Goal: Communication & Community: Answer question/provide support

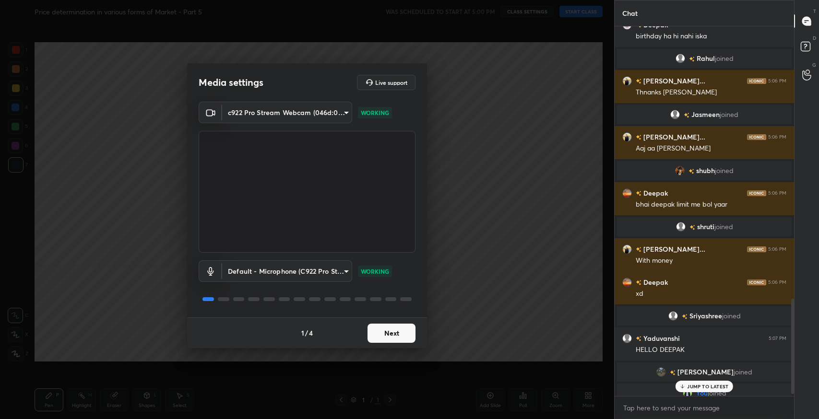
scroll to position [912, 0]
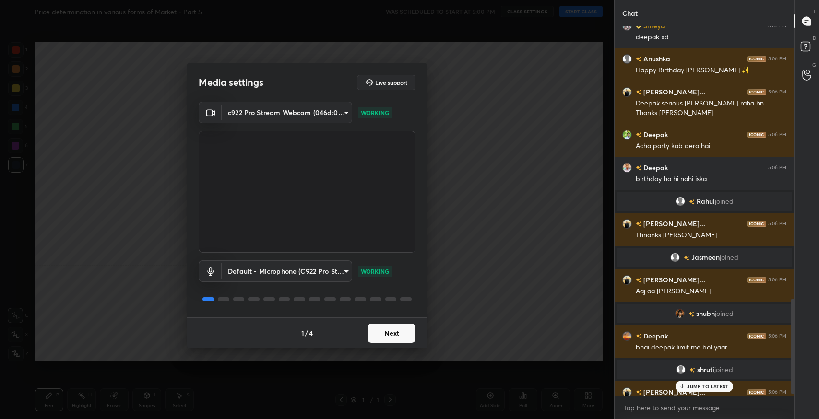
click at [377, 335] on button "Next" at bounding box center [391, 333] width 48 height 19
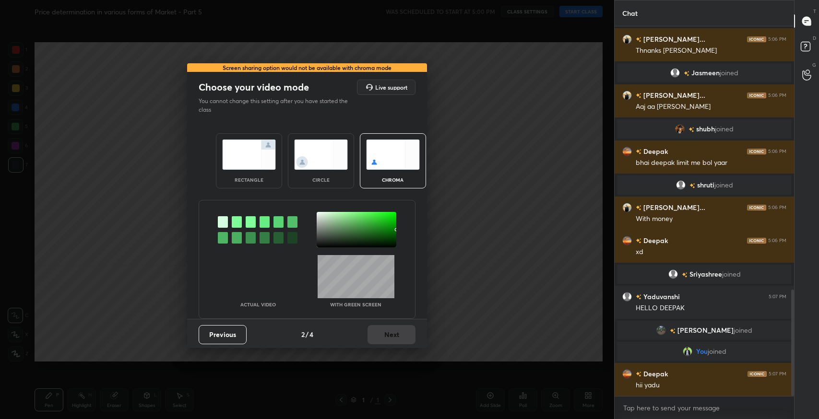
click at [252, 167] on img at bounding box center [249, 155] width 54 height 30
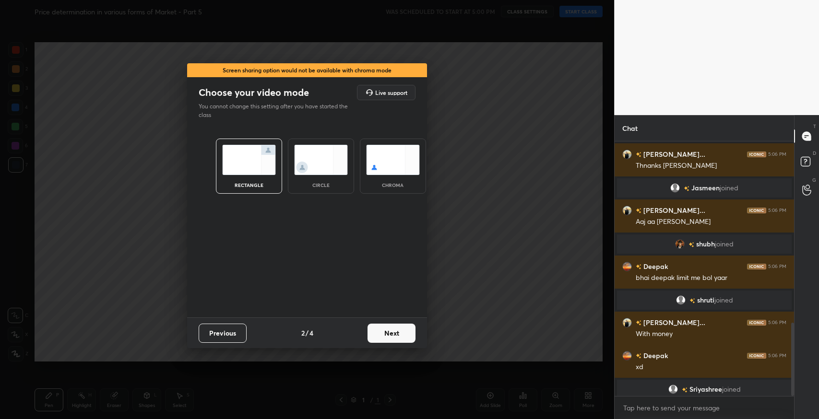
click at [401, 329] on button "Next" at bounding box center [391, 333] width 48 height 19
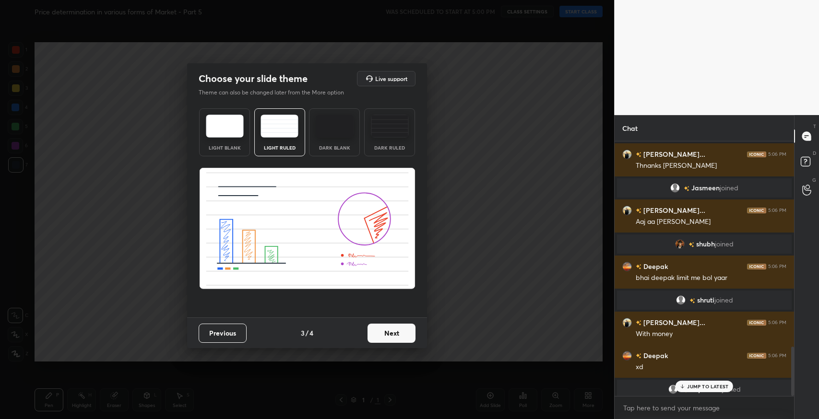
scroll to position [1060, 0]
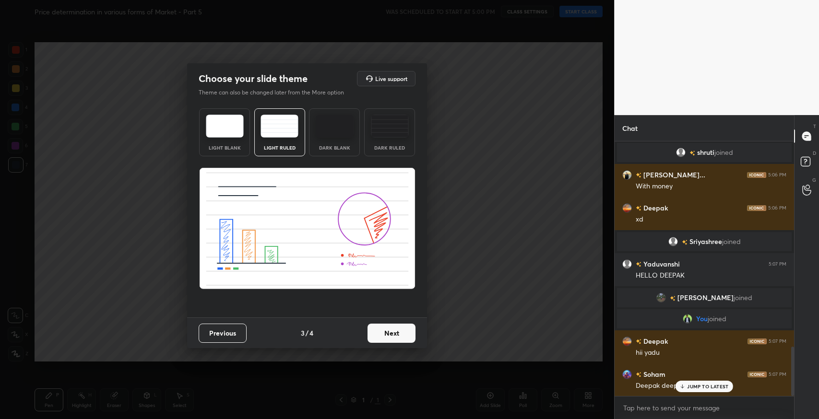
click at [393, 335] on button "Next" at bounding box center [391, 333] width 48 height 19
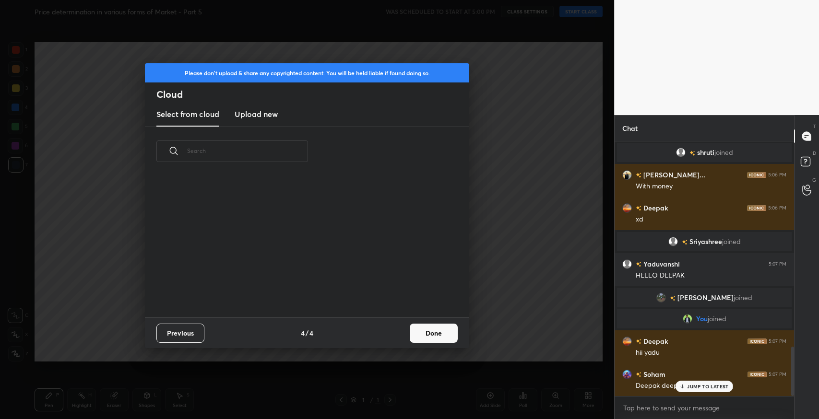
scroll to position [142, 307]
click at [430, 333] on button "Done" at bounding box center [434, 333] width 48 height 19
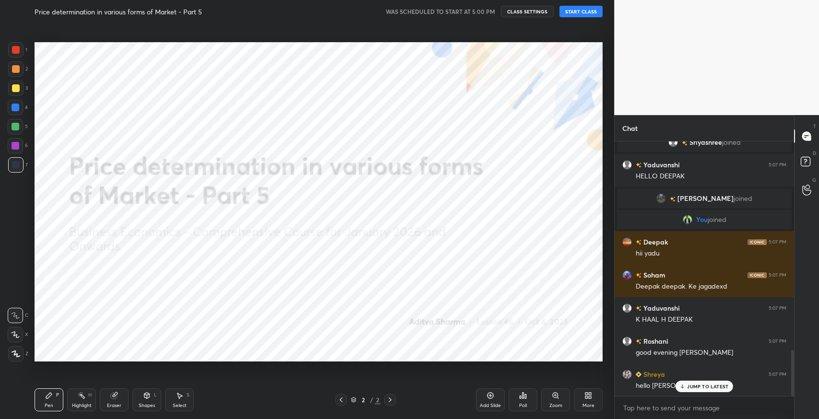
scroll to position [1193, 0]
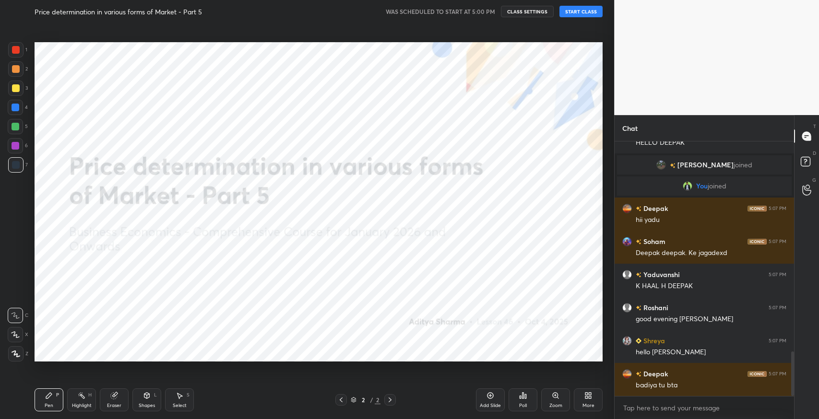
click at [586, 12] on button "START CLASS" at bounding box center [580, 12] width 43 height 12
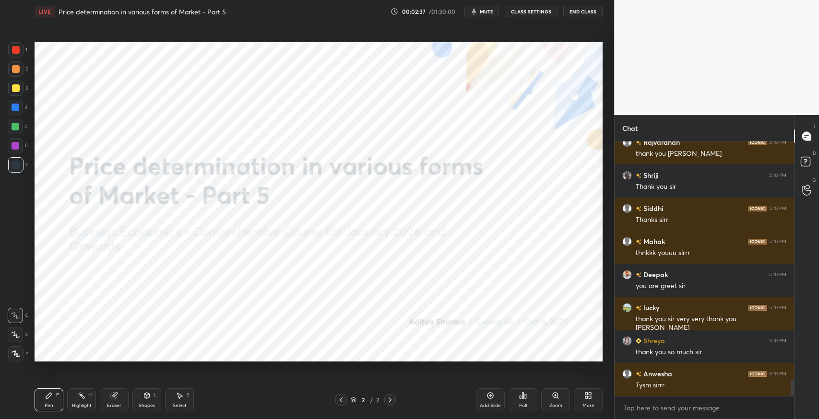
scroll to position [3731, 0]
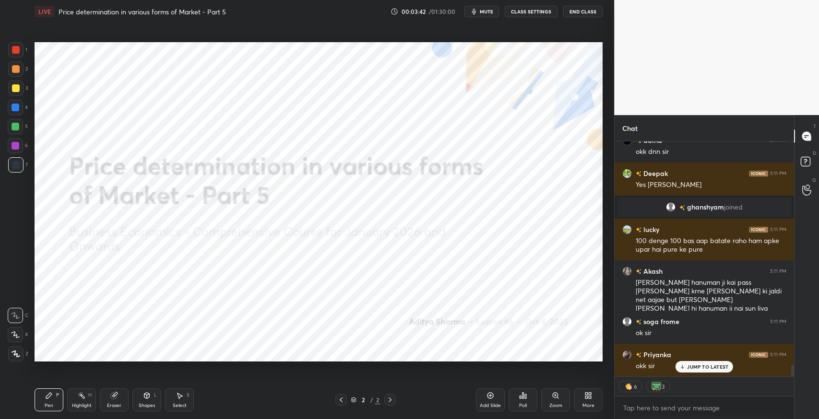
click at [484, 10] on span "mute" at bounding box center [486, 11] width 13 height 7
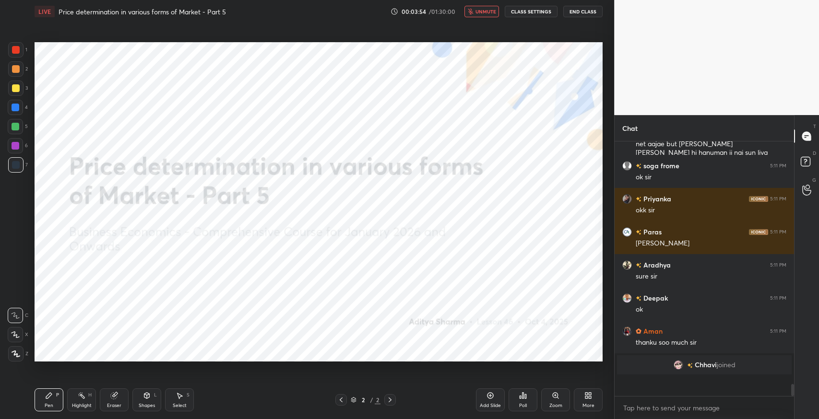
scroll to position [3, 3]
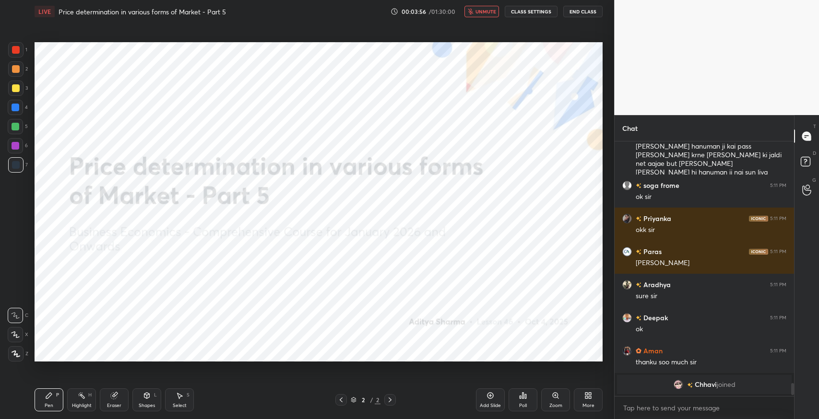
click at [481, 14] on span "unmute" at bounding box center [485, 11] width 21 height 7
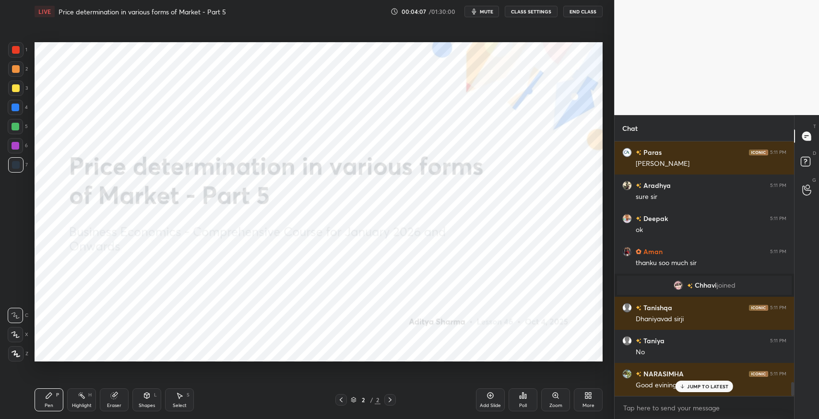
scroll to position [4459, 0]
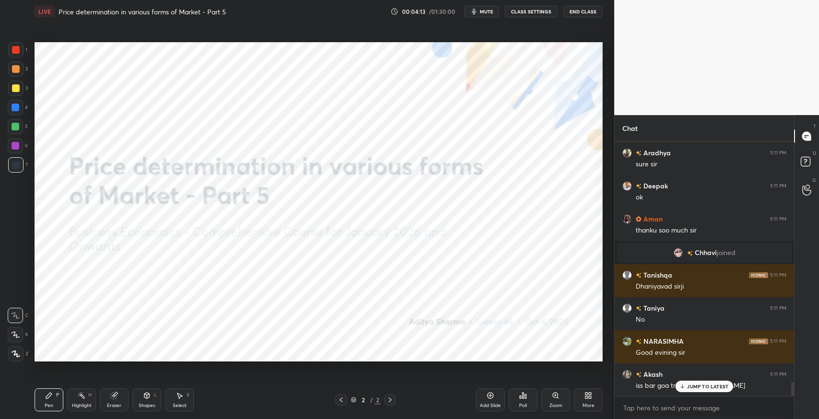
click at [687, 382] on div "JUMP TO LATEST" at bounding box center [704, 387] width 58 height 12
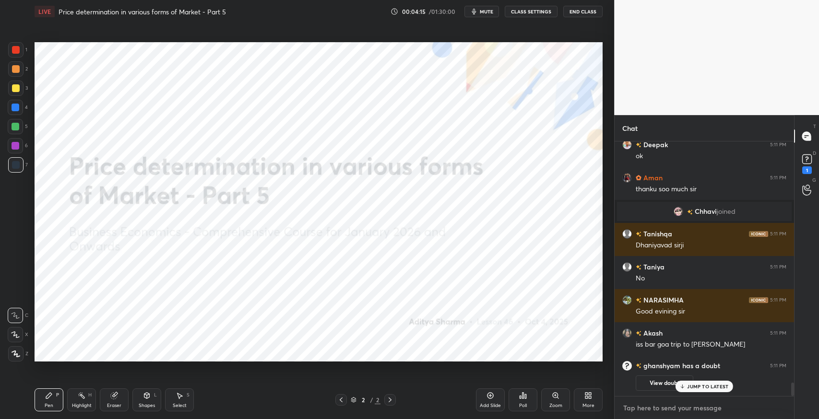
type textarea "x"
click at [651, 407] on textarea at bounding box center [704, 407] width 164 height 15
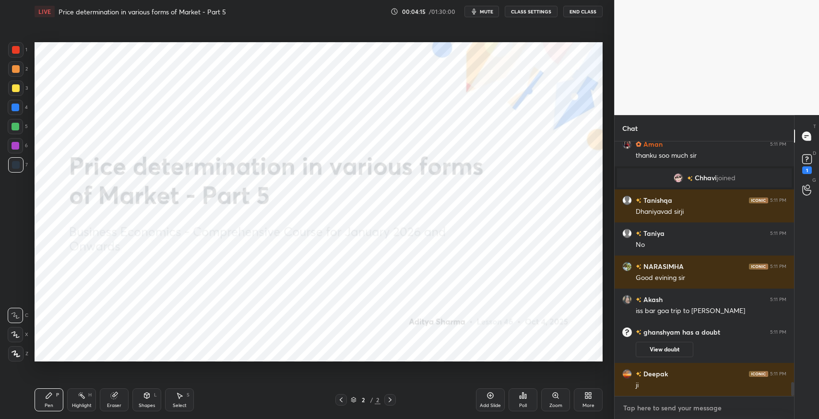
scroll to position [4488, 0]
paste textarea "[URL][DOMAIN_NAME]"
type textarea "[URL][DOMAIN_NAME]"
type textarea "x"
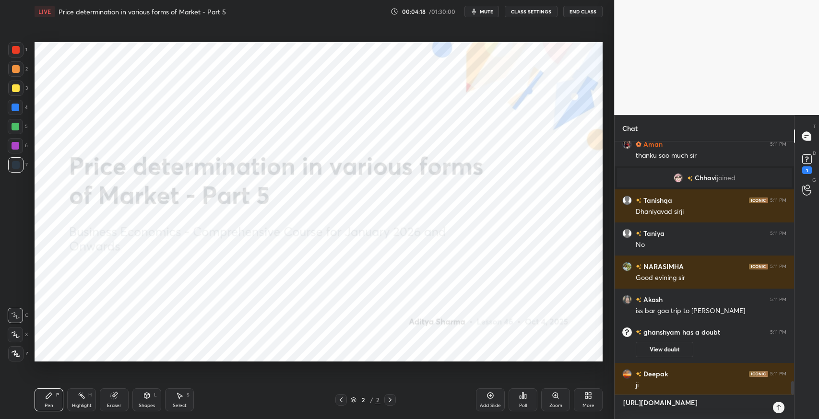
type textarea "[URL][DOMAIN_NAME]"
type textarea "x"
click at [780, 409] on icon at bounding box center [778, 408] width 8 height 8
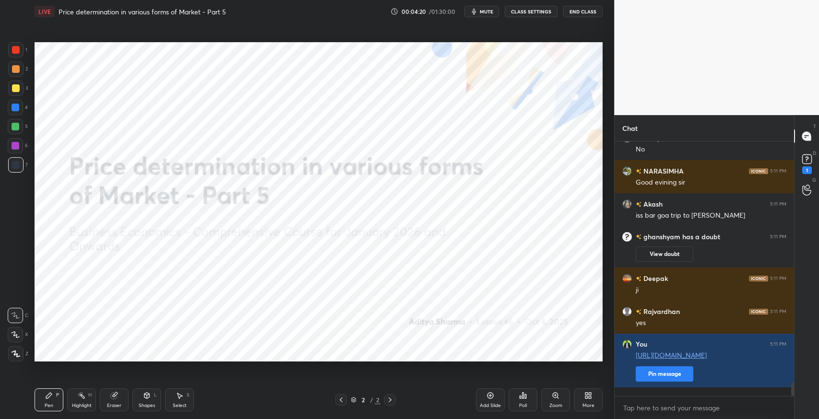
click at [663, 359] on link "[URL][DOMAIN_NAME]" at bounding box center [670, 355] width 71 height 9
click at [652, 382] on button "Pin message" at bounding box center [664, 373] width 58 height 15
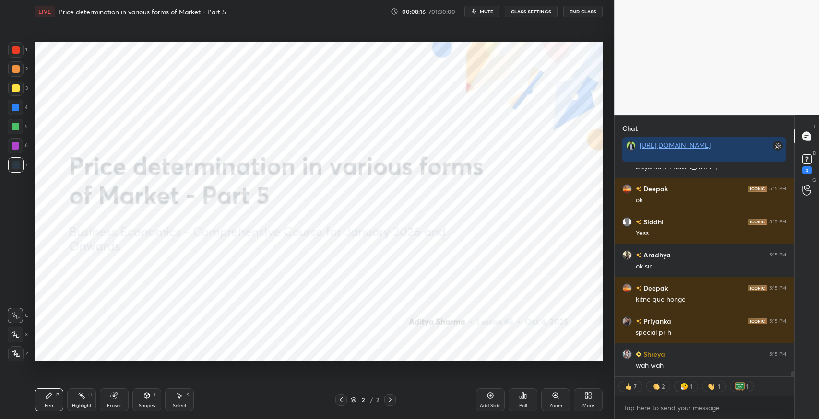
scroll to position [7803, 0]
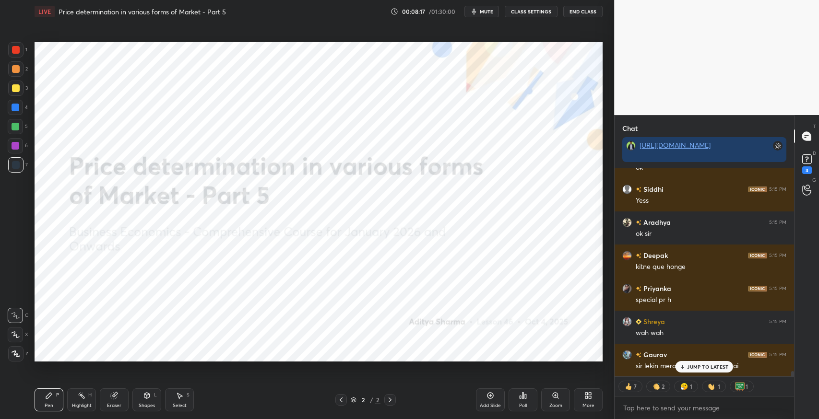
click at [705, 365] on p "JUMP TO LATEST" at bounding box center [707, 367] width 41 height 6
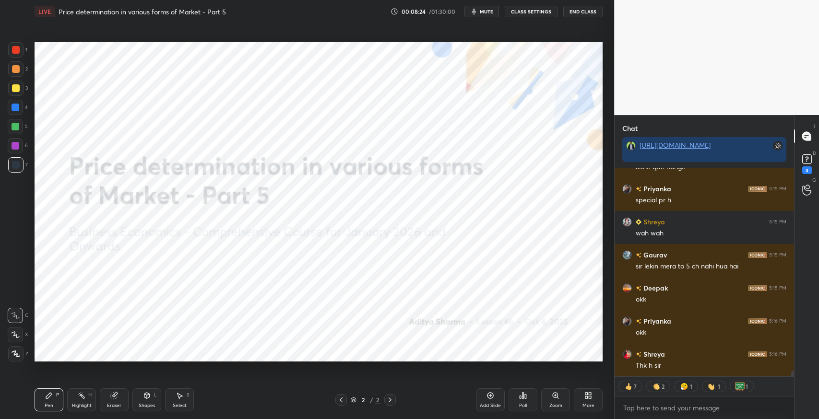
scroll to position [7945, 0]
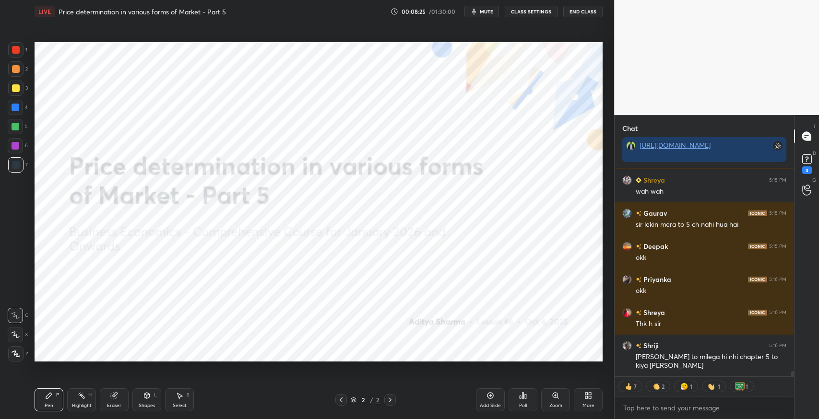
type textarea "x"
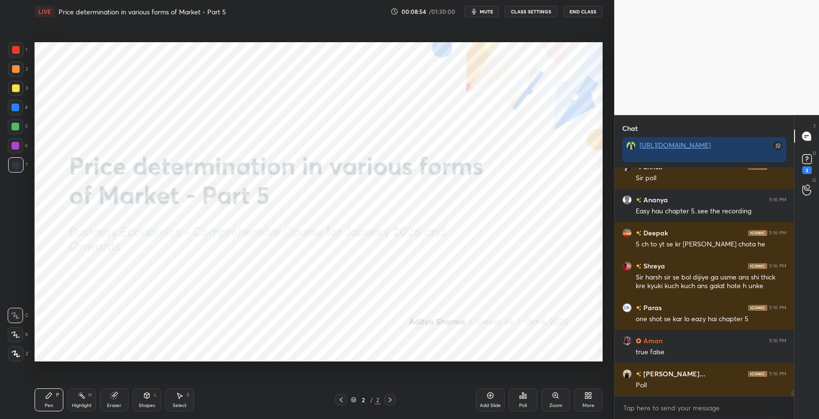
scroll to position [8471, 0]
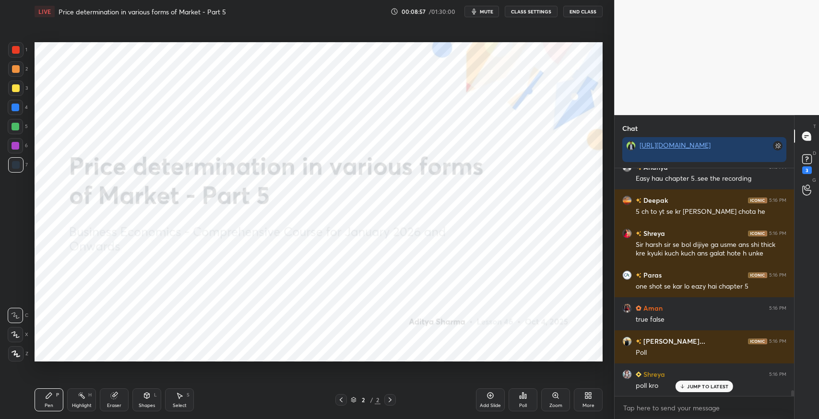
click at [525, 404] on div "Poll" at bounding box center [523, 405] width 8 height 5
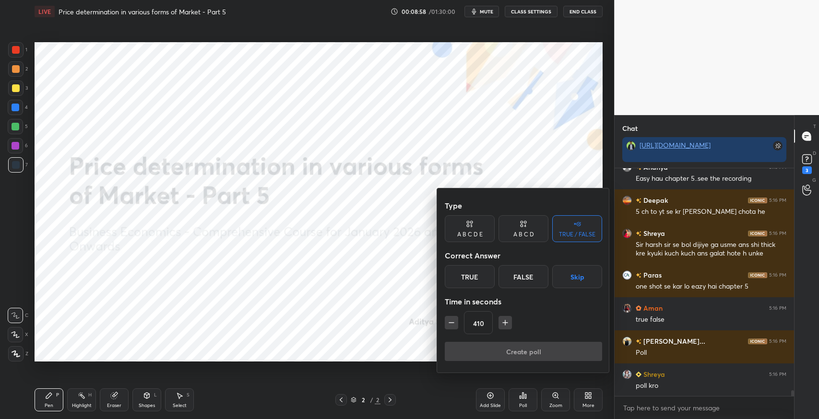
scroll to position [8505, 0]
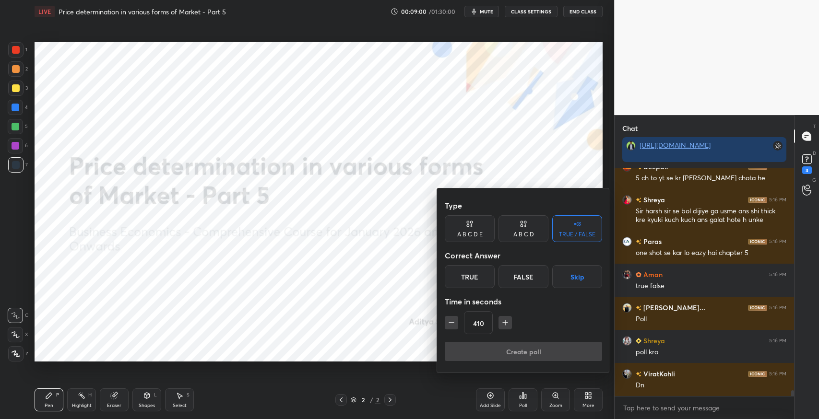
click at [451, 324] on icon "button" at bounding box center [451, 323] width 10 height 10
click at [450, 323] on icon "button" at bounding box center [451, 323] width 10 height 10
click at [449, 322] on icon "button" at bounding box center [451, 323] width 10 height 10
click at [451, 322] on icon "button" at bounding box center [451, 323] width 10 height 10
click at [451, 323] on icon "button" at bounding box center [451, 323] width 5 height 0
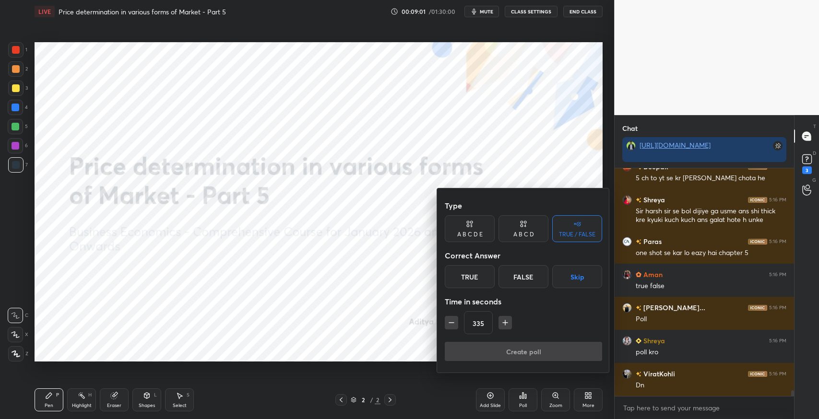
click at [449, 324] on icon "button" at bounding box center [451, 323] width 10 height 10
click at [450, 324] on icon "button" at bounding box center [451, 323] width 10 height 10
click at [449, 324] on icon "button" at bounding box center [451, 323] width 10 height 10
click at [449, 323] on icon "button" at bounding box center [451, 323] width 10 height 10
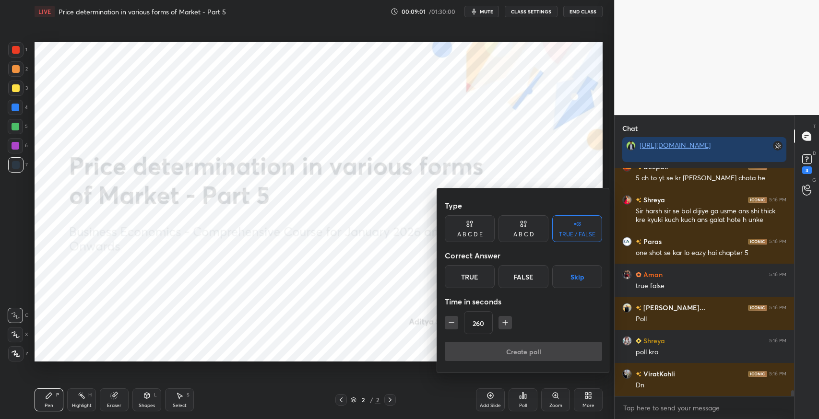
click at [449, 324] on icon "button" at bounding box center [451, 323] width 10 height 10
click at [451, 324] on icon "button" at bounding box center [451, 323] width 10 height 10
click at [451, 321] on icon "button" at bounding box center [451, 323] width 10 height 10
click at [449, 323] on icon "button" at bounding box center [451, 323] width 5 height 0
click at [449, 324] on icon "button" at bounding box center [451, 323] width 10 height 10
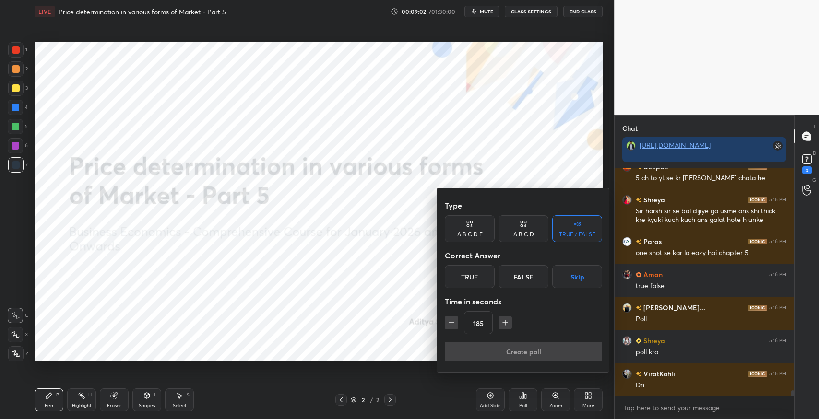
click at [449, 322] on icon "button" at bounding box center [451, 323] width 10 height 10
click at [449, 323] on icon "button" at bounding box center [451, 323] width 5 height 0
click at [453, 324] on icon "button" at bounding box center [451, 323] width 10 height 10
click at [450, 324] on icon "button" at bounding box center [451, 323] width 10 height 10
click at [447, 324] on icon "button" at bounding box center [451, 323] width 10 height 10
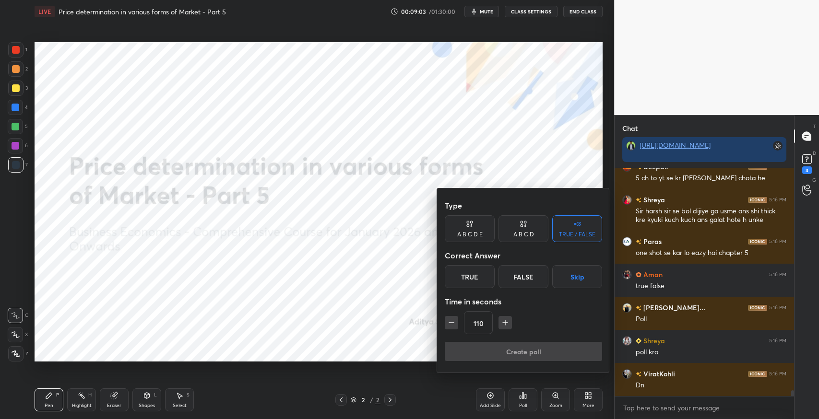
click at [445, 323] on button "button" at bounding box center [451, 322] width 13 height 13
click at [449, 323] on icon "button" at bounding box center [451, 323] width 5 height 0
click at [446, 321] on icon "button" at bounding box center [451, 323] width 10 height 10
click at [448, 322] on icon "button" at bounding box center [451, 323] width 10 height 10
click at [445, 323] on button "button" at bounding box center [451, 322] width 13 height 13
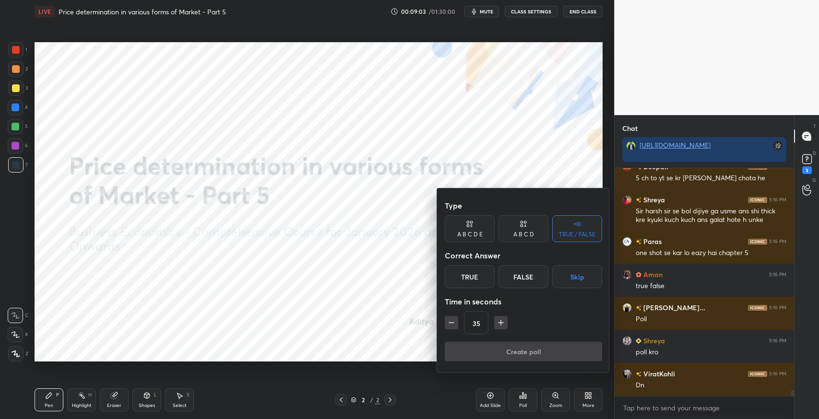
click at [448, 325] on icon "button" at bounding box center [451, 323] width 10 height 10
click at [447, 324] on icon "button" at bounding box center [451, 323] width 10 height 10
type input "15"
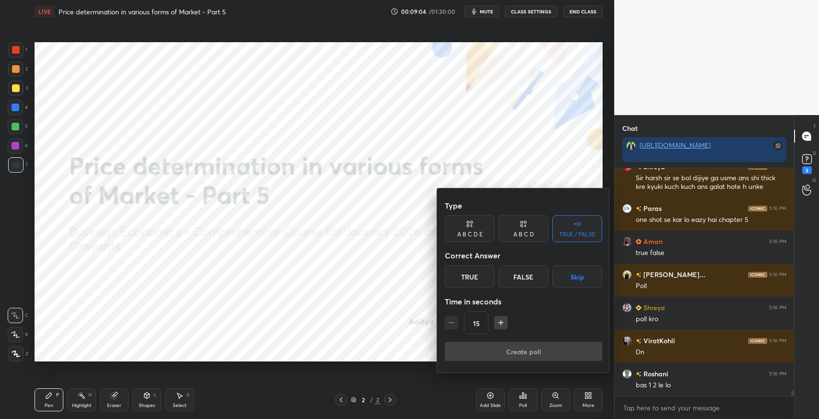
click at [449, 322] on div "15" at bounding box center [523, 322] width 157 height 23
click at [449, 323] on div "15" at bounding box center [523, 322] width 157 height 23
click at [450, 321] on div "15" at bounding box center [523, 322] width 157 height 23
click at [570, 279] on button "Skip" at bounding box center [577, 276] width 50 height 23
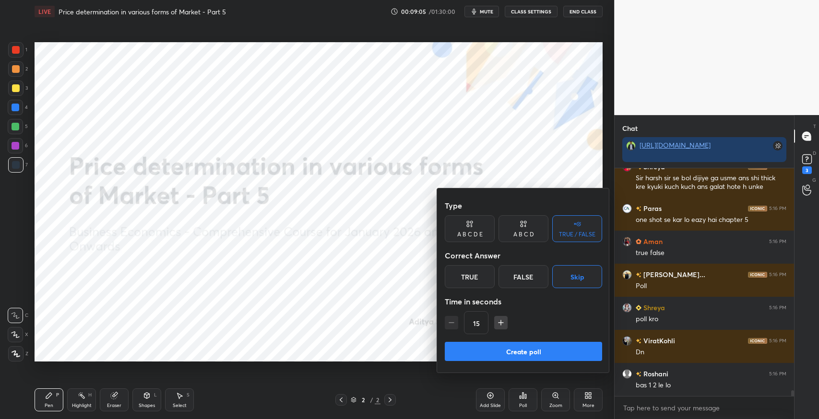
click at [559, 354] on button "Create poll" at bounding box center [523, 351] width 157 height 19
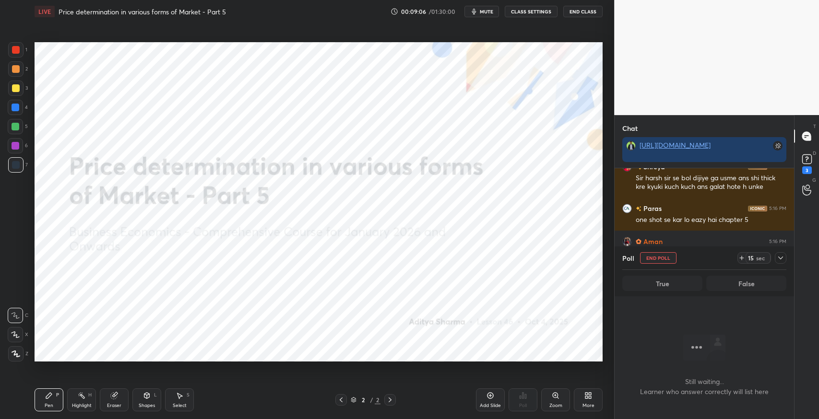
scroll to position [3, 3]
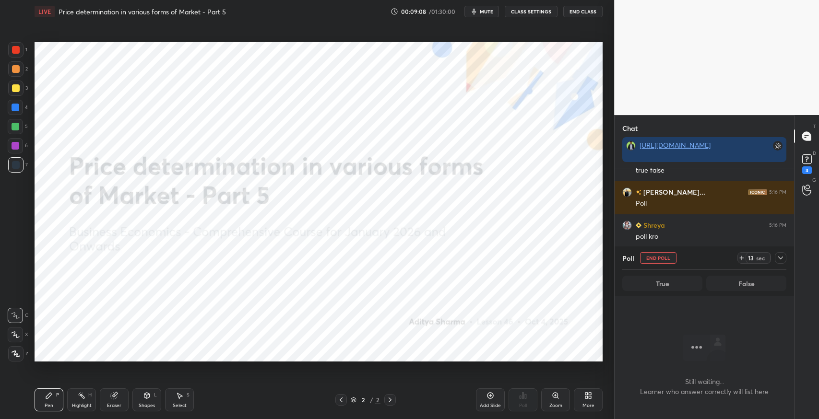
click at [781, 263] on div at bounding box center [780, 258] width 12 height 12
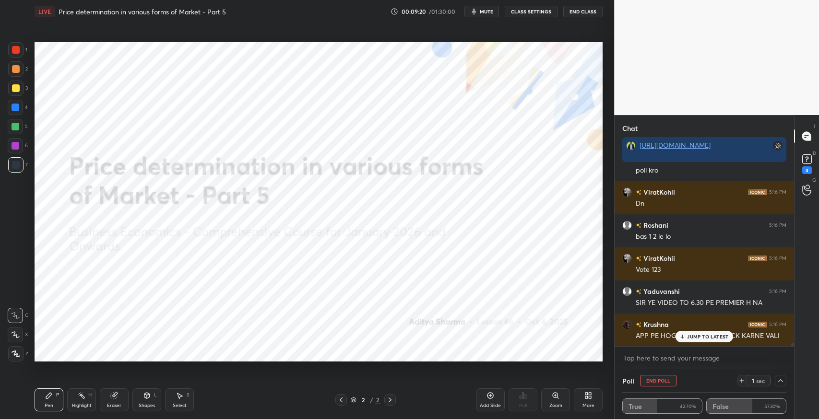
click at [722, 335] on div "Rahul 5:16 PM Sir 1,2,3 rkh lo Akash 5:16 PM gift kise chahiye hme to [MEDICAL_…" at bounding box center [703, 257] width 179 height 178
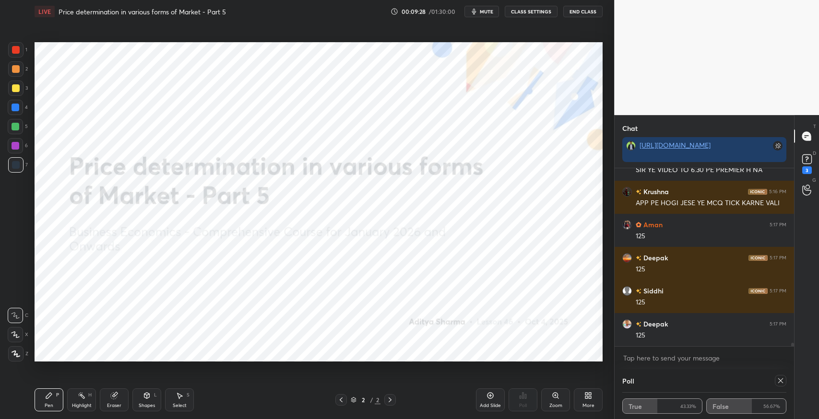
scroll to position [8852, 0]
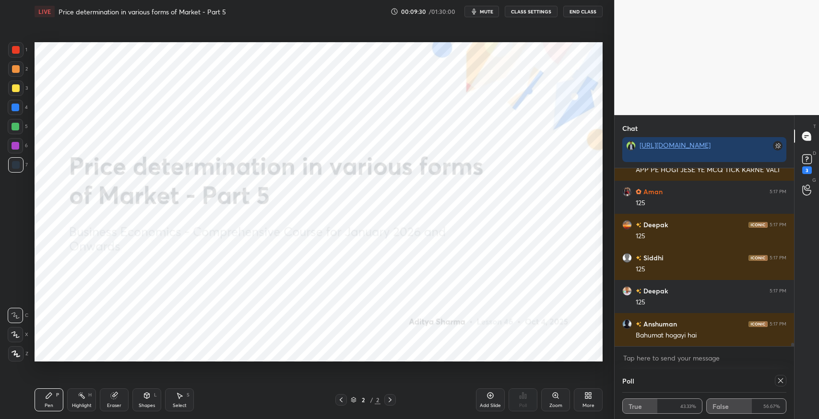
click at [114, 403] on div "Eraser" at bounding box center [114, 405] width 14 height 5
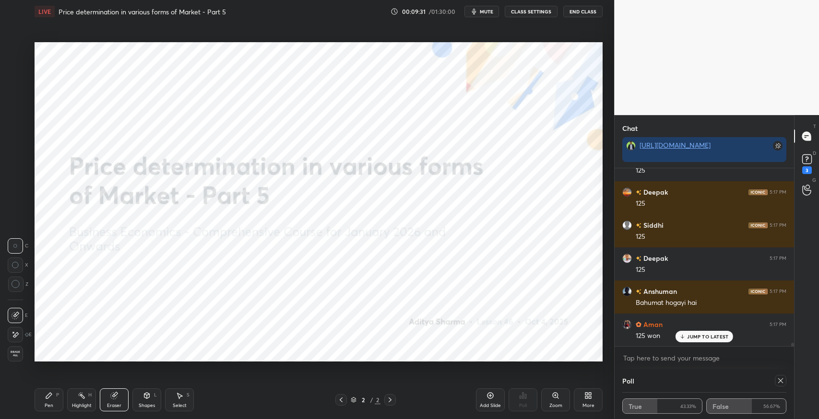
click at [17, 352] on span "Erase all" at bounding box center [15, 354] width 14 height 7
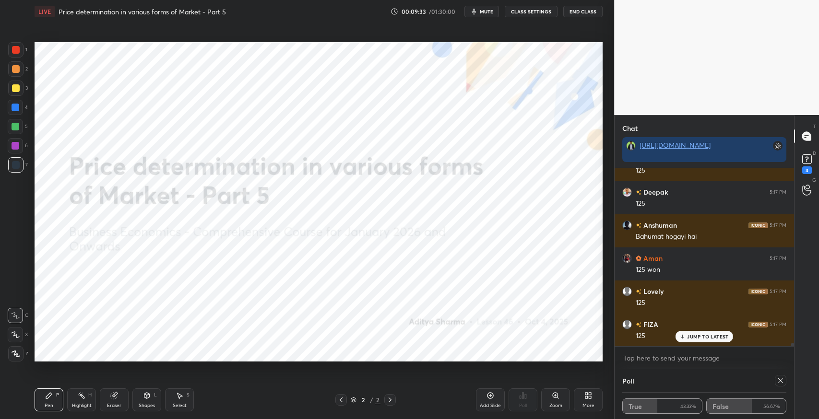
scroll to position [9002, 0]
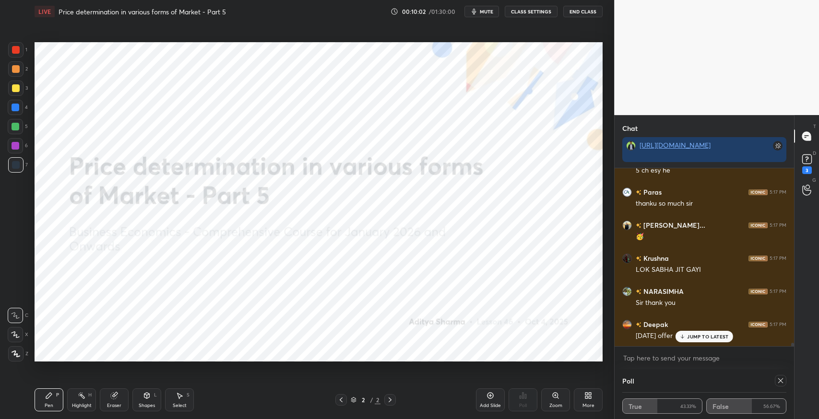
click at [489, 400] on div "Add Slide" at bounding box center [490, 399] width 29 height 23
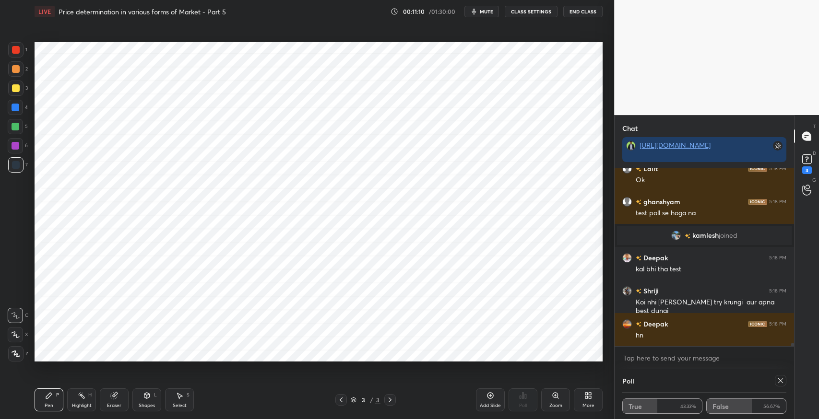
scroll to position [9252, 0]
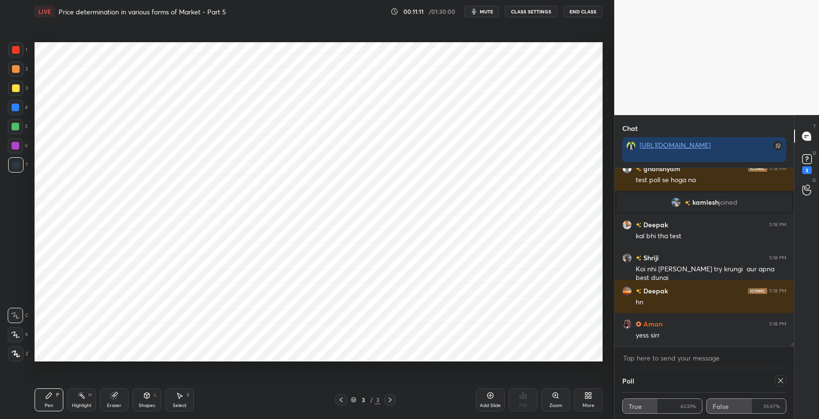
click at [661, 270] on div "Koi nhi [PERSON_NAME] try krungi aur apna best dungi" at bounding box center [710, 274] width 151 height 18
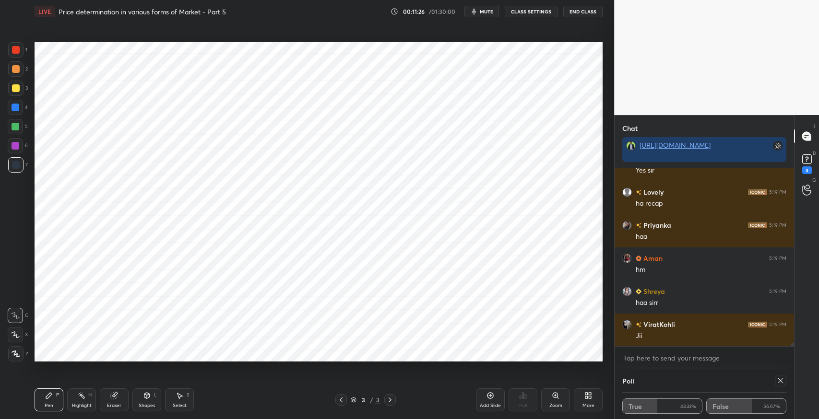
scroll to position [9790, 0]
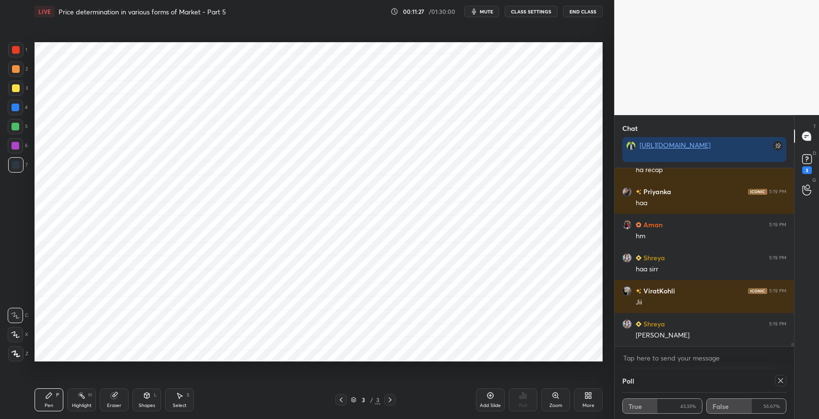
click at [584, 395] on icon at bounding box center [588, 396] width 8 height 8
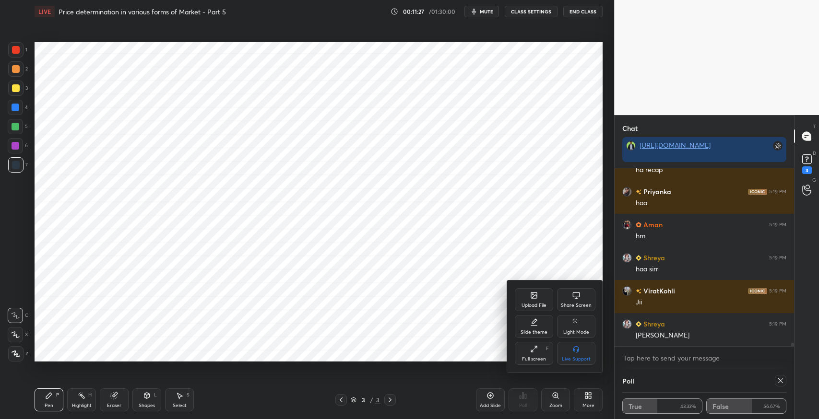
click at [534, 301] on div "Upload File" at bounding box center [534, 299] width 38 height 23
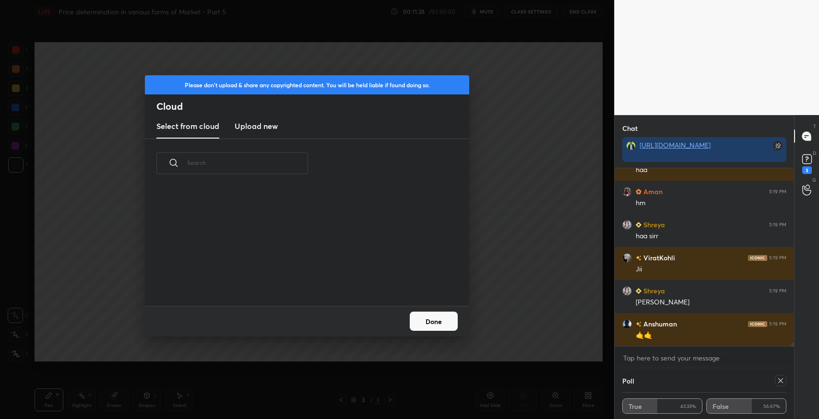
scroll to position [118, 307]
click at [259, 129] on h3 "Upload new" at bounding box center [255, 126] width 43 height 12
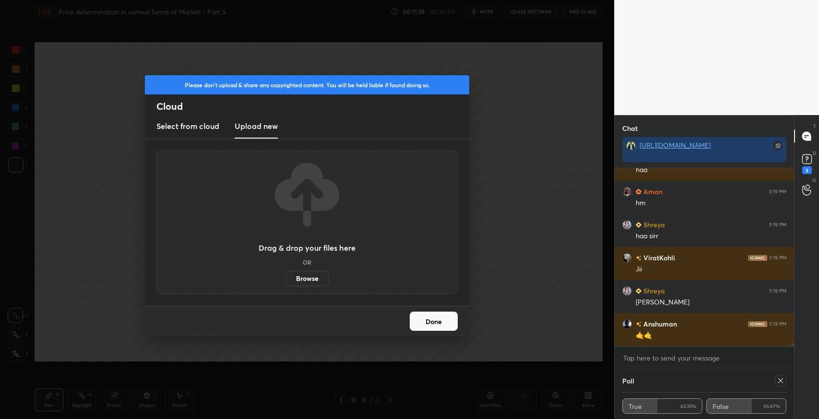
click at [313, 278] on label "Browse" at bounding box center [307, 278] width 43 height 15
click at [286, 278] on input "Browse" at bounding box center [286, 278] width 0 height 15
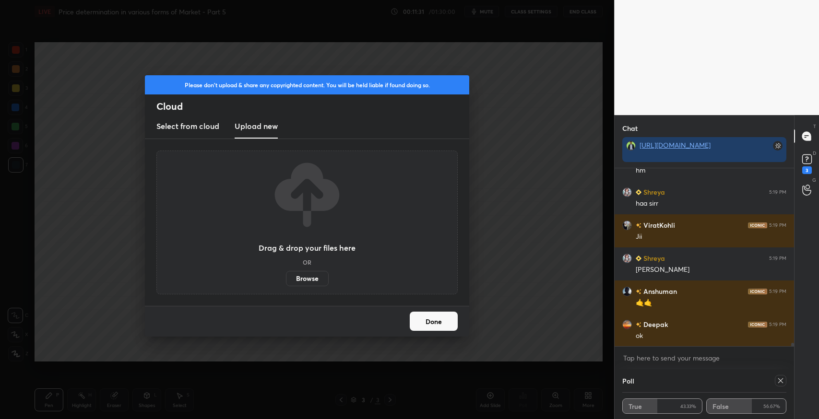
scroll to position [9889, 0]
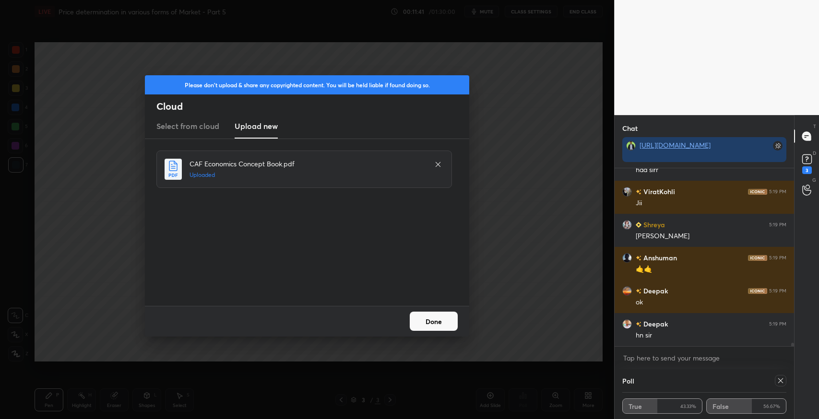
click at [445, 324] on button "Done" at bounding box center [434, 321] width 48 height 19
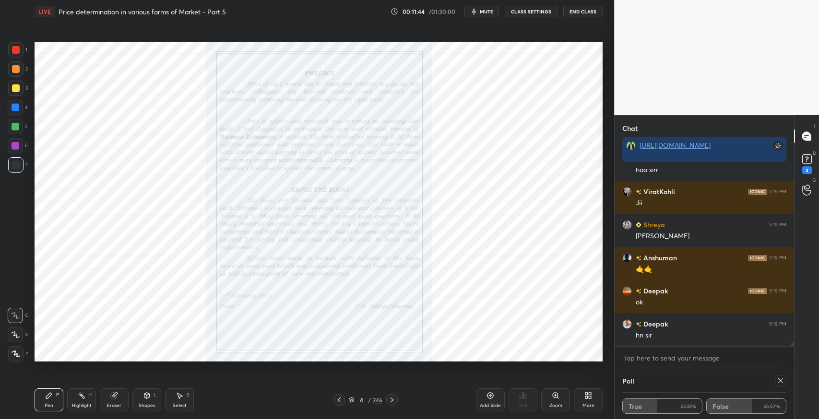
click at [351, 399] on icon at bounding box center [352, 400] width 6 height 6
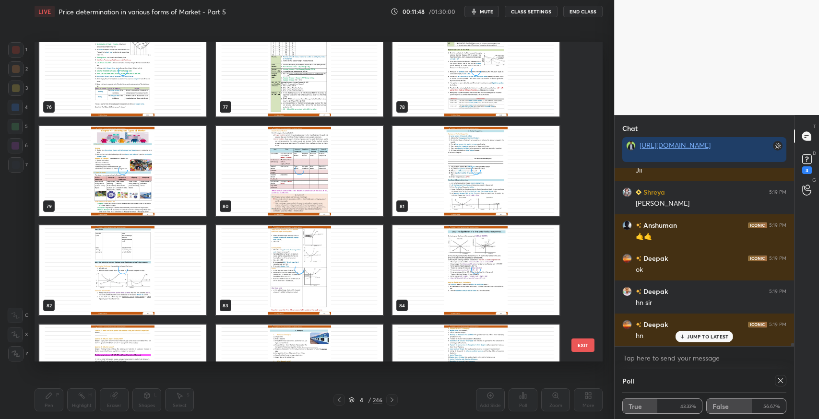
scroll to position [2502, 0]
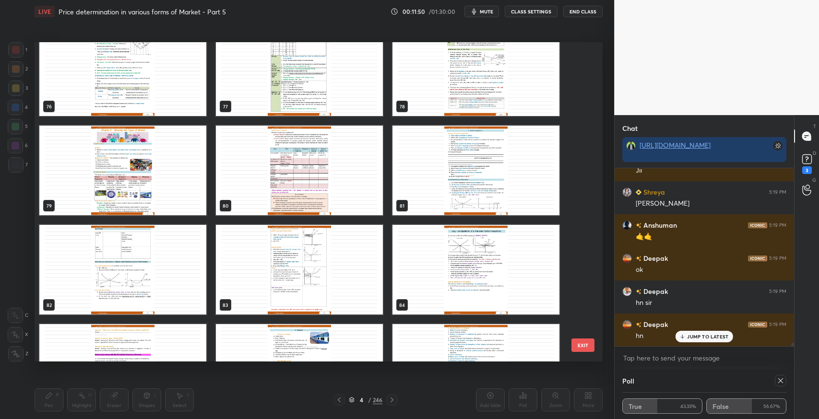
click at [129, 146] on img "grid" at bounding box center [122, 171] width 167 height 90
click at [131, 147] on img "grid" at bounding box center [122, 171] width 167 height 90
click at [127, 147] on img "grid" at bounding box center [122, 171] width 167 height 90
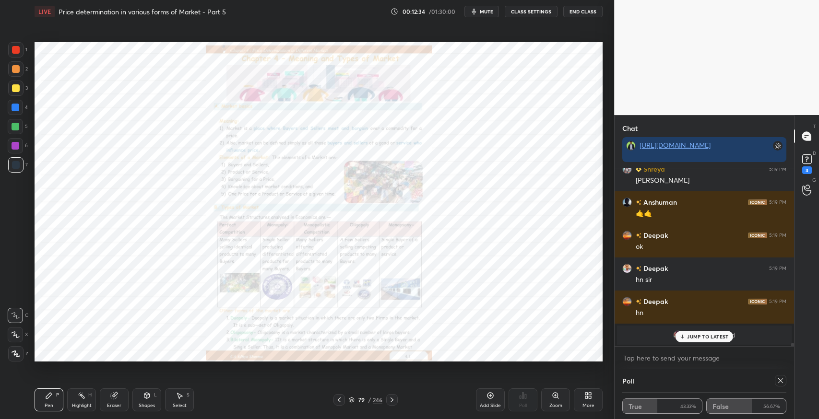
scroll to position [9978, 0]
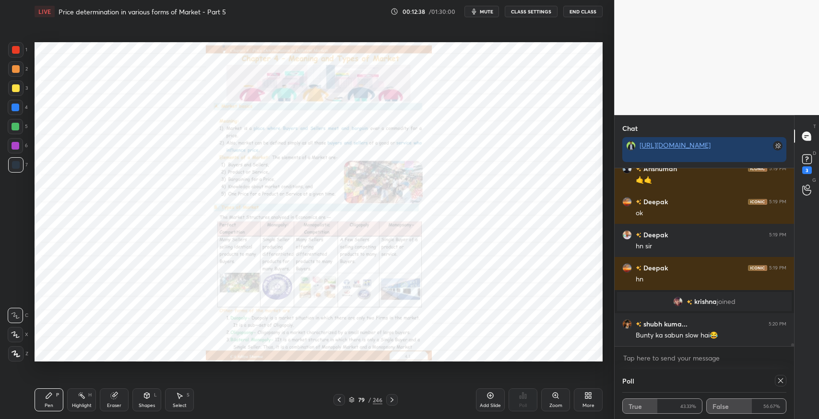
click at [784, 376] on div at bounding box center [780, 381] width 12 height 12
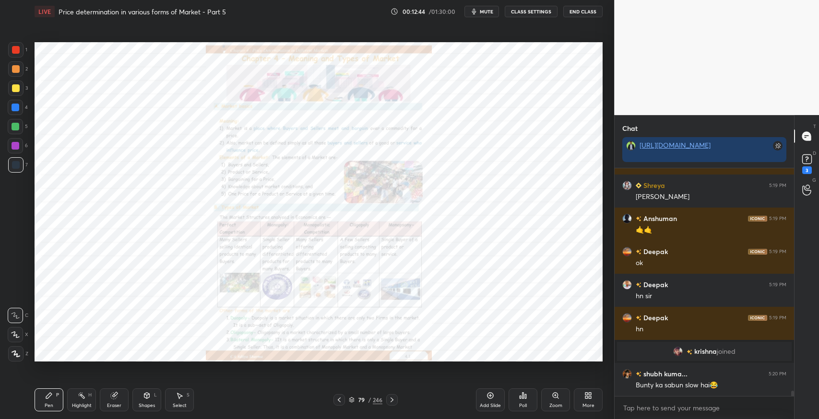
scroll to position [9962, 0]
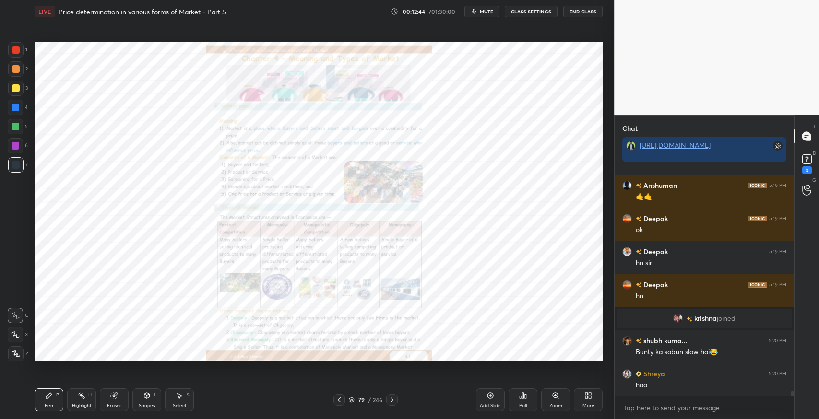
click at [389, 399] on icon at bounding box center [392, 400] width 8 height 8
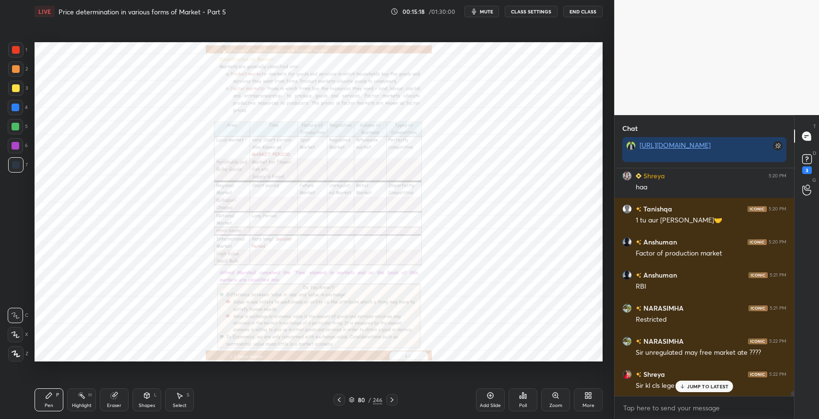
scroll to position [10183, 0]
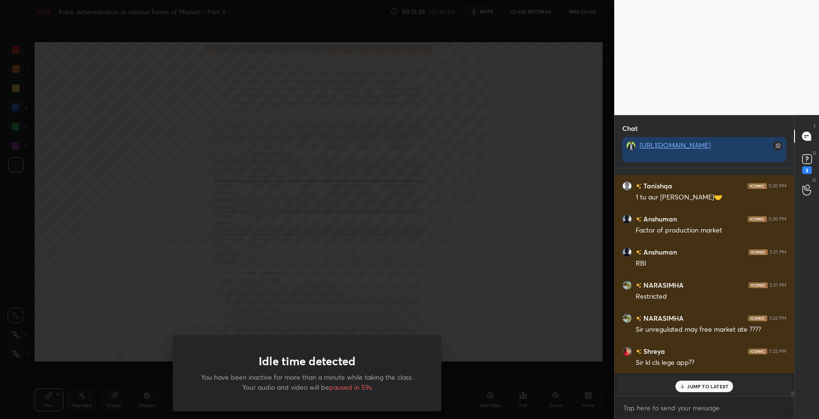
click at [422, 355] on div "Idle time detected You have been inactive for more than a minute while taking t…" at bounding box center [307, 373] width 269 height 76
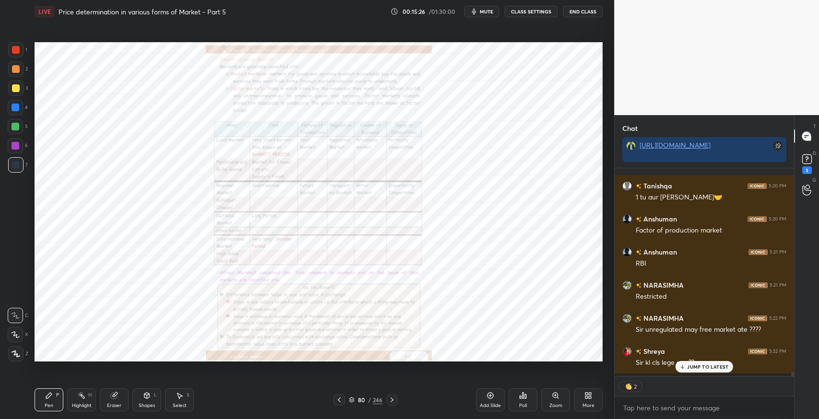
scroll to position [205, 176]
click at [689, 370] on p "JUMP TO LATEST" at bounding box center [707, 367] width 41 height 6
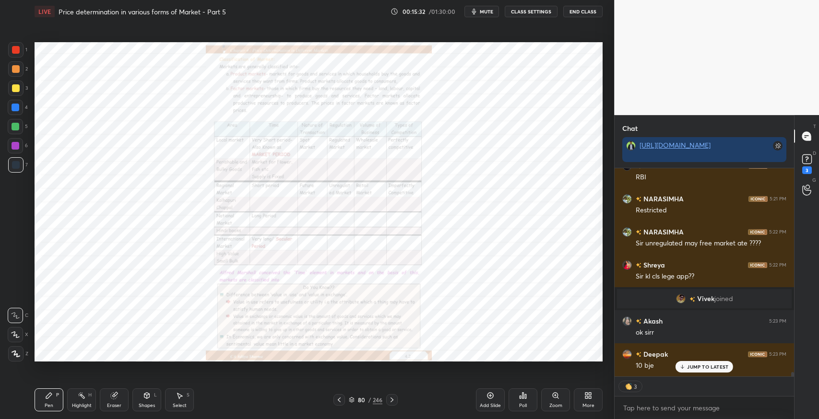
scroll to position [10302, 0]
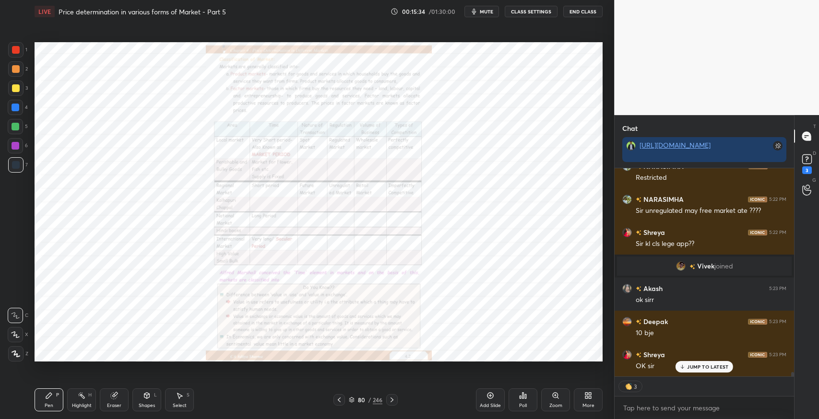
click at [707, 364] on p "JUMP TO LATEST" at bounding box center [707, 367] width 41 height 6
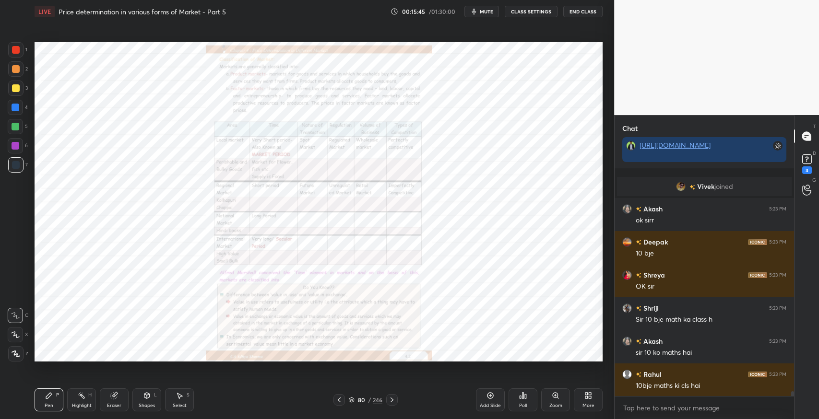
scroll to position [10415, 0]
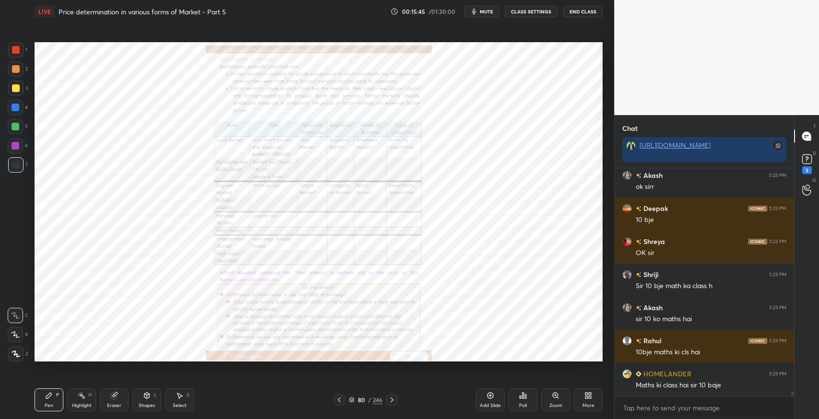
click at [683, 386] on div "[PERSON_NAME] joined Akash 5:23 PM ok [PERSON_NAME] 5:23 PM 10 bje Shreya 5:23 …" at bounding box center [703, 282] width 179 height 228
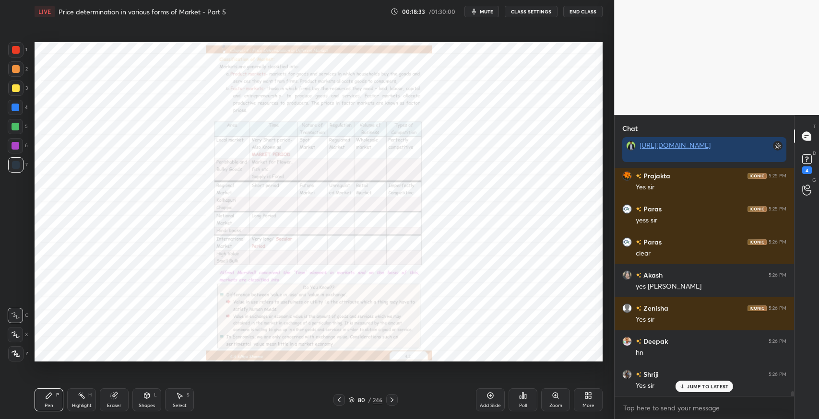
scroll to position [10910, 0]
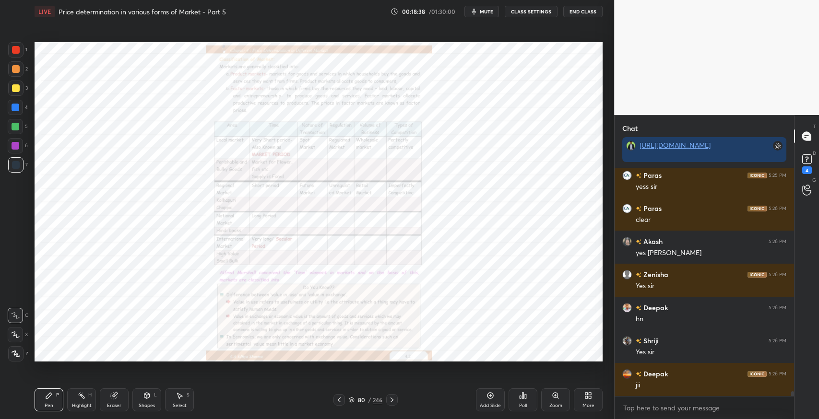
click at [495, 15] on button "mute" at bounding box center [481, 12] width 35 height 12
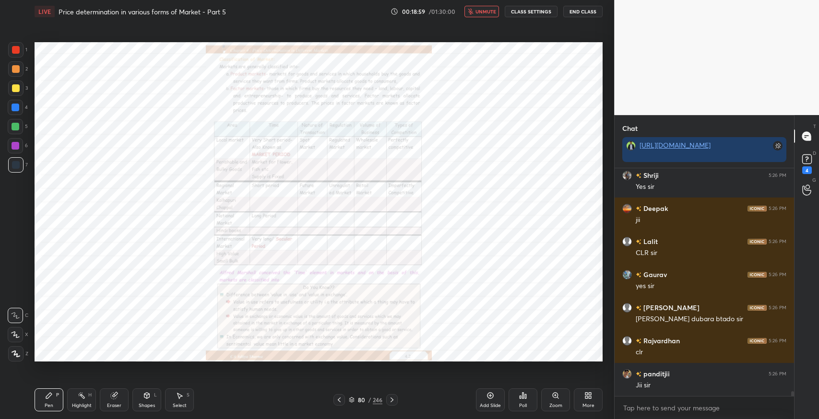
scroll to position [11109, 0]
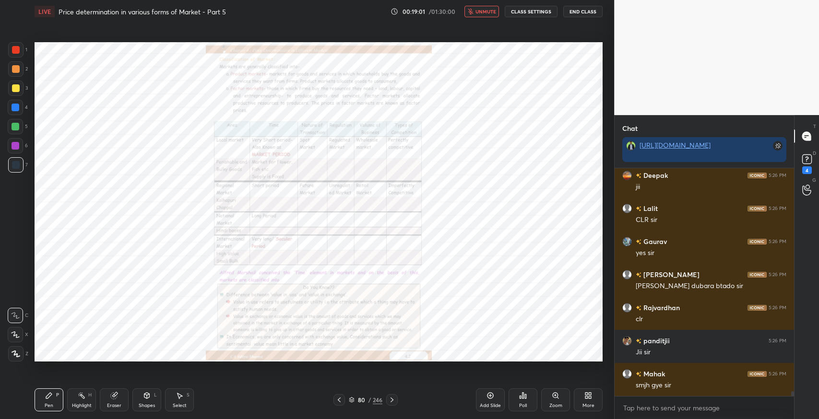
click at [483, 16] on button "unmute" at bounding box center [481, 12] width 35 height 12
click at [476, 12] on icon "button" at bounding box center [474, 12] width 8 height 8
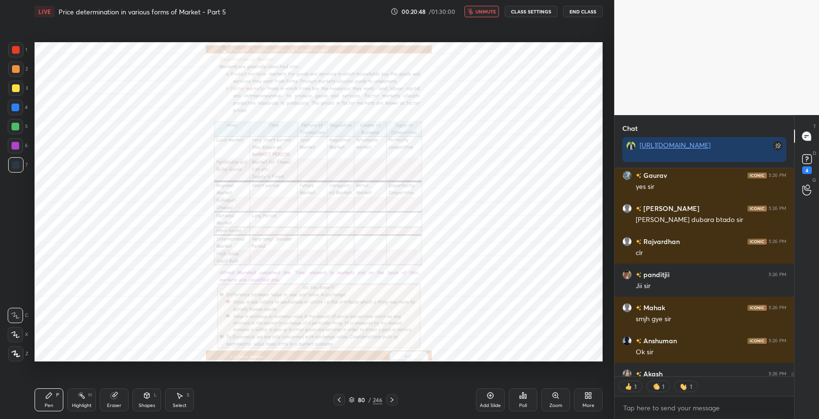
scroll to position [11228, 0]
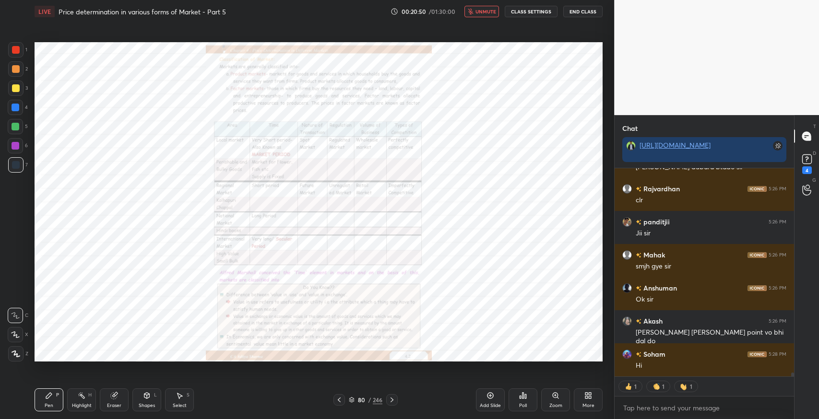
click at [472, 12] on icon "button" at bounding box center [470, 12] width 5 height 6
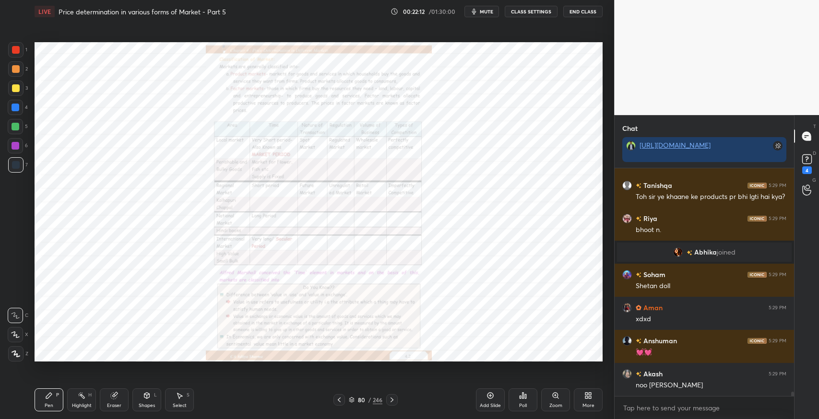
scroll to position [11385, 0]
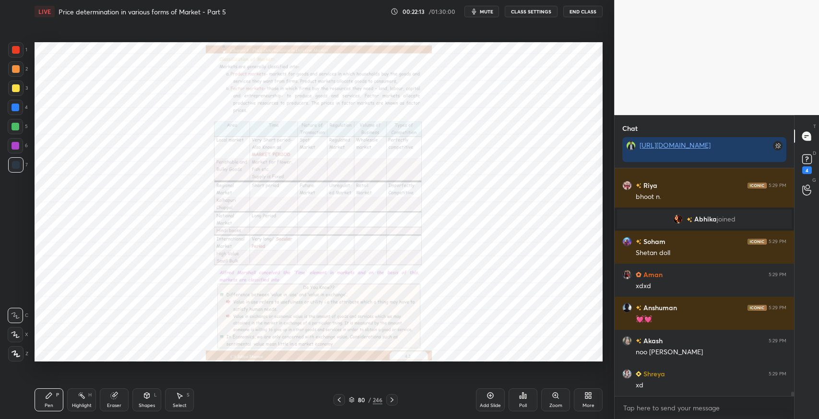
click at [188, 398] on div "S" at bounding box center [188, 395] width 3 height 5
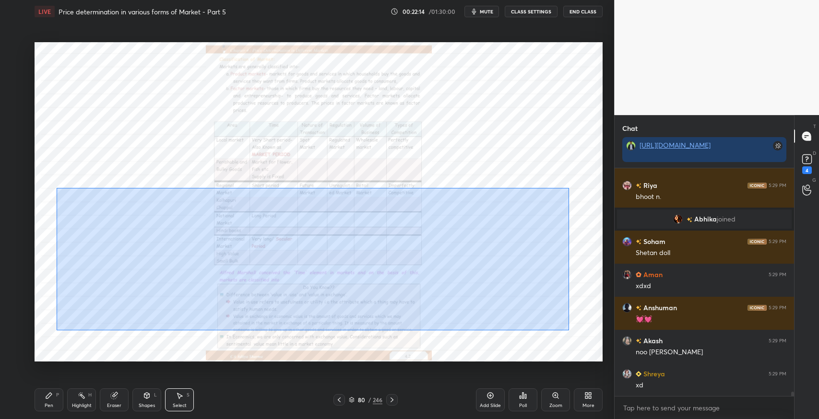
scroll to position [11418, 0]
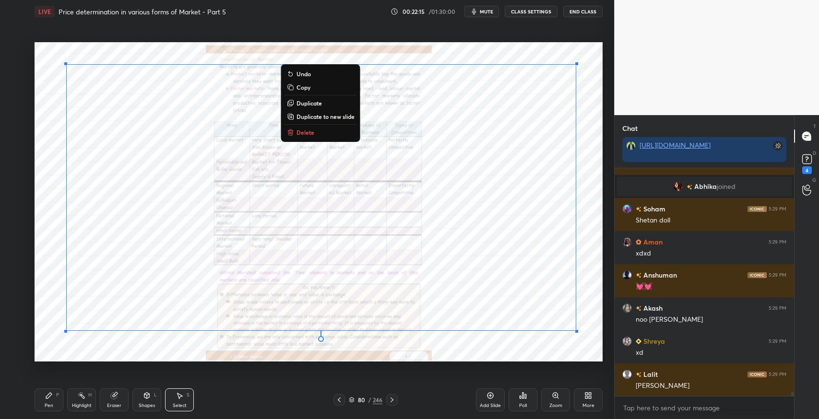
click at [318, 136] on button "Delete" at bounding box center [320, 133] width 71 height 12
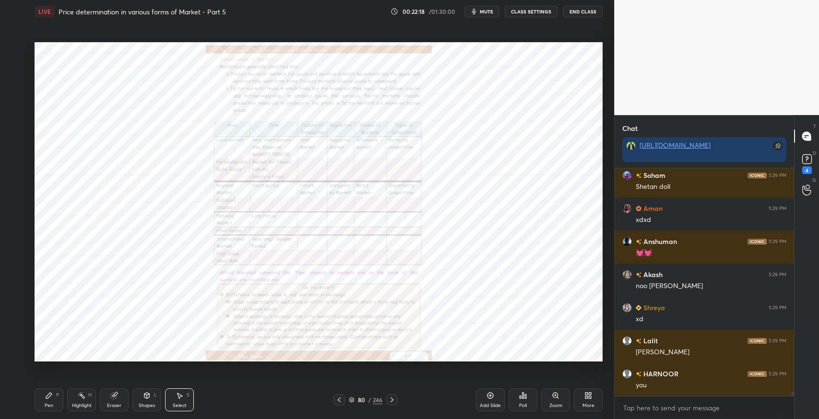
scroll to position [11484, 0]
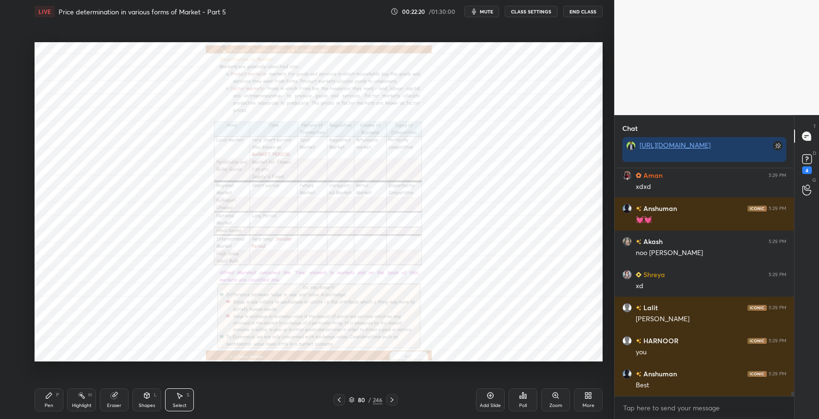
click at [551, 404] on div "Zoom" at bounding box center [555, 405] width 13 height 5
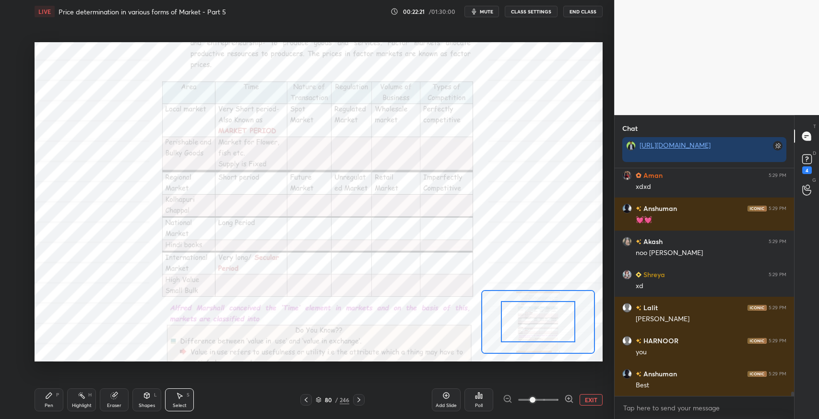
scroll to position [11517, 0]
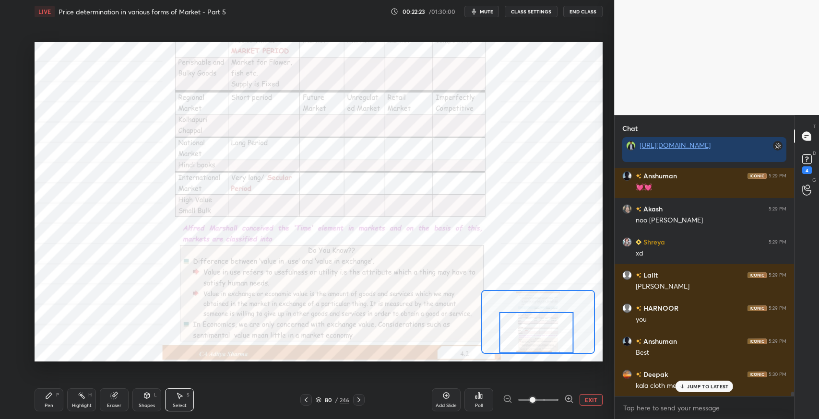
click at [691, 390] on div "JUMP TO LATEST" at bounding box center [704, 387] width 58 height 12
click at [35, 396] on div "Pen P" at bounding box center [49, 399] width 29 height 23
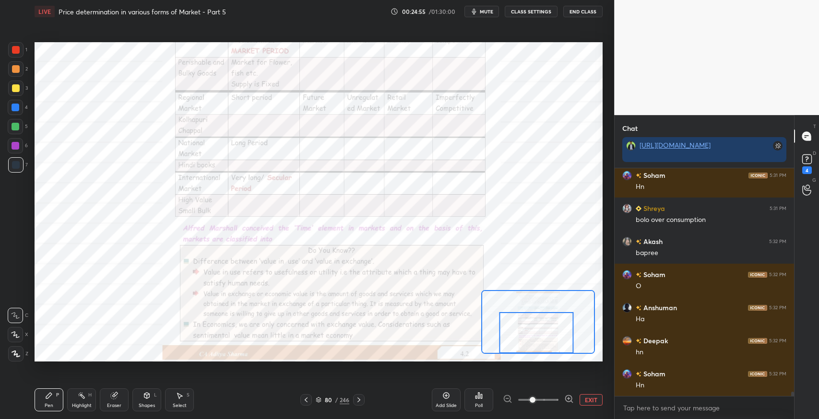
scroll to position [12294, 0]
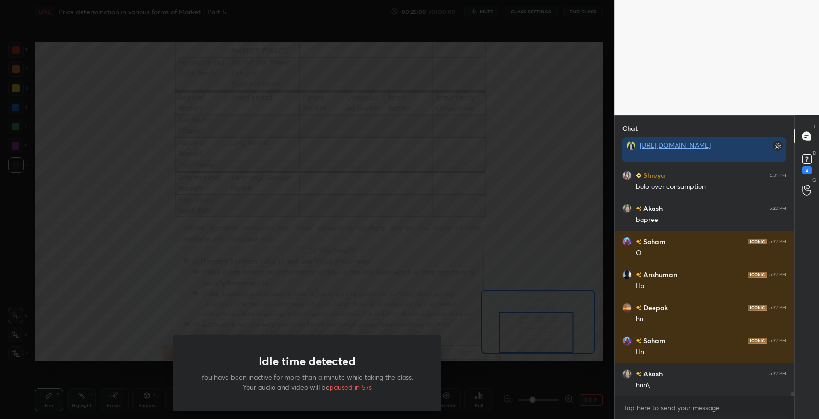
click at [492, 336] on div "Idle time detected You have been inactive for more than a minute while taking t…" at bounding box center [307, 209] width 614 height 419
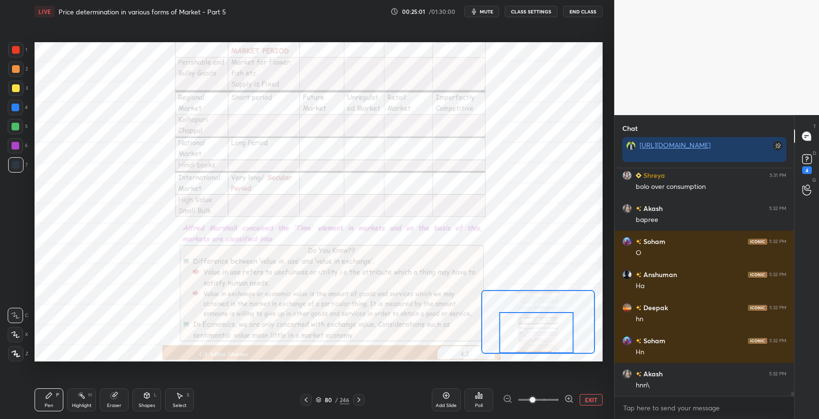
click at [358, 399] on icon at bounding box center [359, 400] width 8 height 8
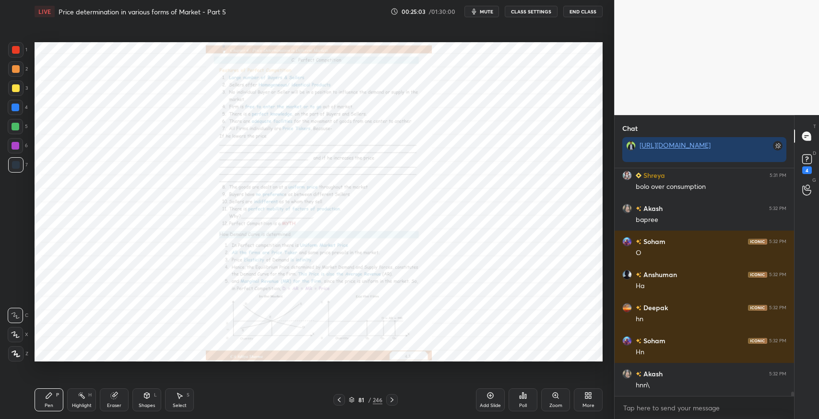
click at [549, 405] on div "Zoom" at bounding box center [555, 405] width 13 height 5
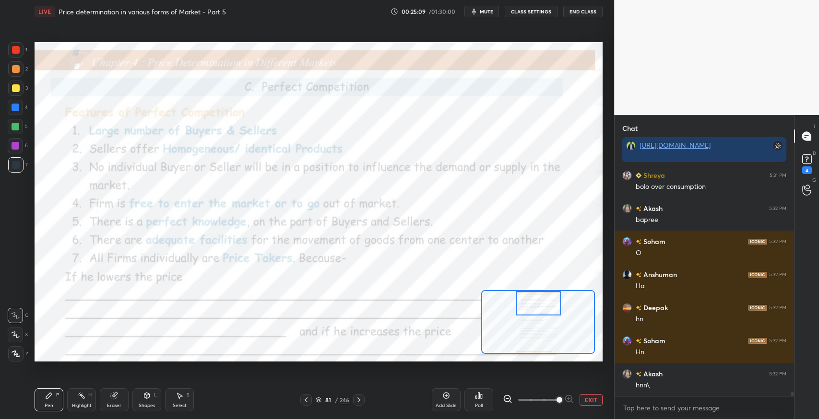
scroll to position [12303, 0]
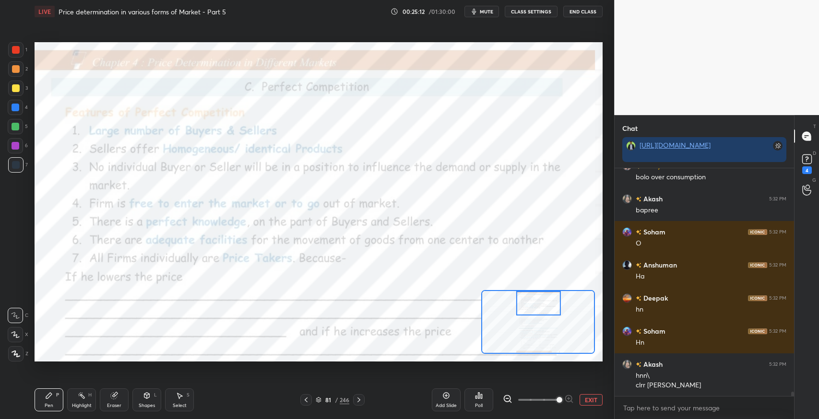
click at [261, 406] on div "Pen P Highlight H Eraser Shapes L Select S 81 / 246 Add Slide Poll EXIT" at bounding box center [319, 400] width 568 height 38
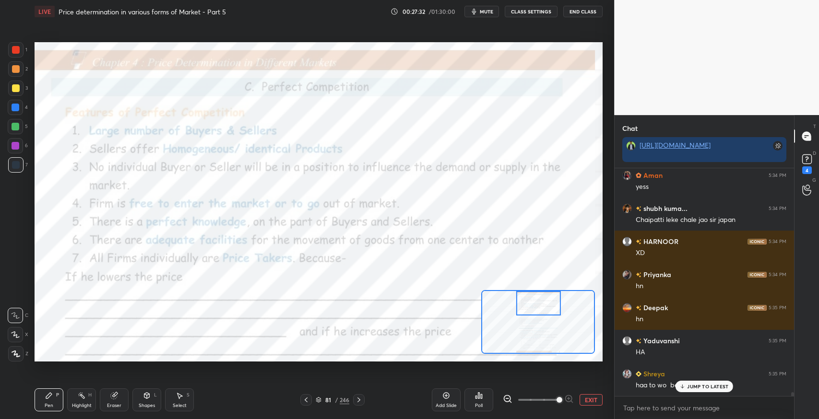
scroll to position [13551, 0]
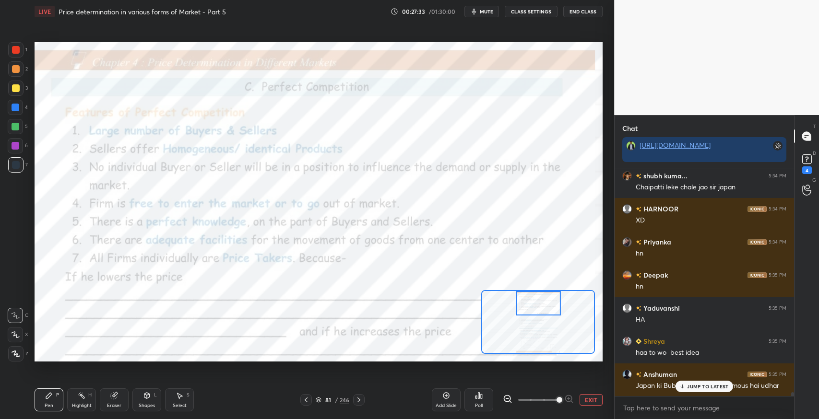
click at [701, 386] on p "JUMP TO LATEST" at bounding box center [707, 387] width 41 height 6
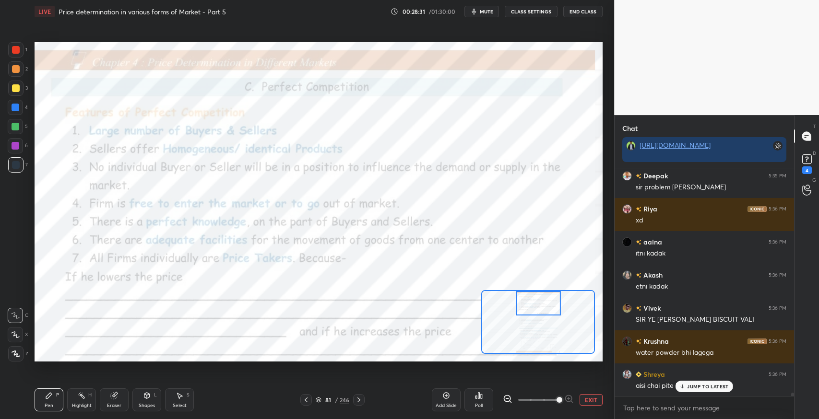
scroll to position [14379, 0]
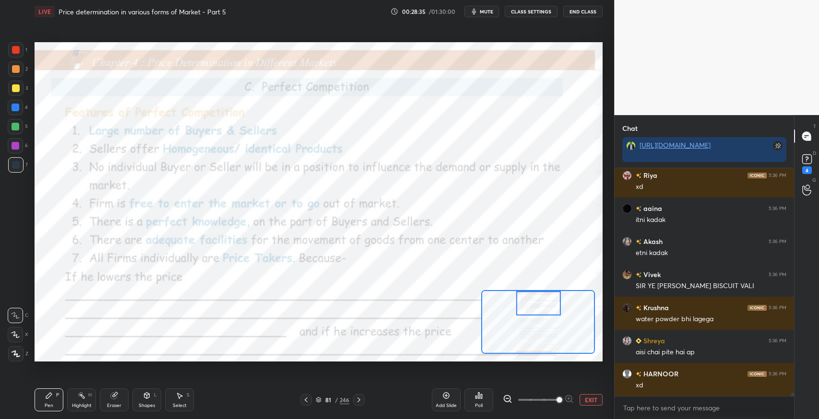
click at [106, 399] on div "Eraser" at bounding box center [114, 399] width 29 height 23
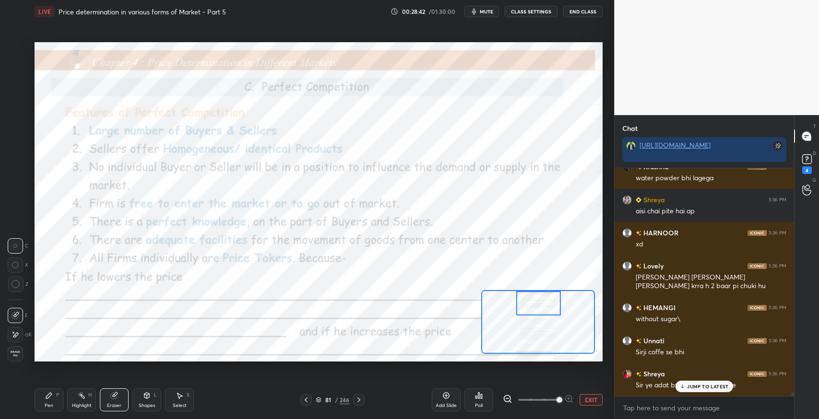
scroll to position [14552, 0]
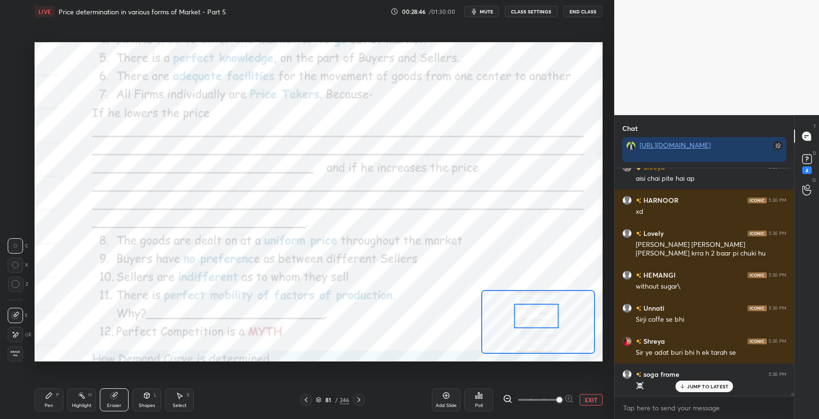
click at [39, 401] on div "Pen P" at bounding box center [49, 399] width 29 height 23
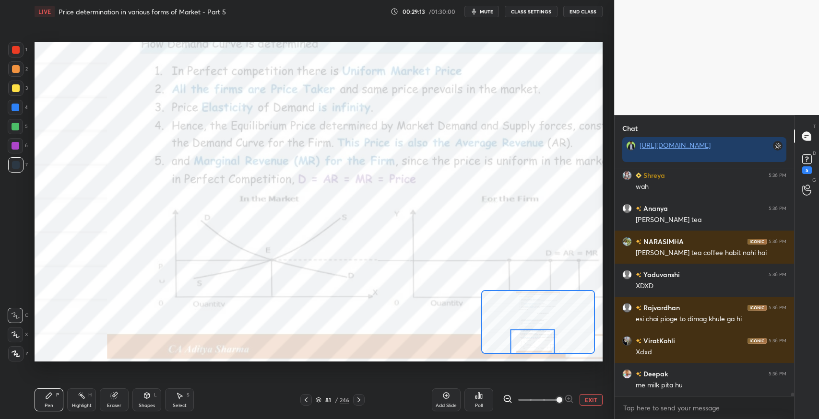
scroll to position [14840, 0]
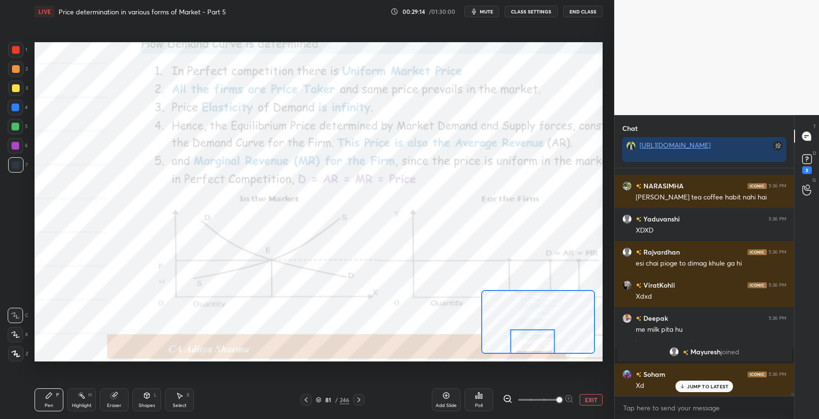
click at [359, 405] on div at bounding box center [359, 400] width 12 height 12
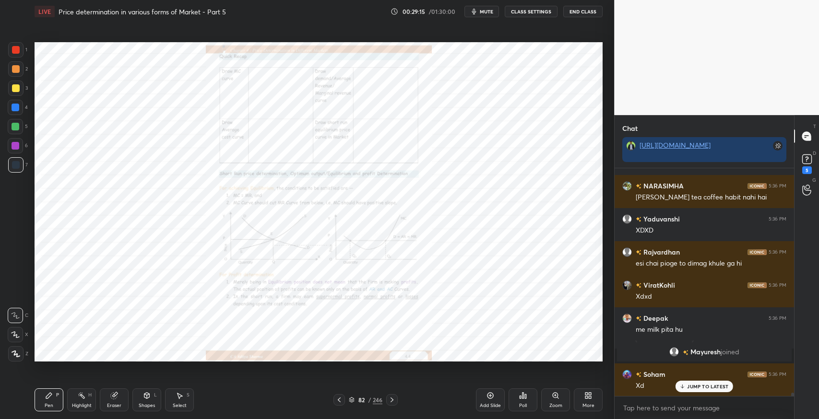
click at [549, 405] on div "Zoom" at bounding box center [555, 405] width 13 height 5
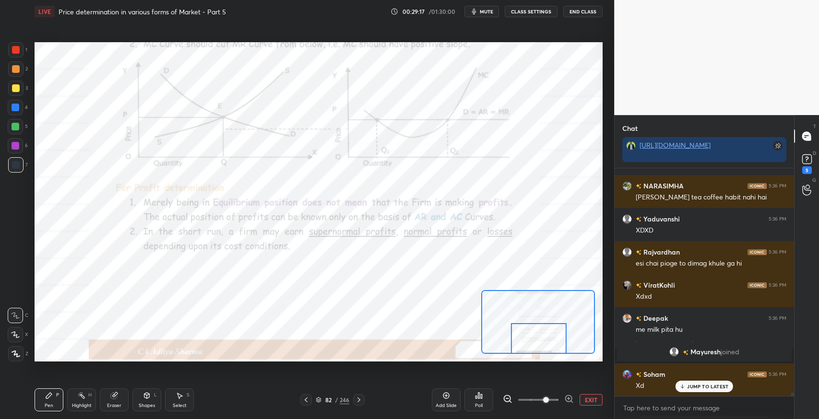
click at [356, 403] on icon at bounding box center [359, 400] width 8 height 8
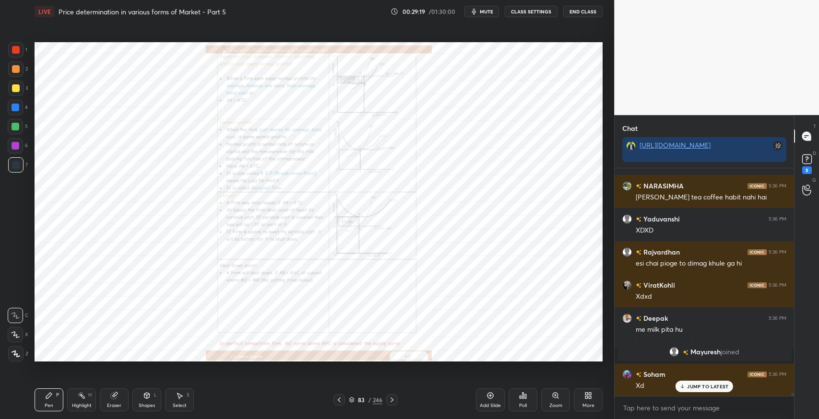
click at [492, 394] on icon at bounding box center [490, 396] width 6 height 6
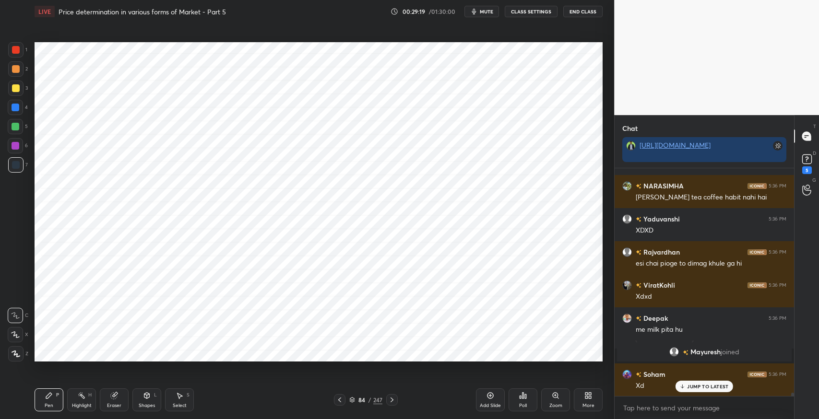
click at [143, 404] on div "Shapes" at bounding box center [147, 405] width 16 height 5
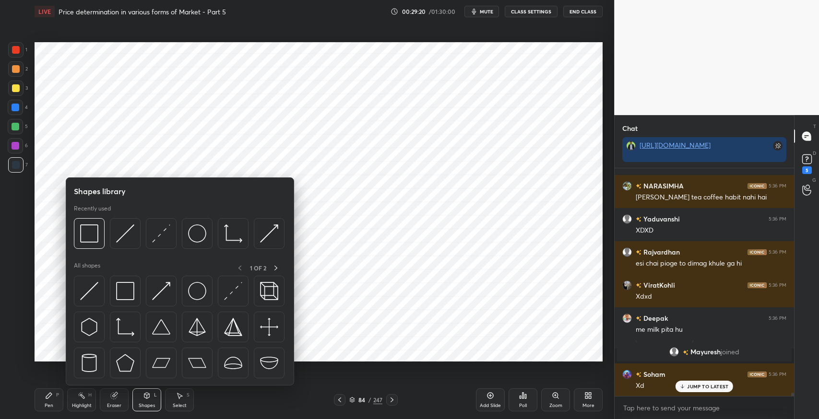
click at [127, 331] on img at bounding box center [125, 327] width 18 height 18
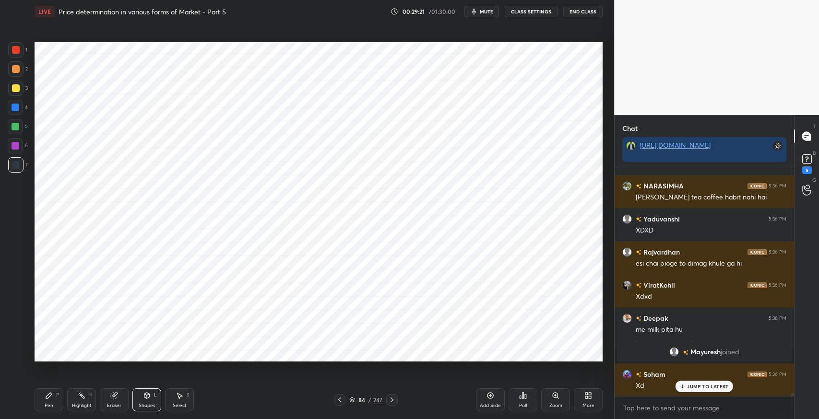
click at [142, 396] on div "Shapes L" at bounding box center [146, 399] width 29 height 23
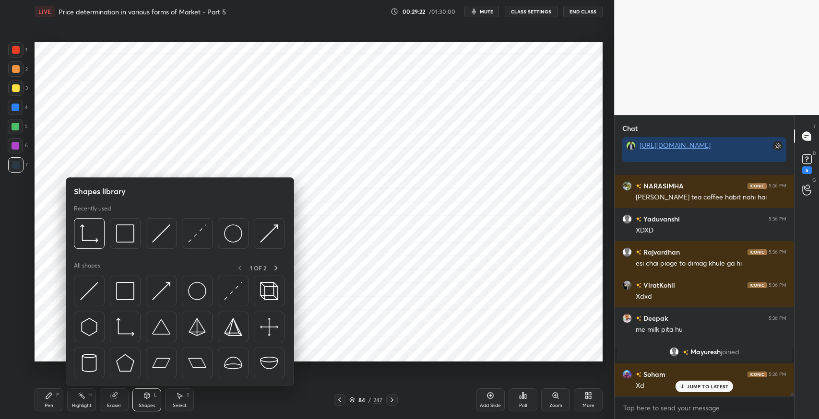
click at [128, 288] on img at bounding box center [125, 291] width 18 height 18
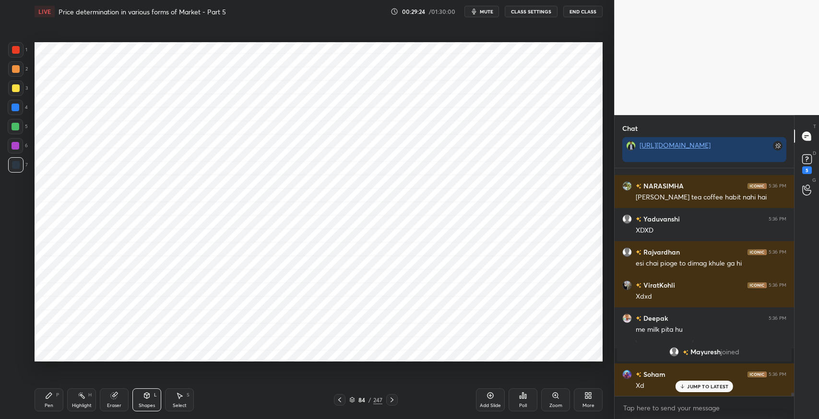
click at [50, 392] on icon at bounding box center [49, 396] width 8 height 8
click at [141, 400] on div "Shapes L" at bounding box center [146, 399] width 29 height 23
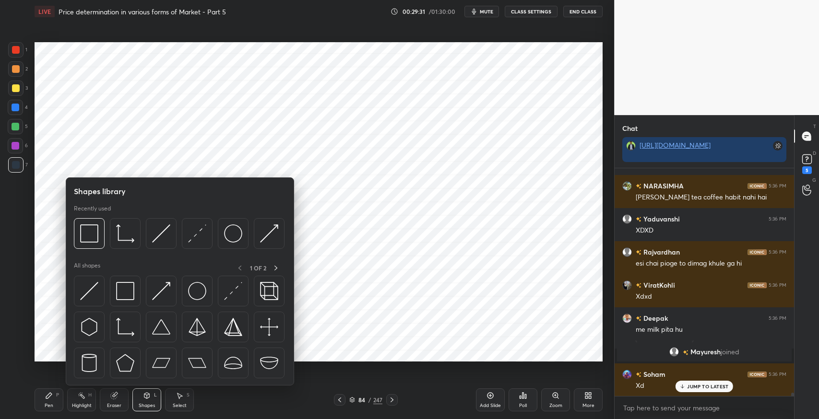
click at [113, 281] on div at bounding box center [125, 291] width 31 height 31
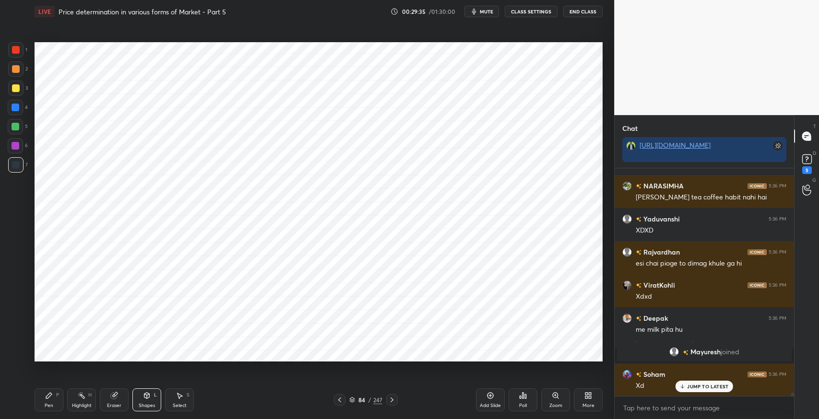
click at [153, 407] on div "Shapes" at bounding box center [147, 405] width 16 height 5
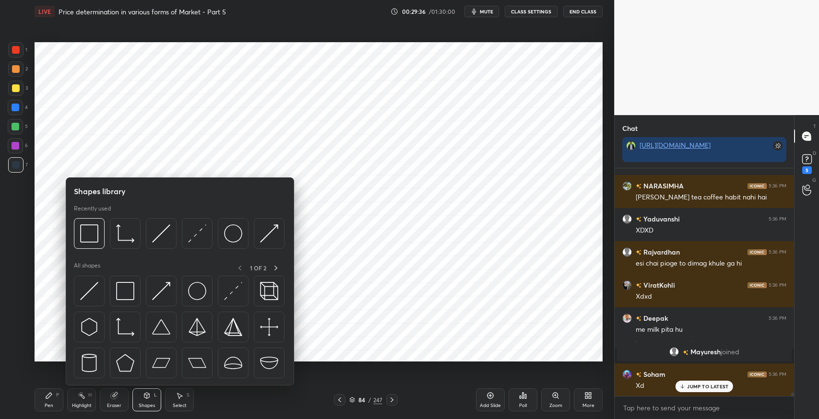
click at [53, 393] on div "Pen P" at bounding box center [49, 399] width 29 height 23
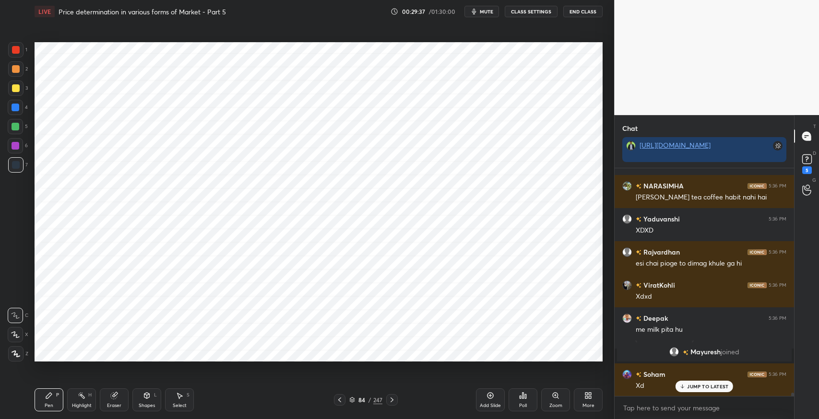
click at [19, 51] on div at bounding box center [16, 50] width 8 height 8
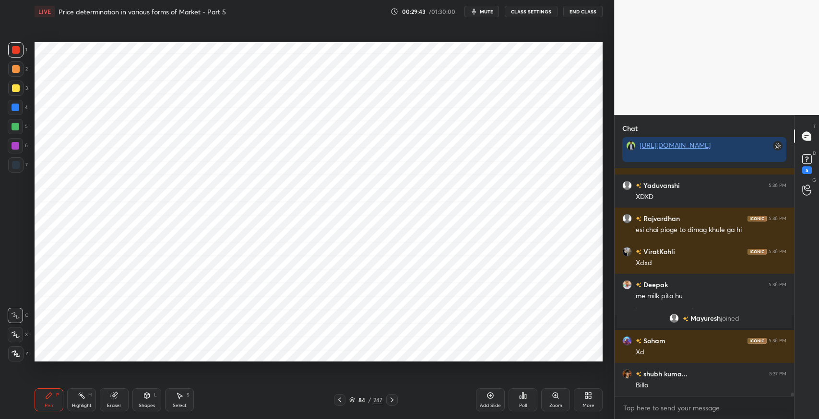
scroll to position [14907, 0]
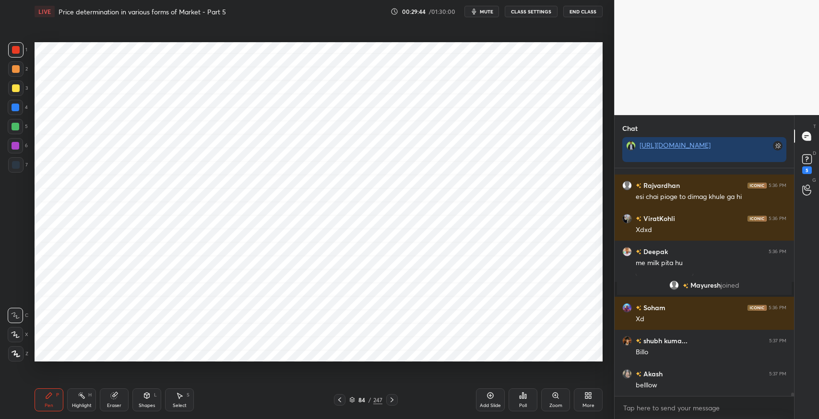
click at [186, 391] on div "Select S" at bounding box center [179, 399] width 29 height 23
drag, startPoint x: 452, startPoint y: 127, endPoint x: 460, endPoint y: 142, distance: 16.7
click at [462, 139] on div "0 ° Undo Copy Duplicate Duplicate to new slide Delete" at bounding box center [319, 201] width 568 height 319
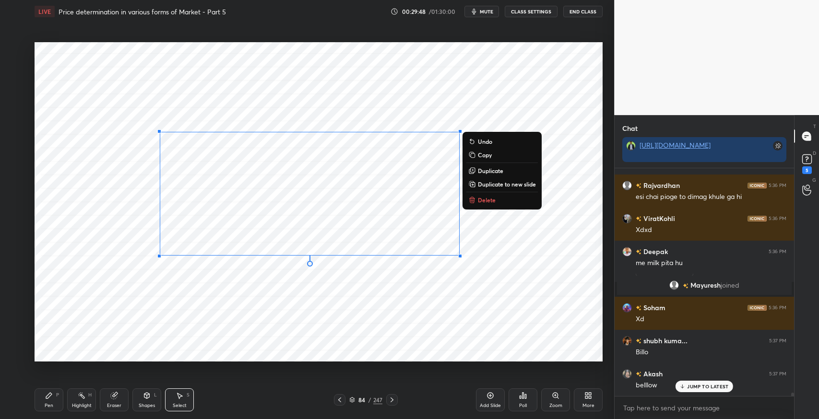
scroll to position [14939, 0]
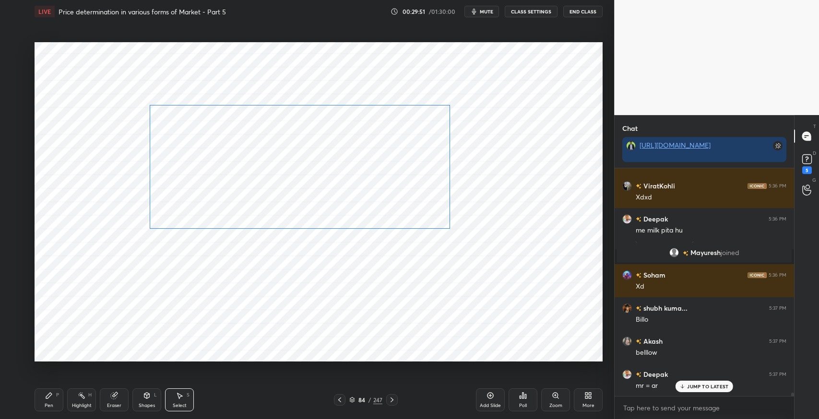
drag, startPoint x: 434, startPoint y: 173, endPoint x: 423, endPoint y: 145, distance: 29.7
click at [423, 145] on div "0 ° Undo Copy Duplicate Duplicate to new slide Delete" at bounding box center [319, 201] width 568 height 319
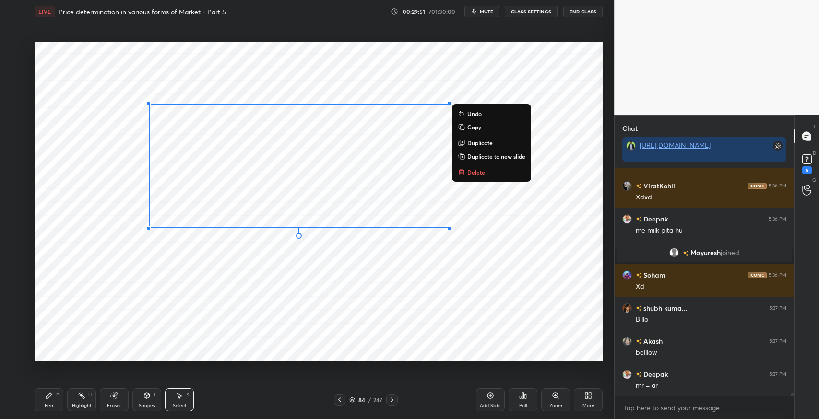
scroll to position [14973, 0]
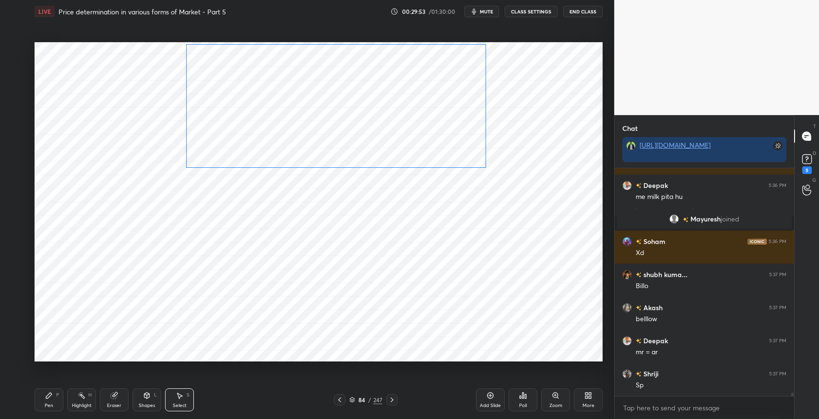
drag, startPoint x: 421, startPoint y: 179, endPoint x: 457, endPoint y: 119, distance: 70.4
click at [457, 119] on div "0 ° Undo Copy Duplicate Duplicate to new slide Delete" at bounding box center [319, 201] width 568 height 319
click at [529, 201] on div "0 ° Undo Copy Duplicate Duplicate to new slide Delete" at bounding box center [319, 201] width 568 height 319
click at [57, 395] on div "P" at bounding box center [57, 395] width 3 height 5
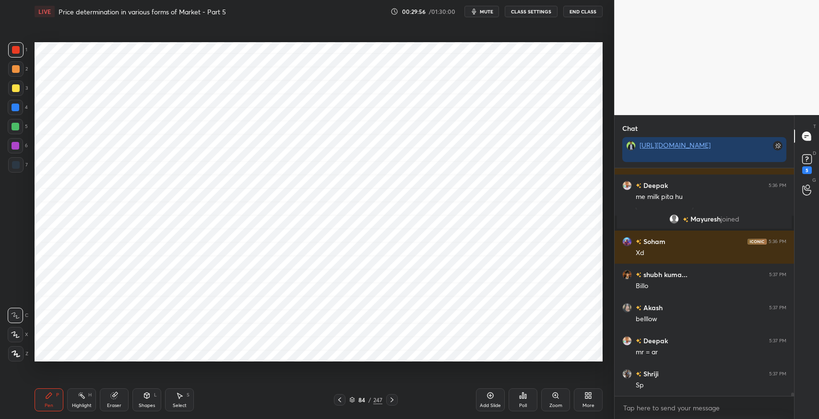
click at [13, 107] on div at bounding box center [16, 108] width 8 height 8
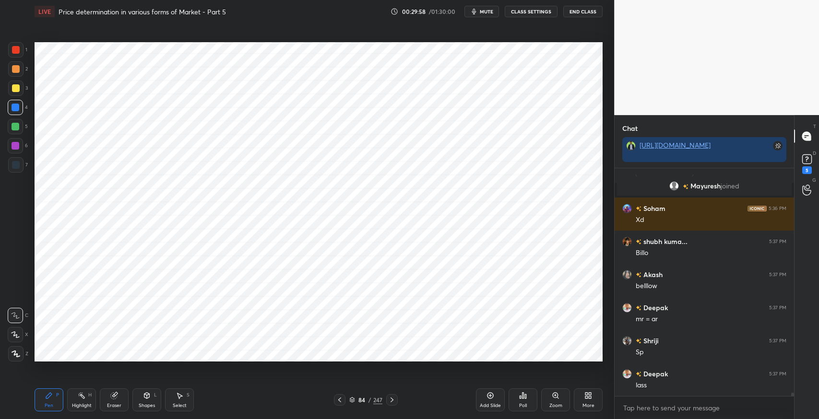
click at [176, 406] on div "Select" at bounding box center [180, 405] width 14 height 5
drag, startPoint x: 430, startPoint y: 155, endPoint x: 439, endPoint y: 163, distance: 12.0
click at [439, 163] on div "0 ° Undo Copy Duplicate Duplicate to new slide Delete" at bounding box center [319, 201] width 568 height 319
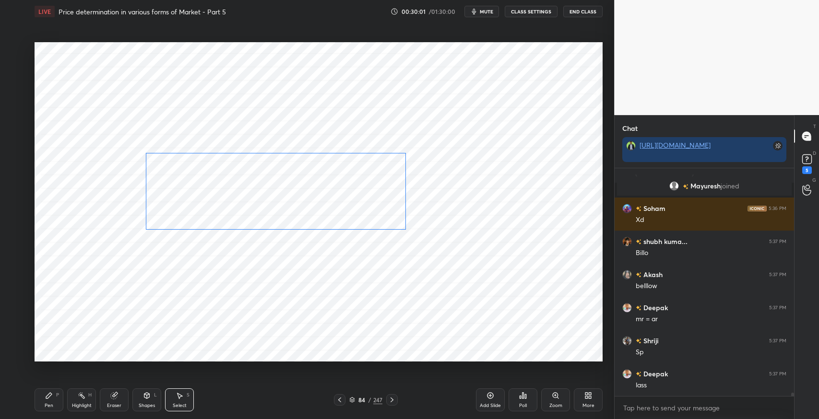
drag, startPoint x: 408, startPoint y: 170, endPoint x: 378, endPoint y: 198, distance: 40.4
click at [378, 198] on div "0 ° Undo Copy Duplicate Duplicate to new slide Delete" at bounding box center [319, 201] width 568 height 319
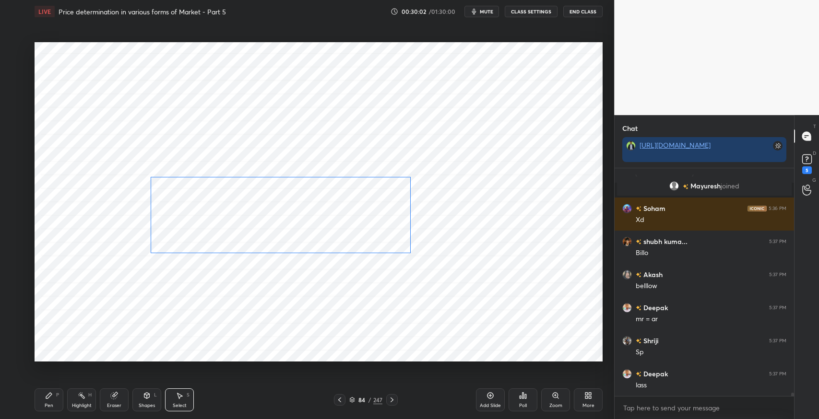
drag, startPoint x: 377, startPoint y: 198, endPoint x: 384, endPoint y: 223, distance: 25.7
click at [384, 223] on div "0 ° Undo Copy Duplicate Duplicate to new slide Delete" at bounding box center [319, 201] width 568 height 319
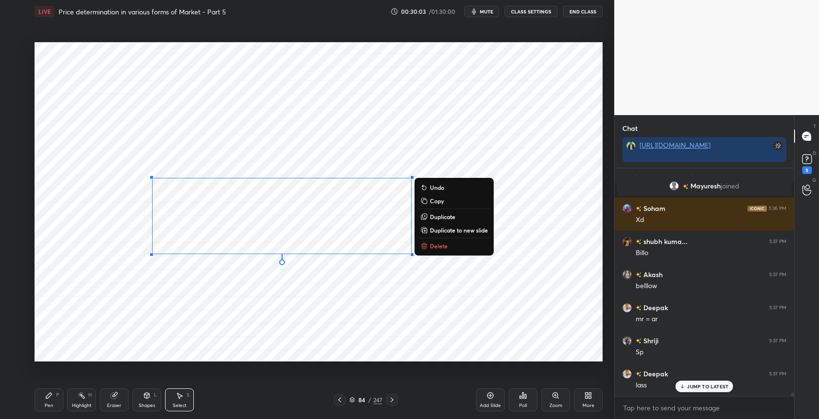
scroll to position [15039, 0]
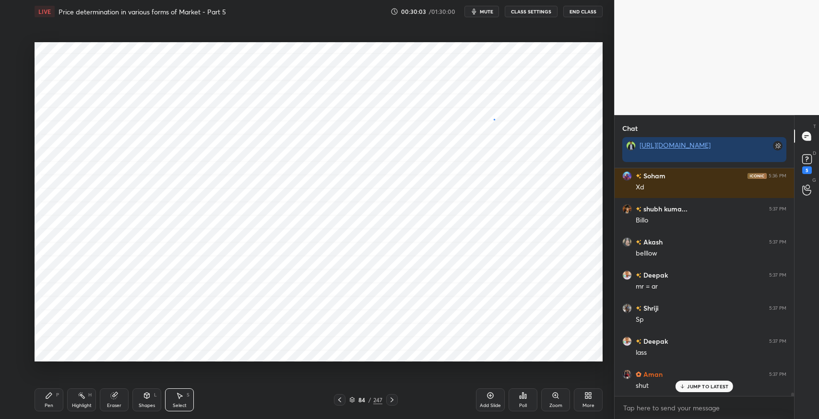
click at [493, 119] on div "0 ° Undo Copy Duplicate Duplicate to new slide Delete" at bounding box center [319, 201] width 568 height 319
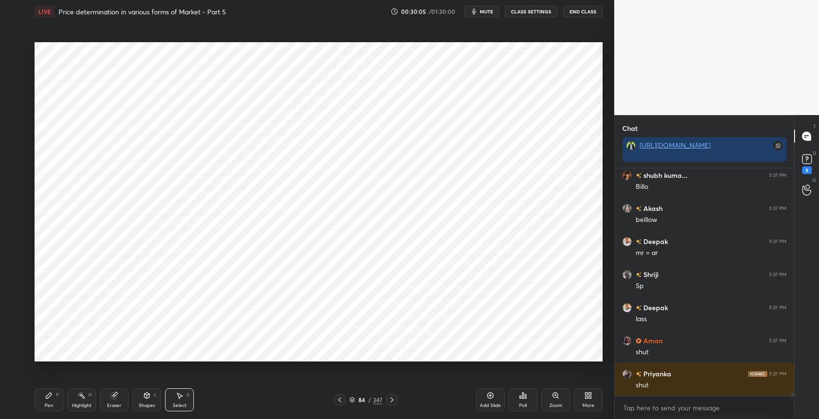
scroll to position [15105, 0]
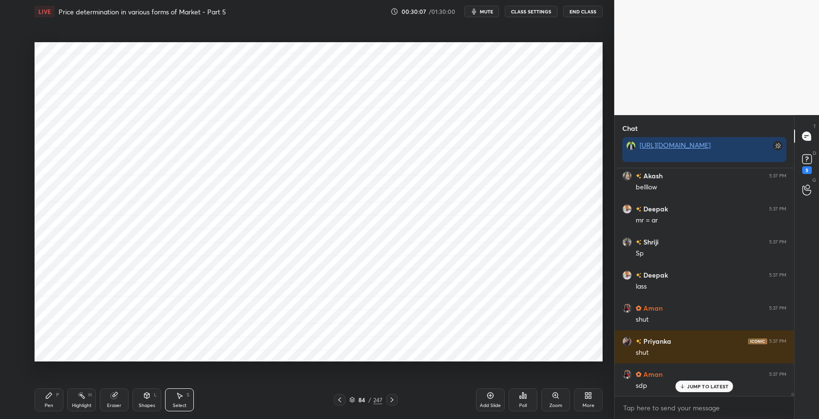
click at [118, 403] on div "Eraser" at bounding box center [114, 405] width 14 height 5
click at [146, 405] on div "Shapes" at bounding box center [147, 405] width 16 height 5
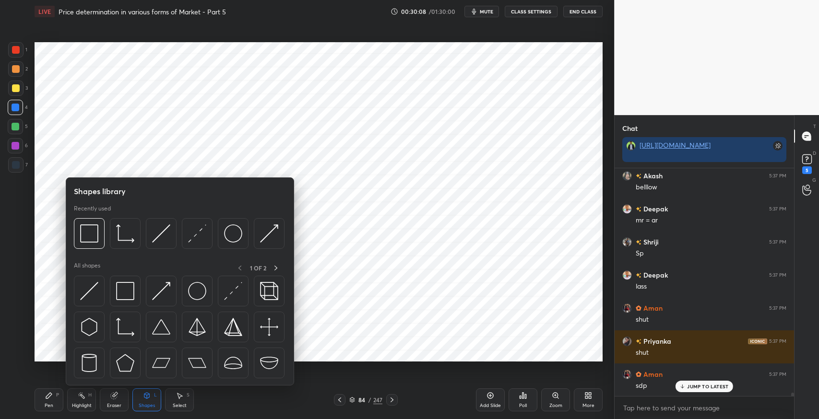
click at [170, 290] on div at bounding box center [161, 291] width 31 height 31
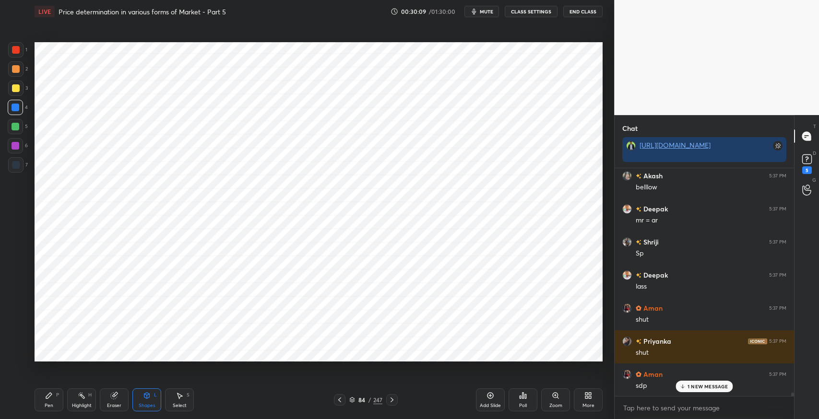
scroll to position [15138, 0]
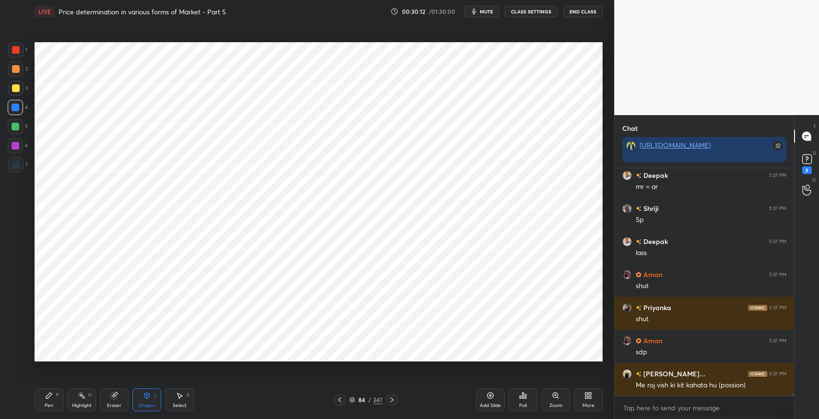
click at [114, 398] on icon at bounding box center [114, 396] width 6 height 6
click at [22, 333] on div at bounding box center [15, 334] width 15 height 15
click at [154, 399] on div "Shapes L" at bounding box center [146, 399] width 29 height 23
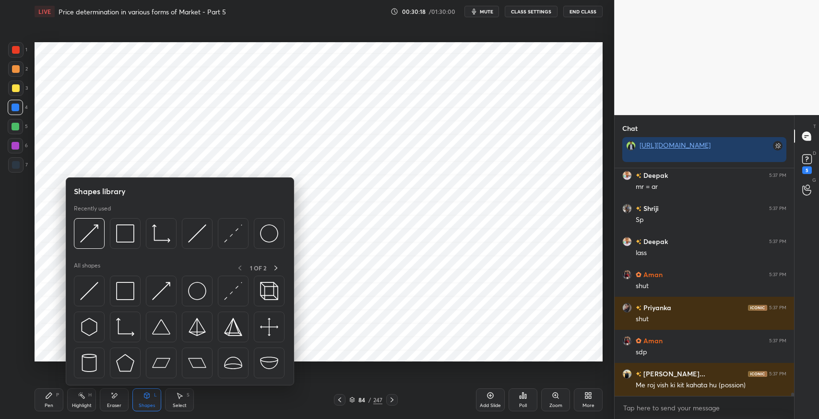
click at [55, 397] on div "Pen P" at bounding box center [49, 399] width 29 height 23
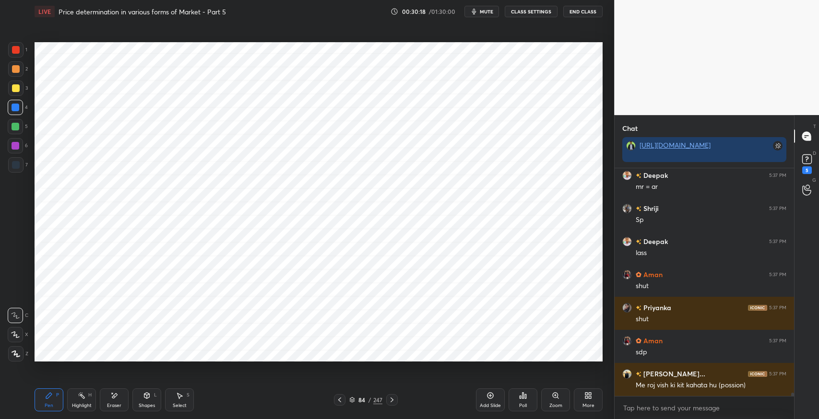
click at [19, 49] on div at bounding box center [16, 50] width 8 height 8
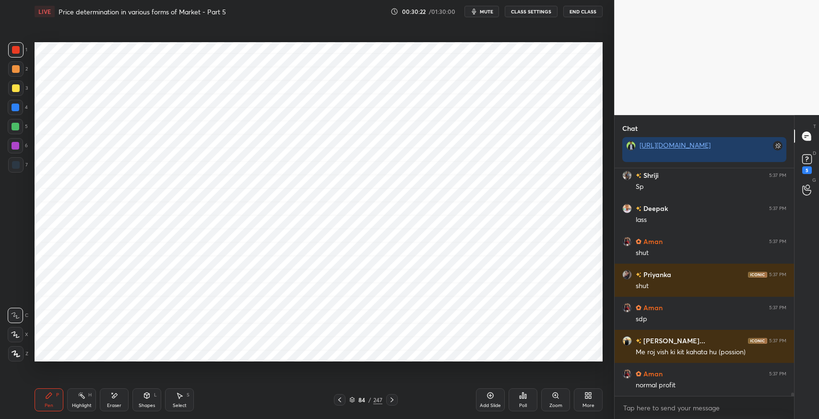
drag, startPoint x: 178, startPoint y: 403, endPoint x: 196, endPoint y: 374, distance: 33.8
click at [182, 398] on div "Select S" at bounding box center [179, 399] width 29 height 23
drag, startPoint x: 451, startPoint y: 85, endPoint x: 457, endPoint y: 98, distance: 13.9
click at [457, 98] on div "0 ° Undo Copy Duplicate Duplicate to new slide Delete" at bounding box center [319, 201] width 568 height 319
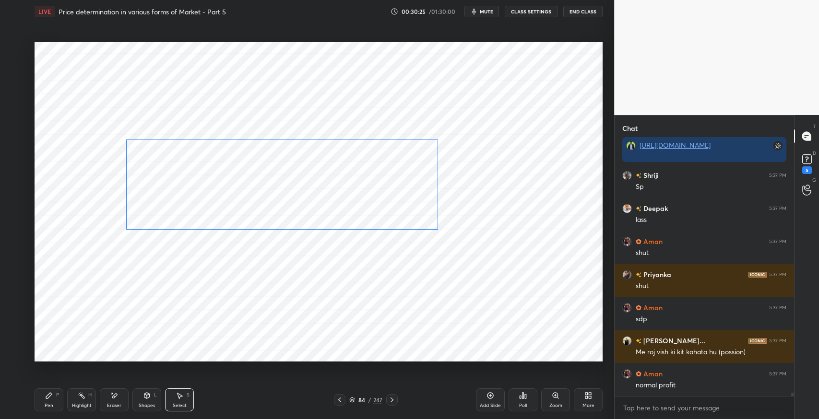
drag, startPoint x: 435, startPoint y: 104, endPoint x: 418, endPoint y: 164, distance: 63.3
click at [418, 164] on div "0 ° Undo Copy Duplicate Duplicate to new slide Delete" at bounding box center [319, 201] width 568 height 319
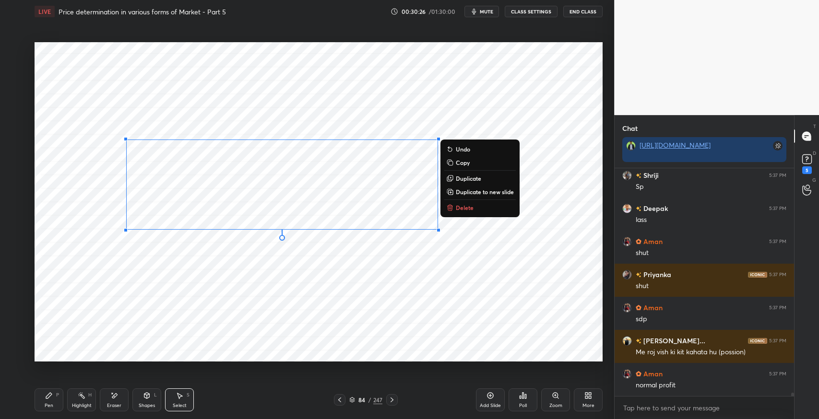
click at [499, 96] on div "0 ° Undo Copy Duplicate Duplicate to new slide Delete" at bounding box center [319, 201] width 568 height 319
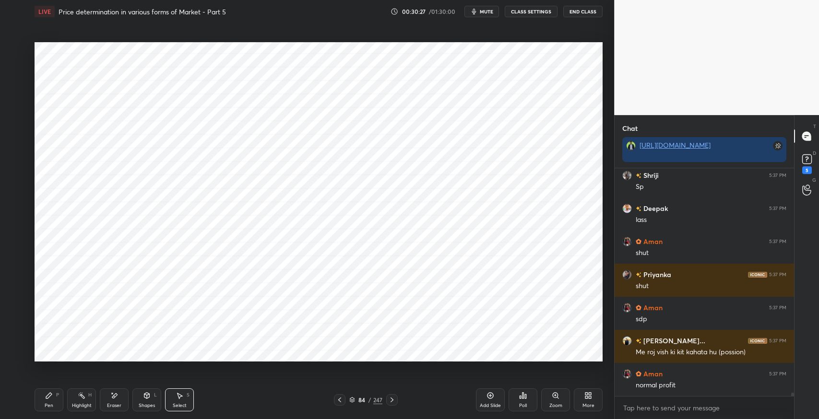
click at [50, 405] on div "Pen" at bounding box center [49, 405] width 9 height 5
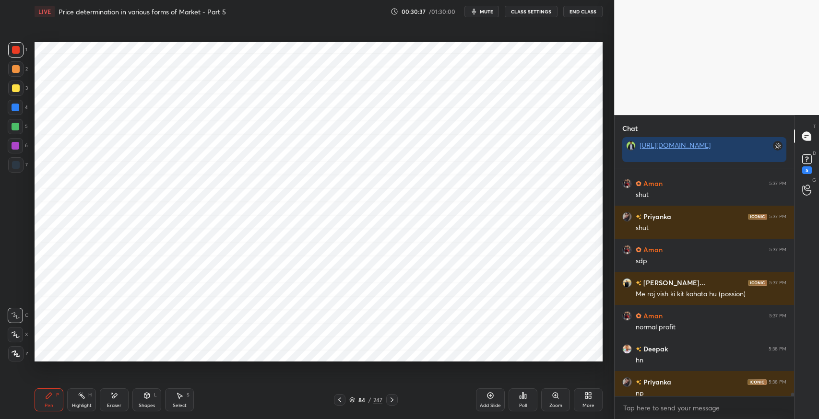
scroll to position [14339, 0]
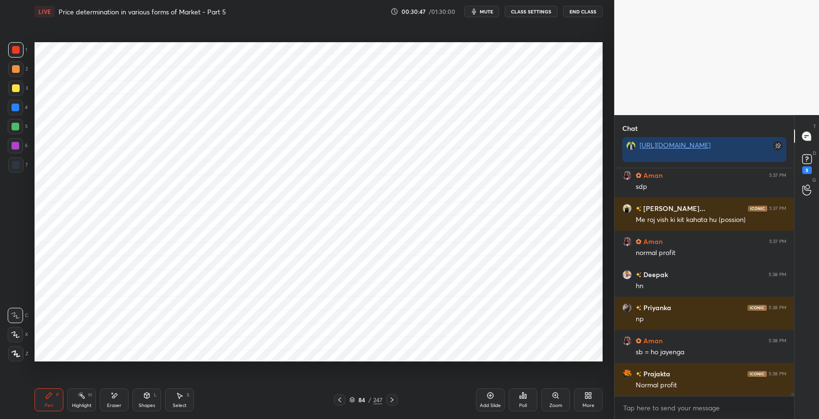
click at [392, 400] on icon at bounding box center [391, 400] width 3 height 5
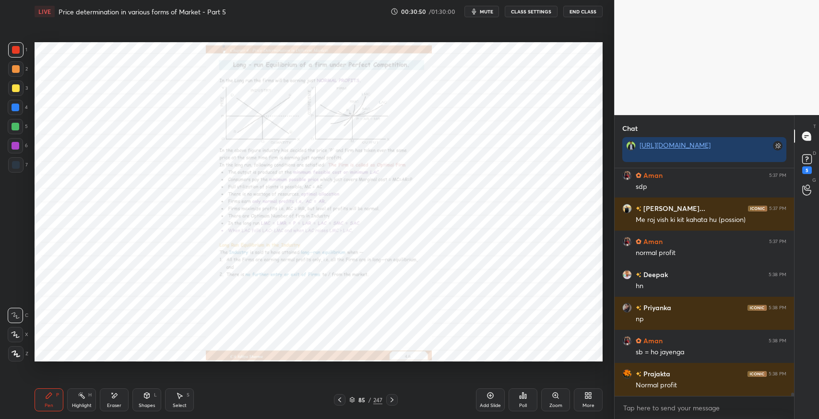
click at [395, 401] on icon at bounding box center [392, 400] width 8 height 8
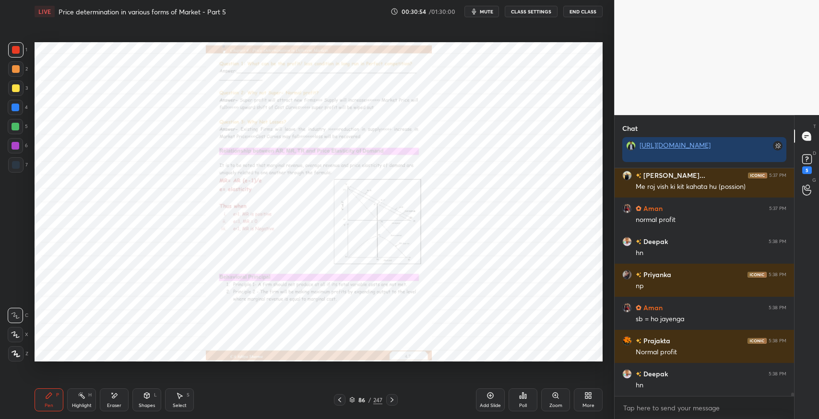
scroll to position [14336, 0]
click at [483, 403] on div "Add Slide" at bounding box center [490, 405] width 21 height 5
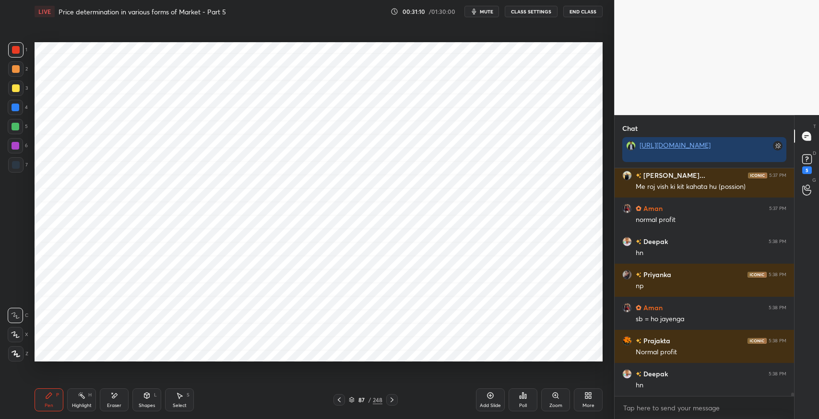
click at [12, 168] on div at bounding box center [16, 165] width 8 height 8
click at [148, 400] on div "Shapes L" at bounding box center [146, 399] width 29 height 23
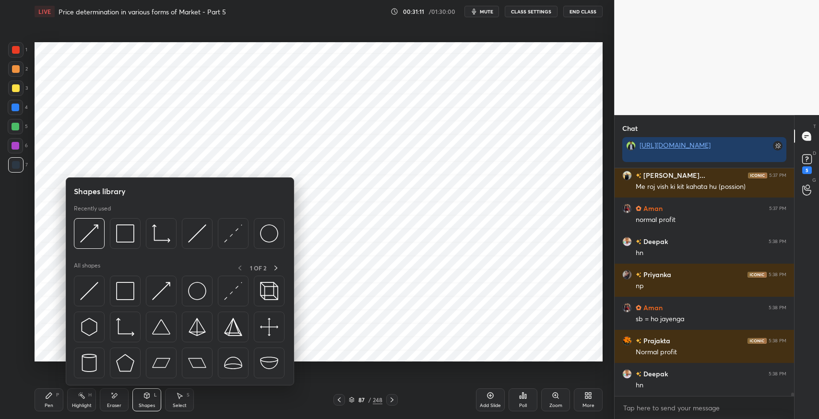
click at [129, 332] on img at bounding box center [125, 327] width 18 height 18
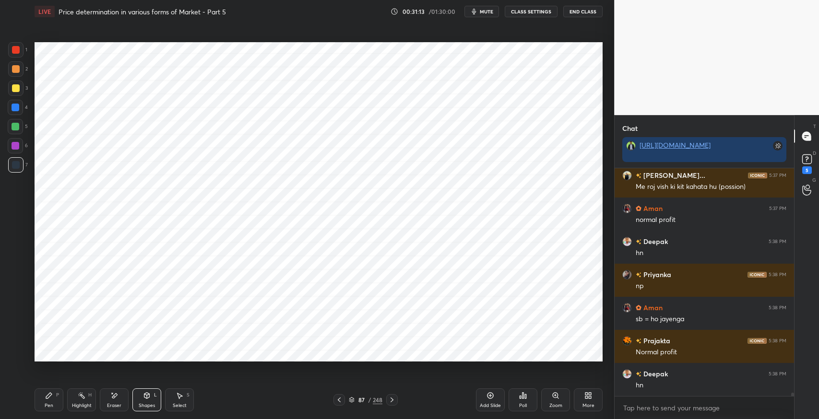
click at [149, 401] on div "Shapes L" at bounding box center [146, 399] width 29 height 23
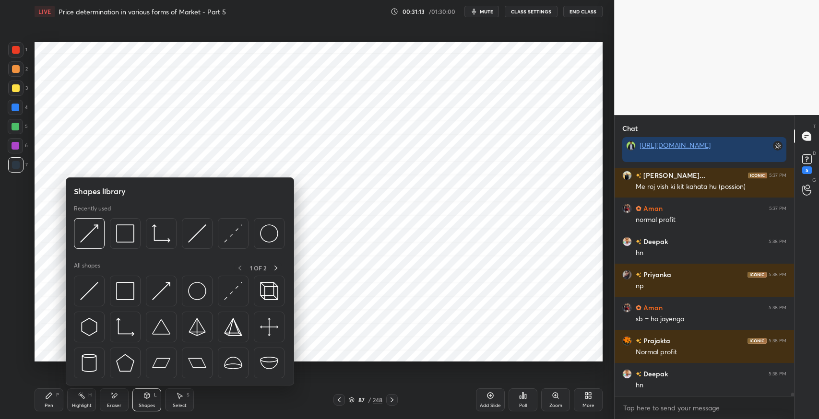
scroll to position [14370, 0]
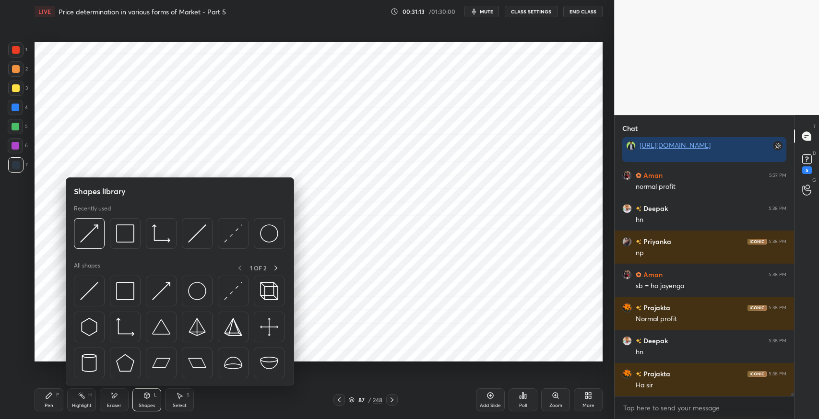
click at [164, 295] on img at bounding box center [161, 291] width 18 height 18
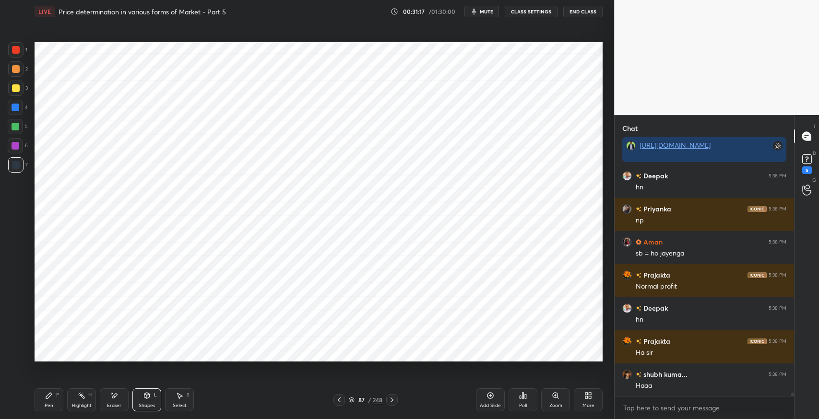
scroll to position [14436, 0]
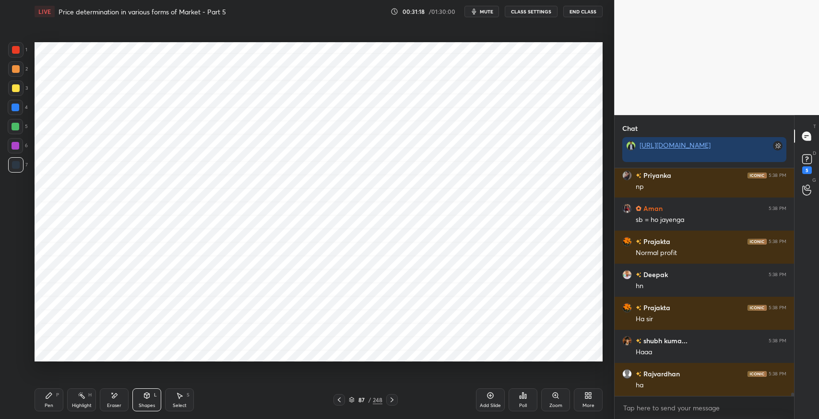
click at [116, 393] on icon at bounding box center [114, 395] width 5 height 5
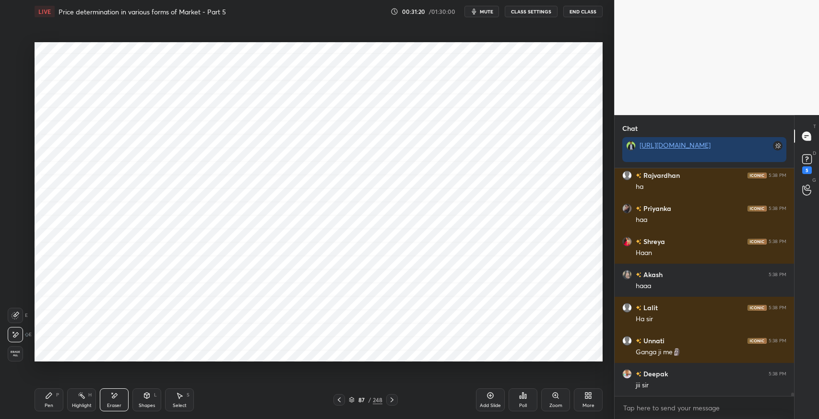
click at [48, 397] on icon at bounding box center [49, 396] width 6 height 6
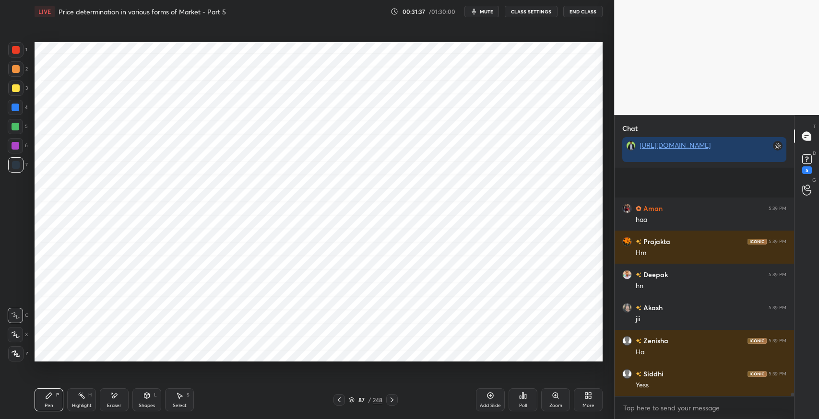
scroll to position [15131, 0]
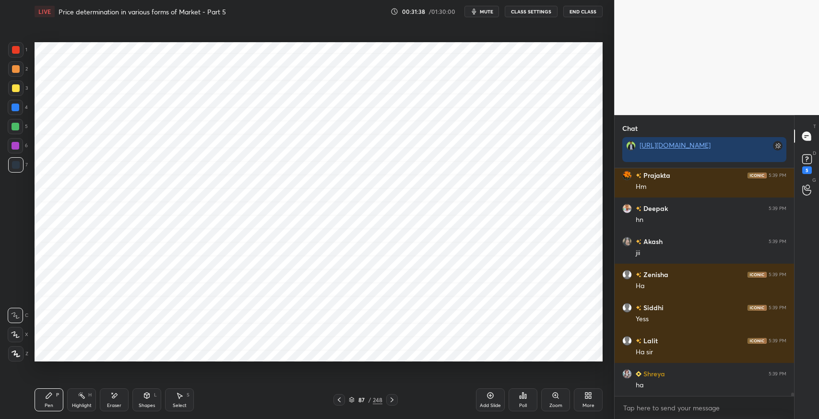
click at [143, 395] on icon at bounding box center [147, 396] width 8 height 8
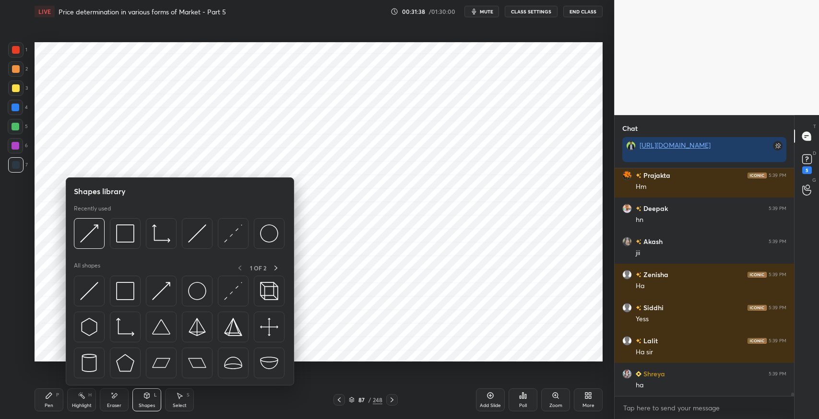
click at [125, 293] on img at bounding box center [125, 291] width 18 height 18
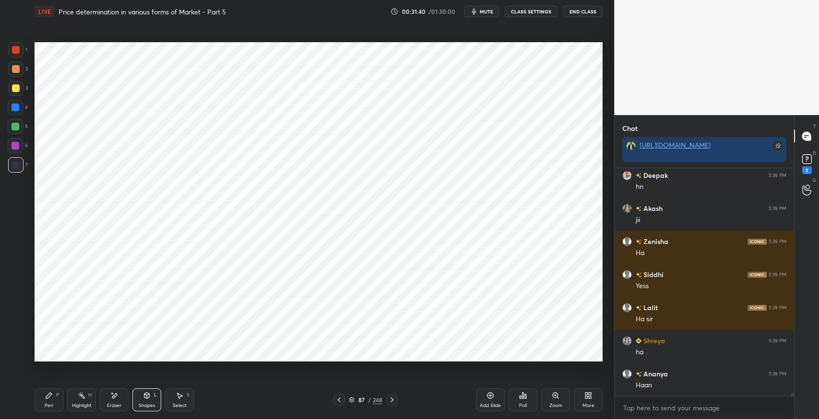
scroll to position [15196, 0]
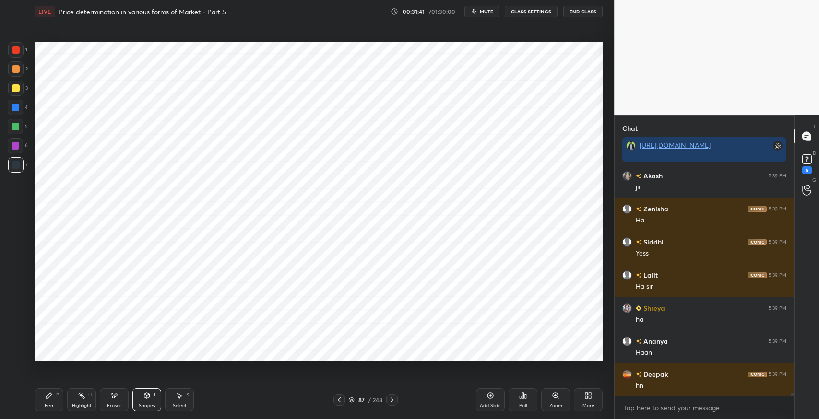
click at [42, 395] on div "Pen P" at bounding box center [49, 399] width 29 height 23
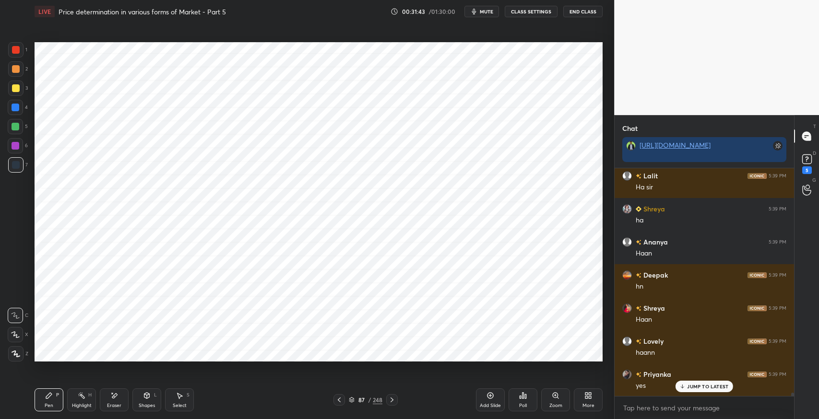
click at [135, 404] on div "Shapes L" at bounding box center [146, 399] width 29 height 23
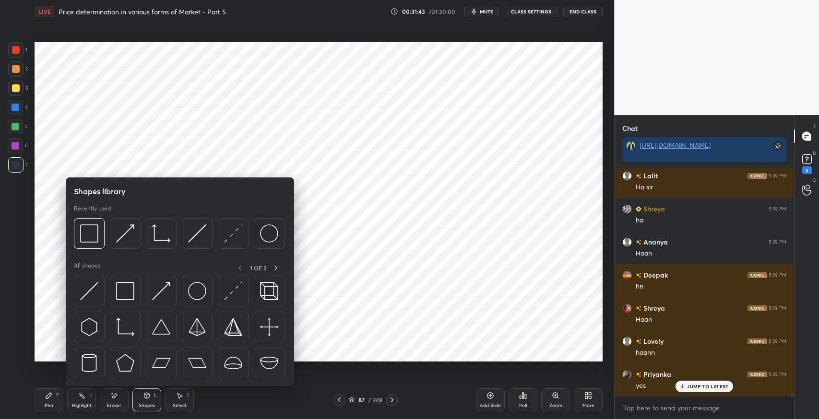
click at [117, 296] on img at bounding box center [125, 291] width 18 height 18
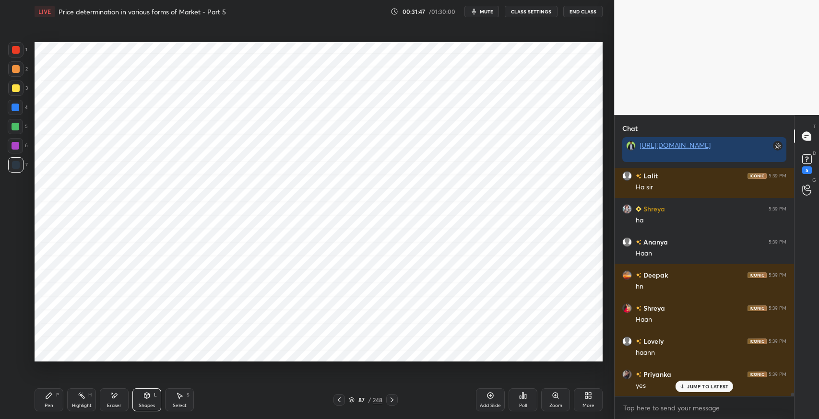
click at [48, 399] on icon at bounding box center [49, 396] width 8 height 8
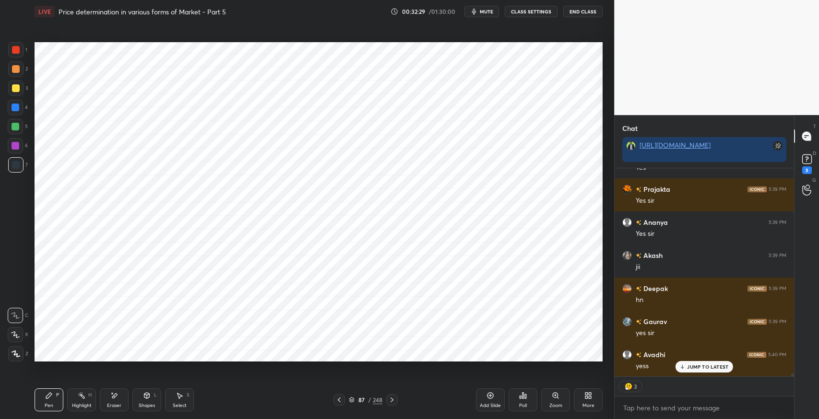
scroll to position [15702, 0]
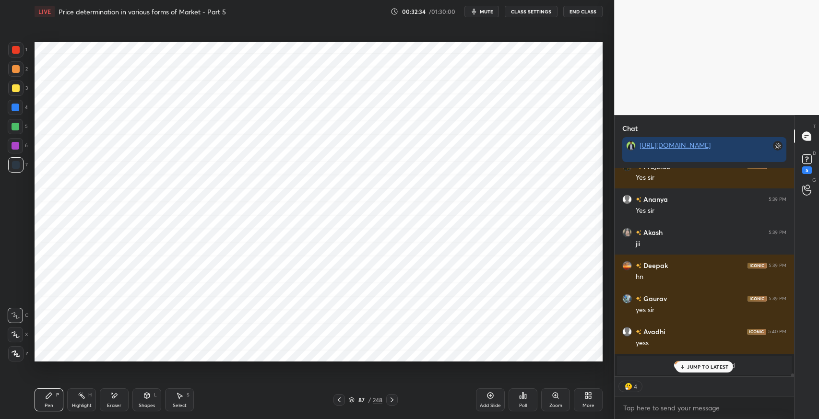
click at [111, 404] on div "Eraser" at bounding box center [114, 405] width 14 height 5
click at [81, 404] on div "Highlight" at bounding box center [82, 405] width 20 height 5
click at [19, 110] on div at bounding box center [16, 108] width 8 height 8
click at [16, 357] on icon at bounding box center [15, 357] width 6 height 0
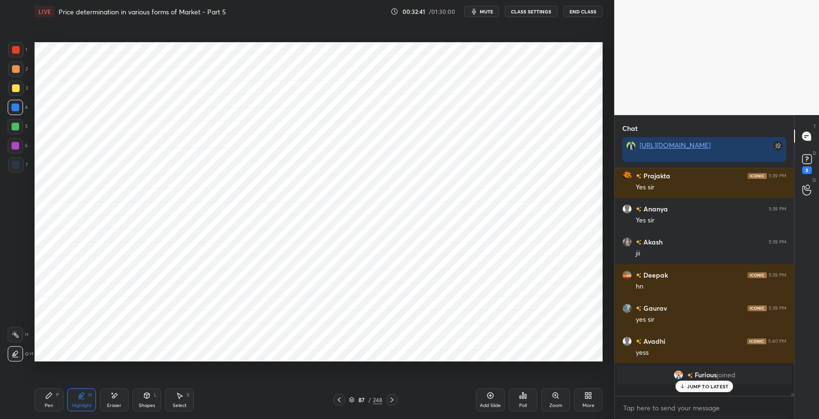
scroll to position [15683, 0]
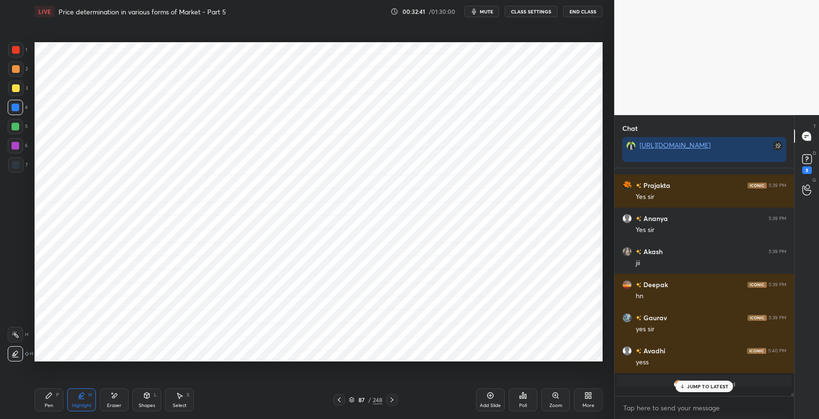
click at [18, 133] on div at bounding box center [15, 126] width 15 height 15
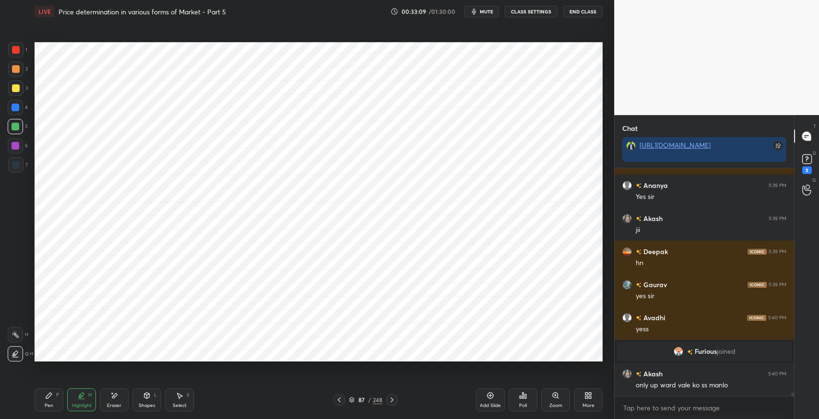
click at [14, 53] on div at bounding box center [16, 50] width 8 height 8
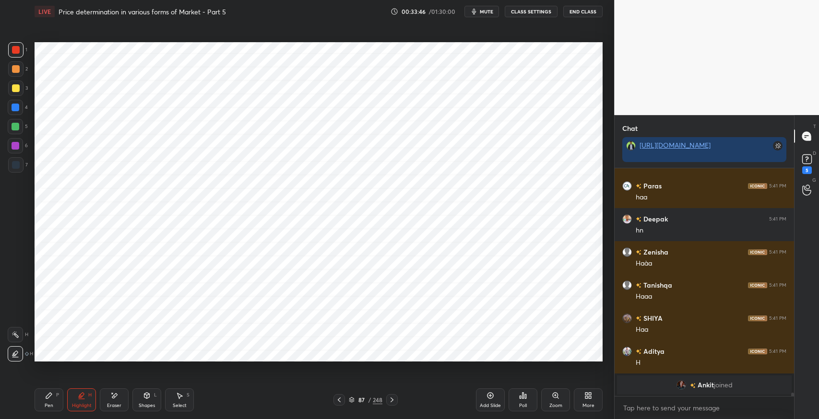
scroll to position [16235, 0]
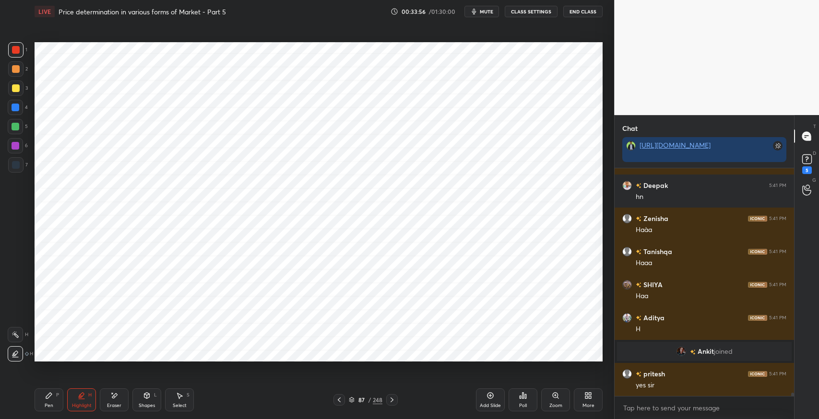
click at [15, 112] on div at bounding box center [15, 107] width 15 height 15
click at [22, 148] on div at bounding box center [15, 145] width 15 height 15
click at [14, 93] on div at bounding box center [15, 88] width 15 height 15
click at [342, 402] on div at bounding box center [339, 400] width 12 height 12
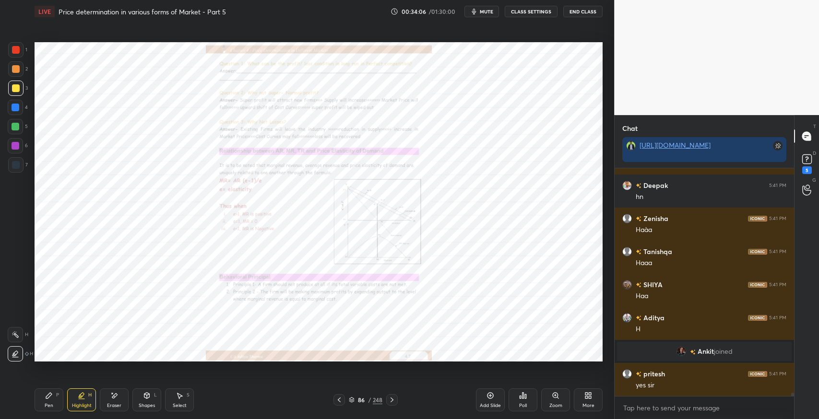
click at [341, 401] on icon at bounding box center [339, 400] width 8 height 8
click at [340, 401] on icon at bounding box center [339, 400] width 8 height 8
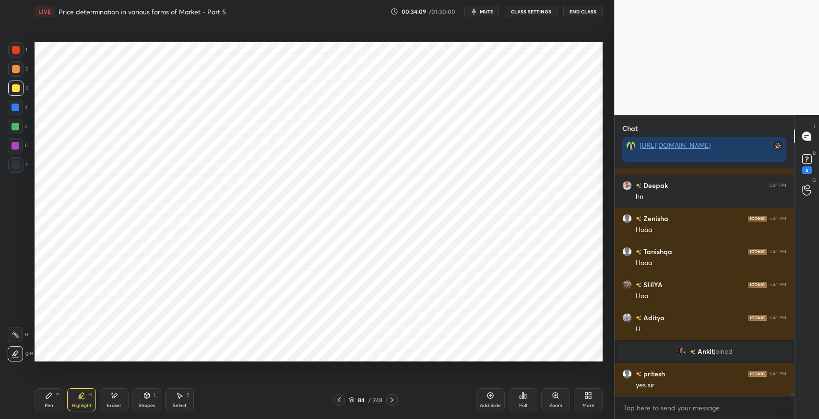
click at [341, 401] on icon at bounding box center [339, 400] width 8 height 8
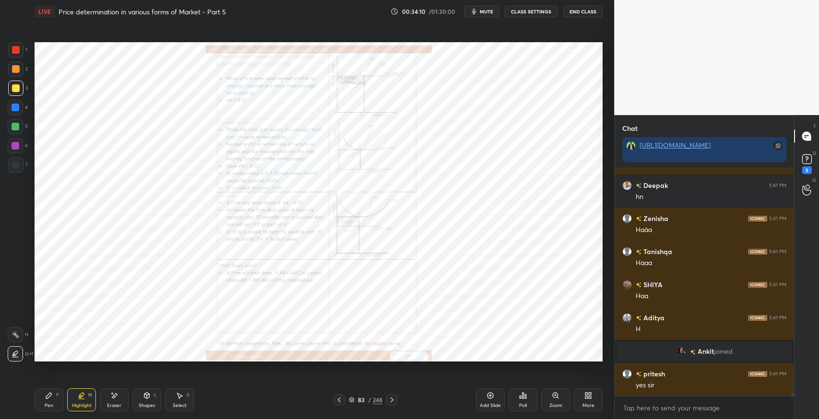
click at [549, 402] on div "Zoom" at bounding box center [555, 399] width 29 height 23
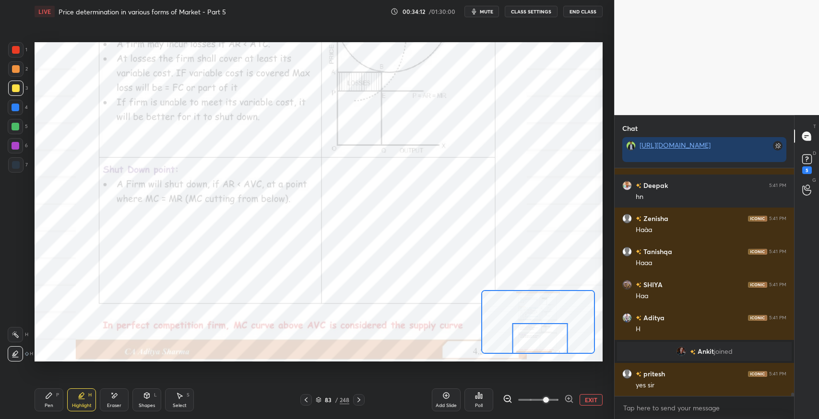
click at [12, 177] on div "1 2 3 4 5 6 7 C X Z E E Erase all H H" at bounding box center [15, 201] width 31 height 319
click at [10, 172] on div at bounding box center [15, 164] width 15 height 15
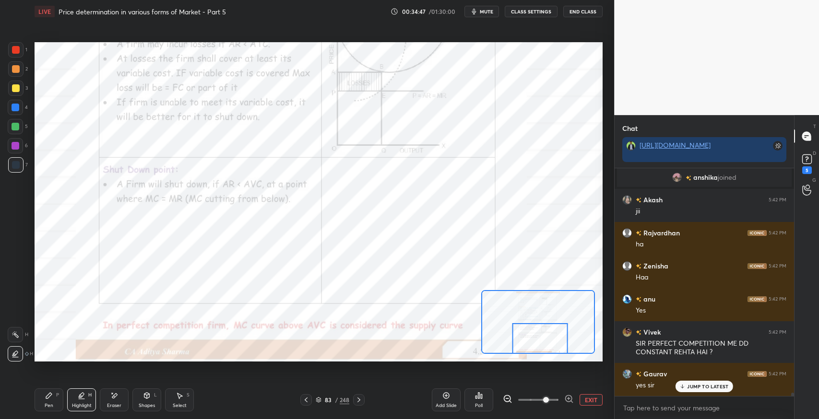
scroll to position [16014, 0]
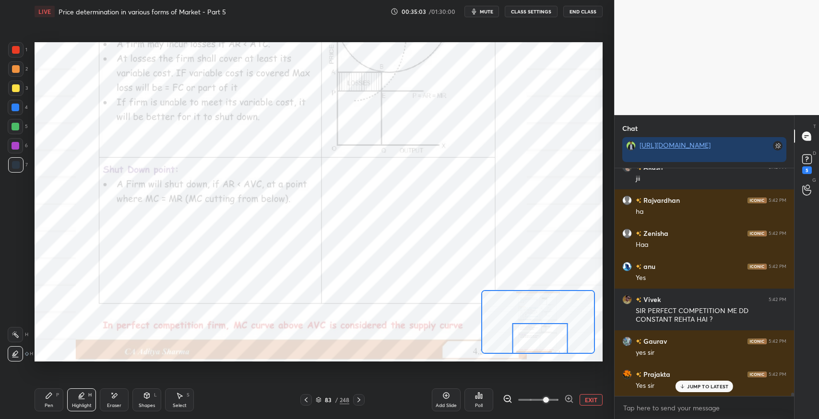
click at [114, 395] on icon at bounding box center [114, 395] width 5 height 5
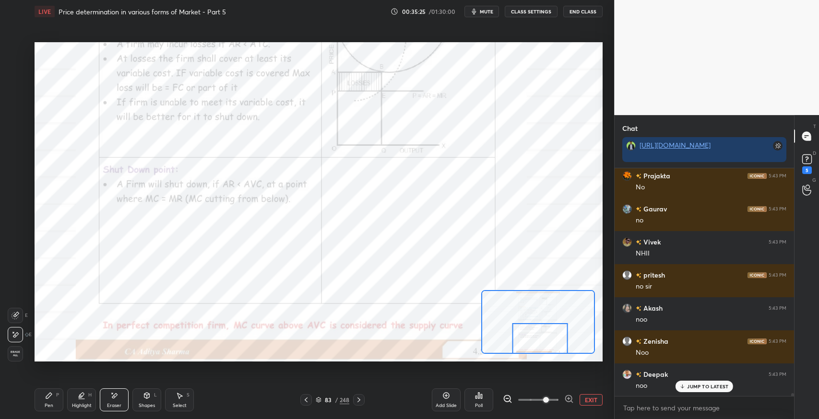
scroll to position [16543, 0]
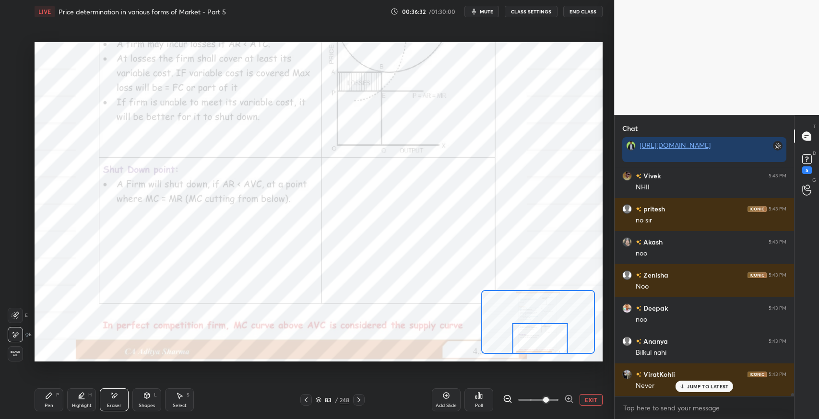
click at [359, 404] on div at bounding box center [359, 400] width 12 height 12
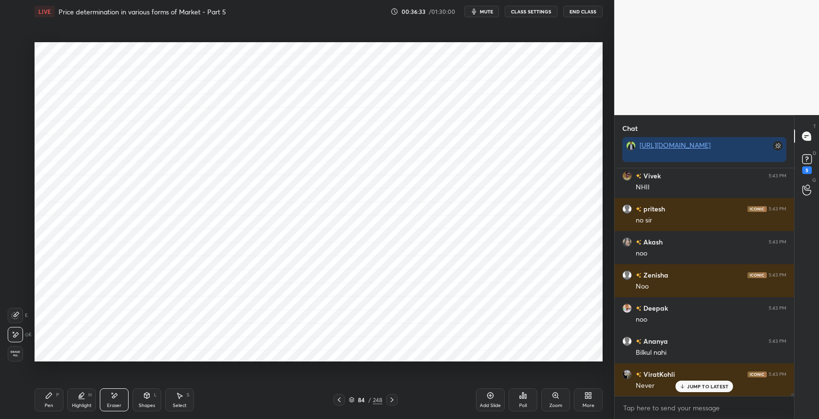
click at [394, 400] on icon at bounding box center [392, 400] width 8 height 8
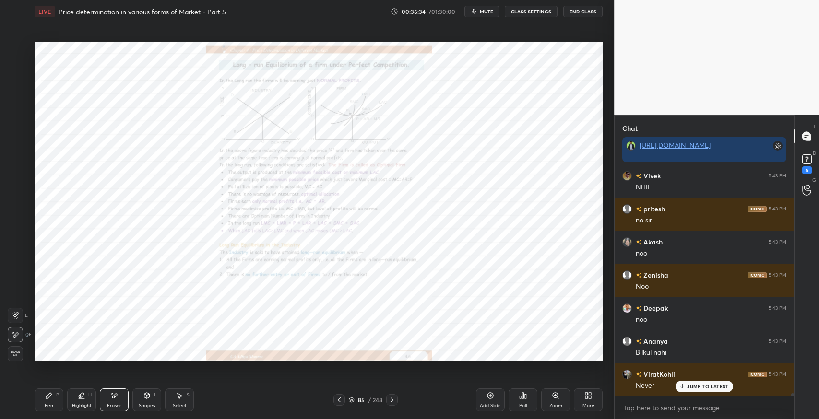
click at [395, 402] on icon at bounding box center [392, 400] width 8 height 8
click at [393, 400] on icon at bounding box center [391, 400] width 3 height 5
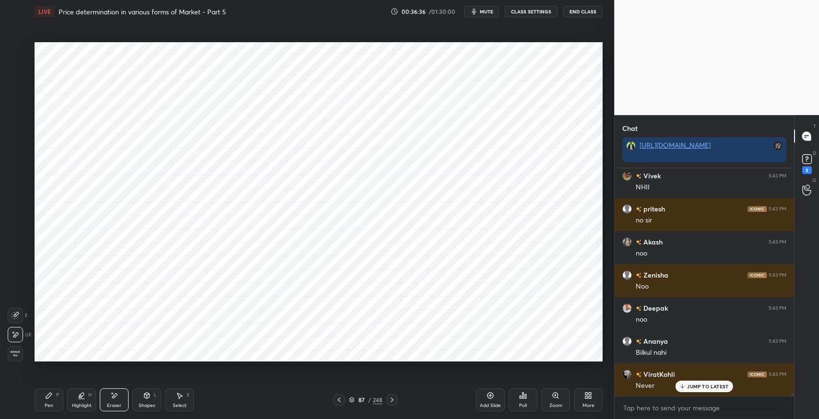
click at [393, 399] on icon at bounding box center [392, 400] width 8 height 8
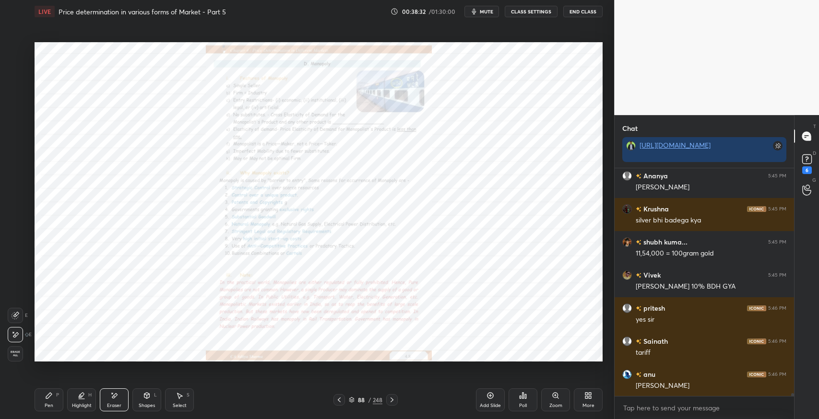
scroll to position [17013, 0]
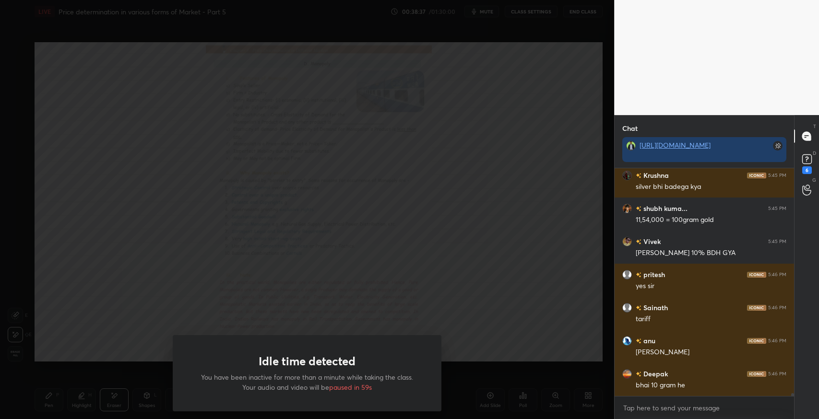
click at [175, 133] on div "Idle time detected You have been inactive for more than a minute while taking t…" at bounding box center [307, 209] width 614 height 419
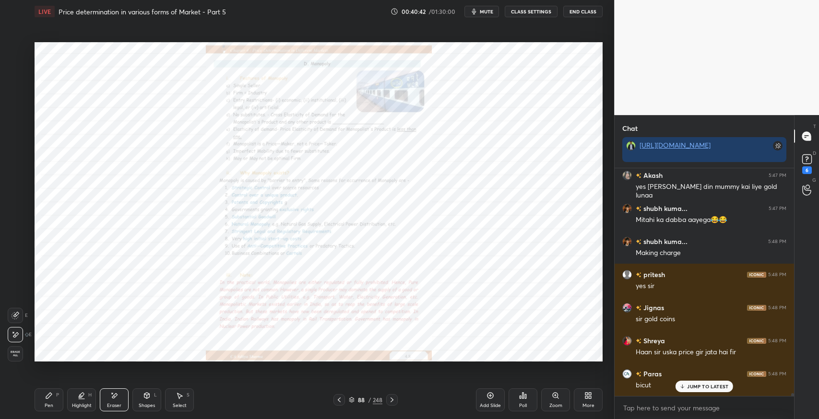
scroll to position [17709, 0]
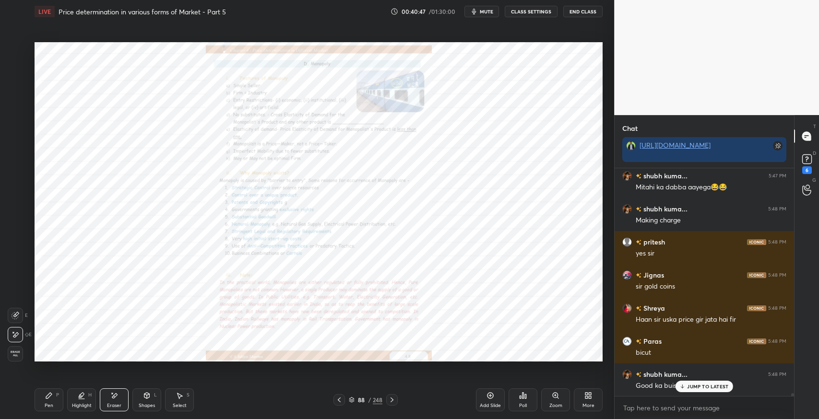
click at [702, 382] on div "JUMP TO LATEST" at bounding box center [704, 387] width 58 height 12
click at [554, 398] on icon at bounding box center [555, 396] width 8 height 8
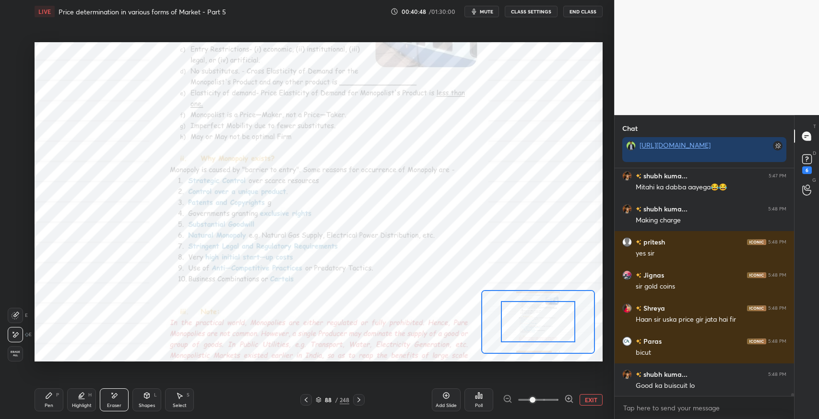
click at [554, 398] on span at bounding box center [538, 399] width 40 height 21
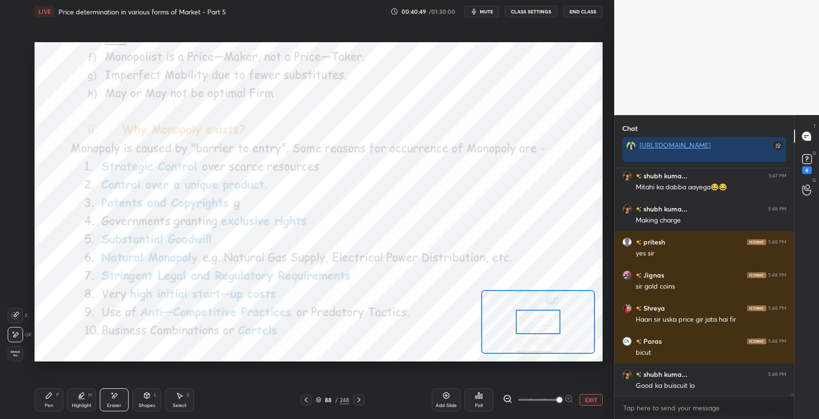
scroll to position [17743, 0]
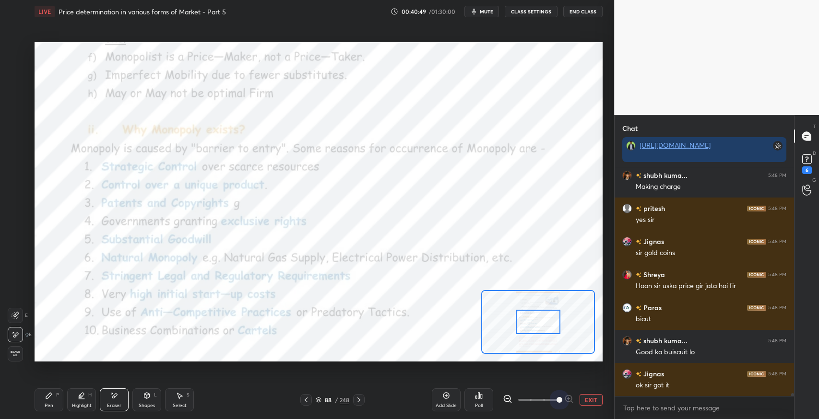
click at [556, 399] on span at bounding box center [559, 400] width 6 height 6
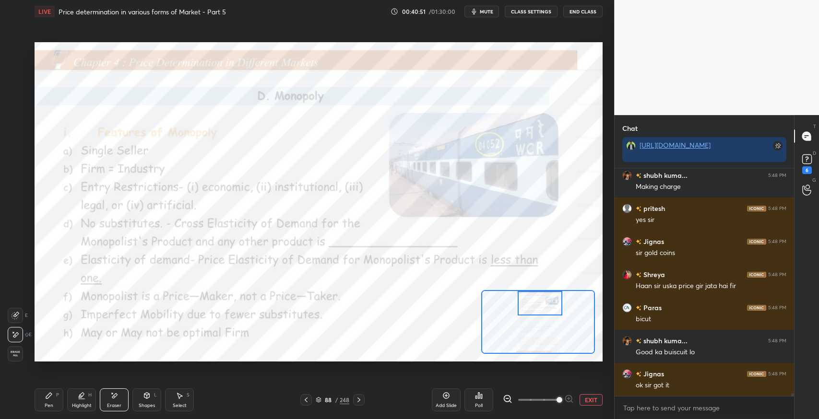
drag, startPoint x: 531, startPoint y: 323, endPoint x: 533, endPoint y: 301, distance: 22.1
click at [533, 301] on div at bounding box center [539, 303] width 45 height 25
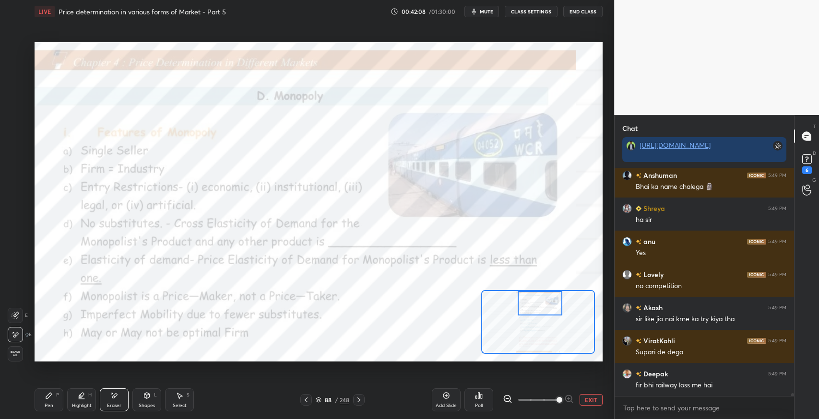
scroll to position [18027, 0]
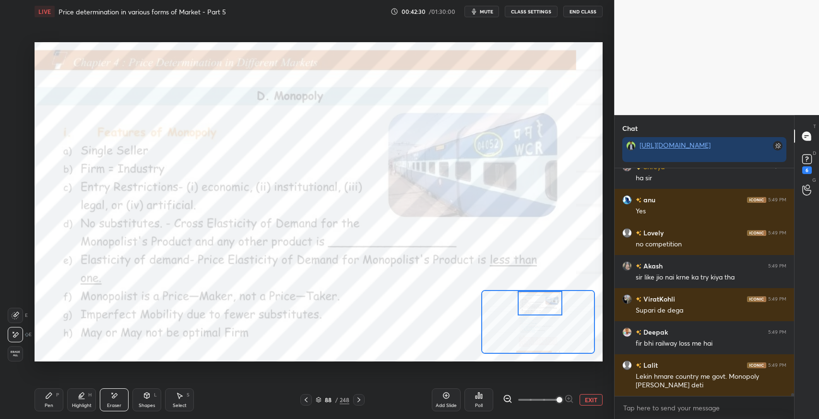
click at [56, 397] on div "P" at bounding box center [57, 395] width 3 height 5
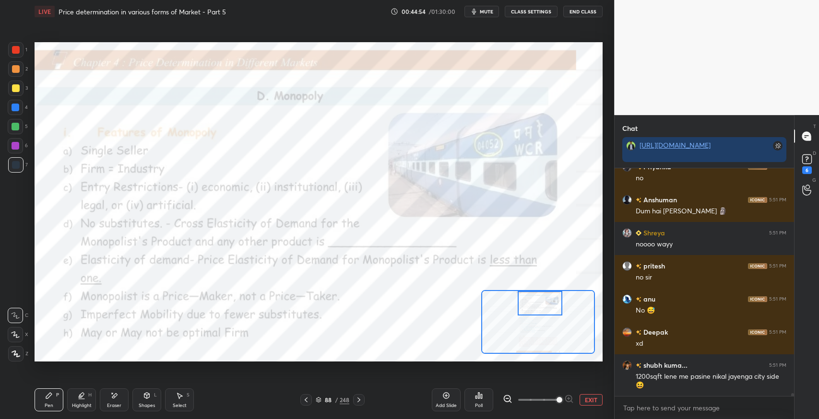
scroll to position [18630, 0]
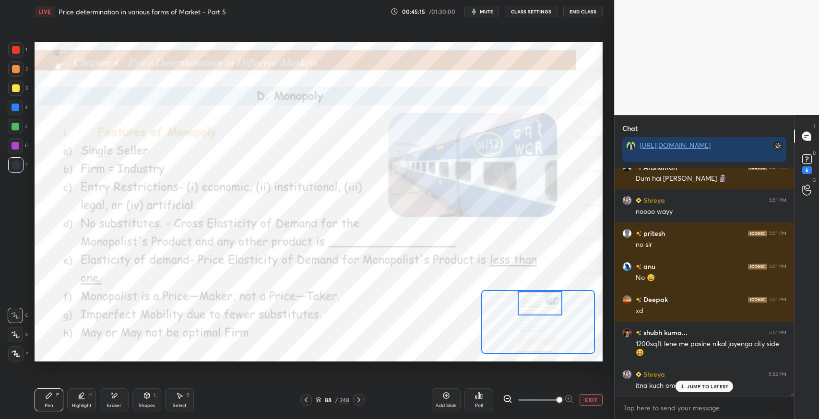
click at [692, 390] on div "JUMP TO LATEST" at bounding box center [704, 387] width 58 height 12
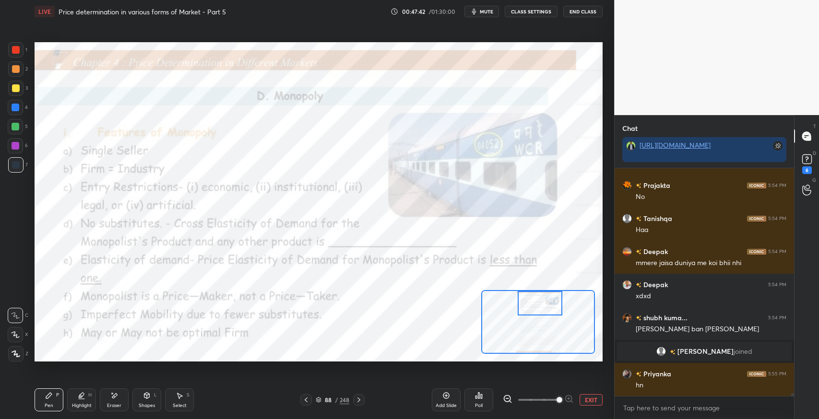
scroll to position [18922, 0]
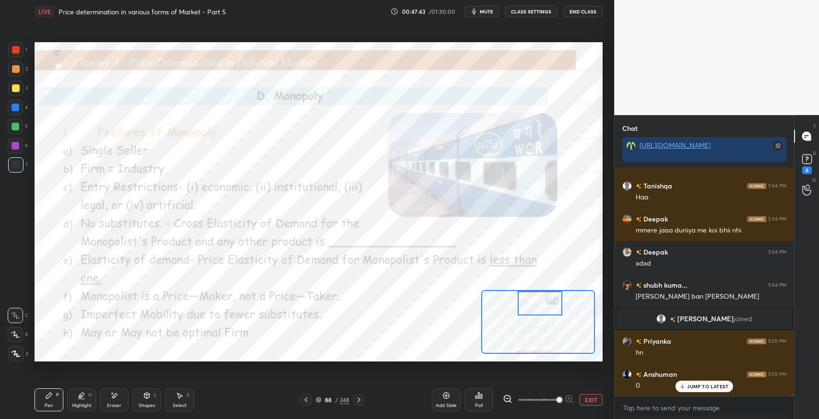
click at [111, 396] on icon at bounding box center [114, 396] width 8 height 8
click at [51, 408] on div "Pen" at bounding box center [49, 405] width 9 height 5
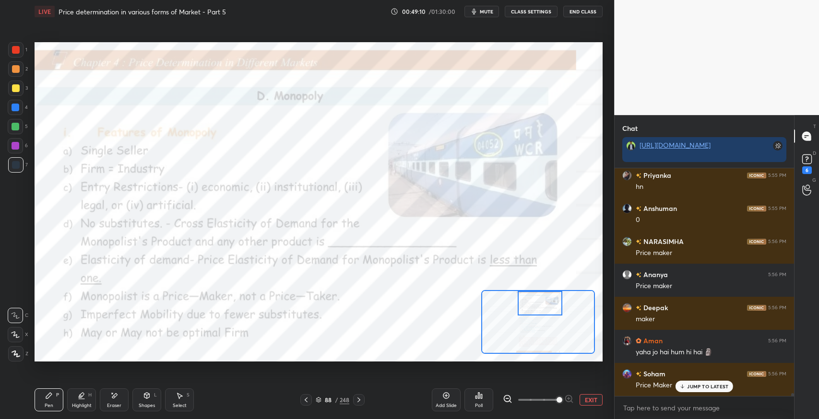
scroll to position [19120, 0]
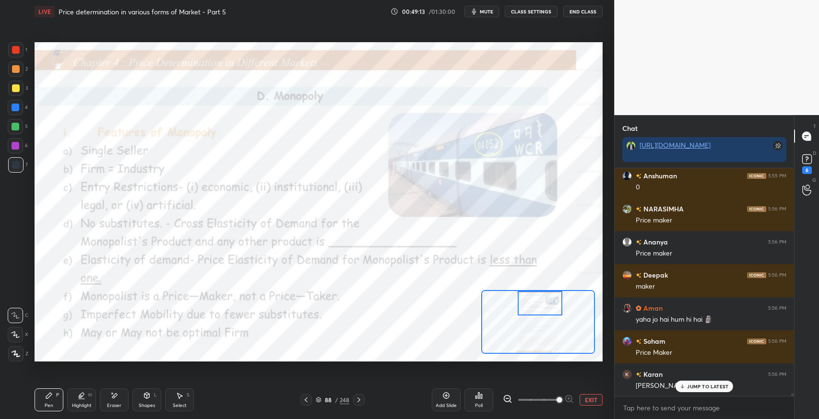
click at [701, 390] on div "JUMP TO LATEST" at bounding box center [704, 387] width 58 height 12
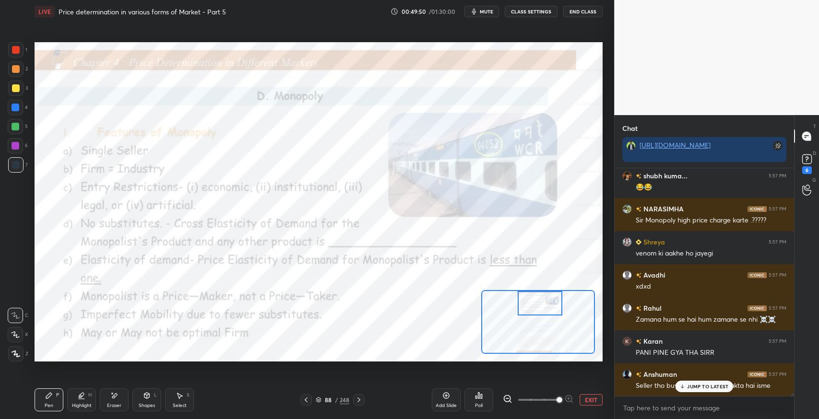
scroll to position [19706, 0]
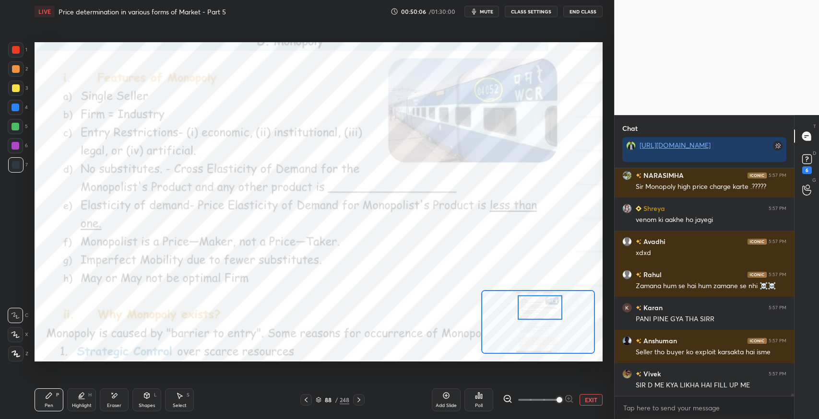
click at [113, 408] on div "Eraser" at bounding box center [114, 405] width 14 height 5
click at [13, 351] on span "Erase all" at bounding box center [15, 354] width 14 height 7
click at [54, 406] on div "Pen P" at bounding box center [49, 399] width 29 height 23
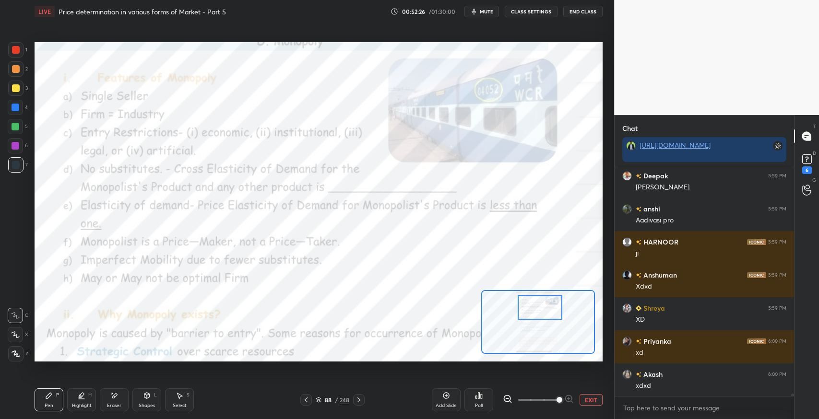
scroll to position [20942, 0]
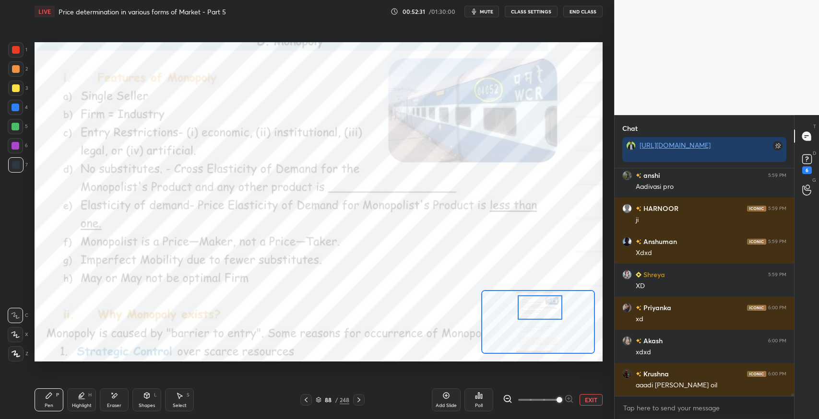
click at [18, 57] on div at bounding box center [15, 49] width 15 height 15
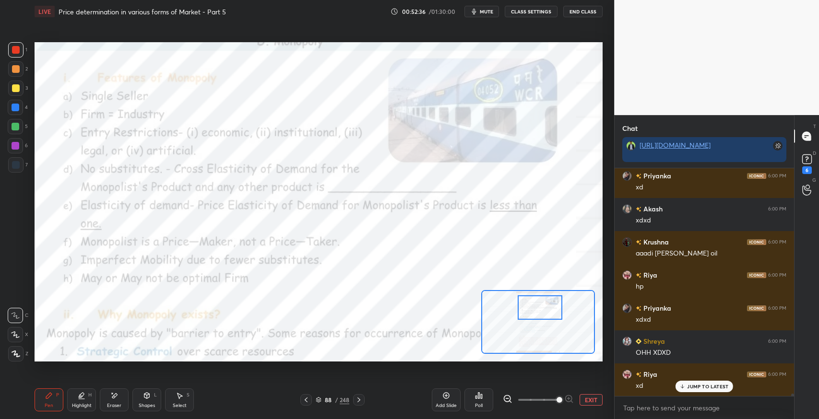
scroll to position [21141, 0]
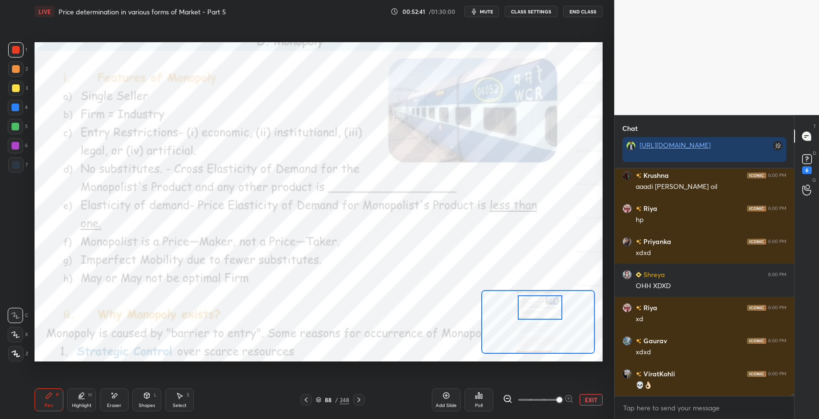
click at [20, 163] on div at bounding box center [15, 164] width 15 height 15
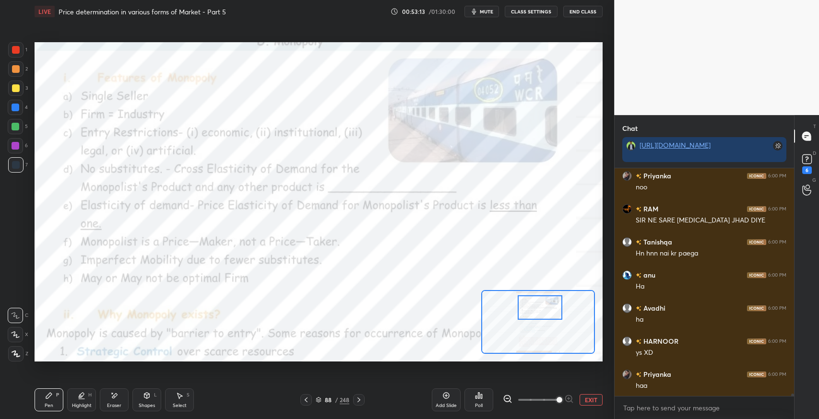
scroll to position [22001, 0]
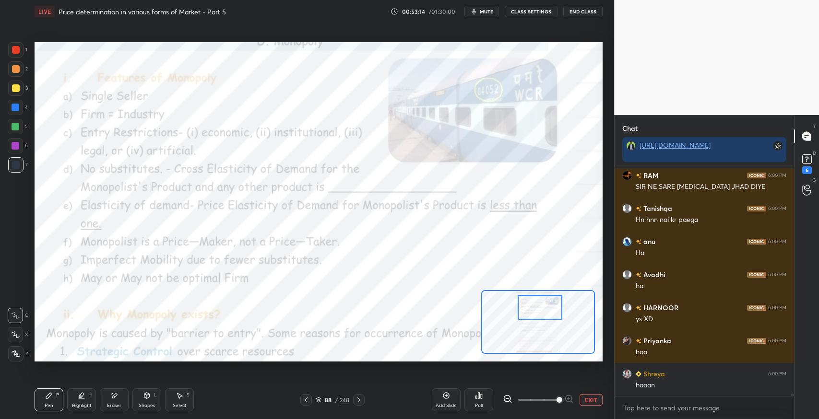
click at [482, 15] on button "mute" at bounding box center [481, 12] width 35 height 12
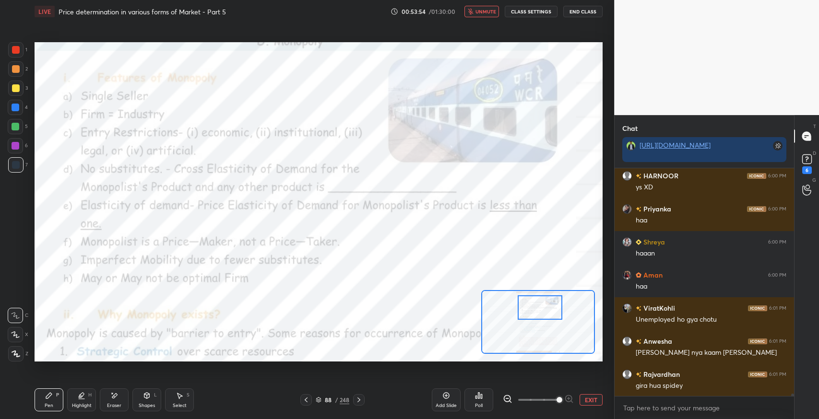
scroll to position [22167, 0]
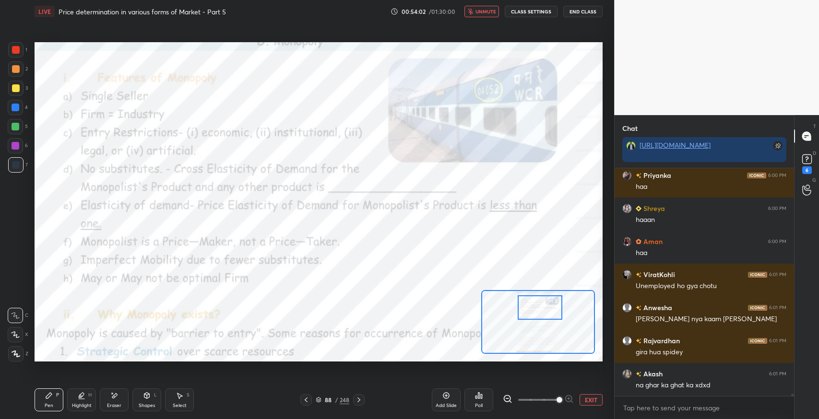
click at [480, 12] on span "unmute" at bounding box center [485, 11] width 21 height 7
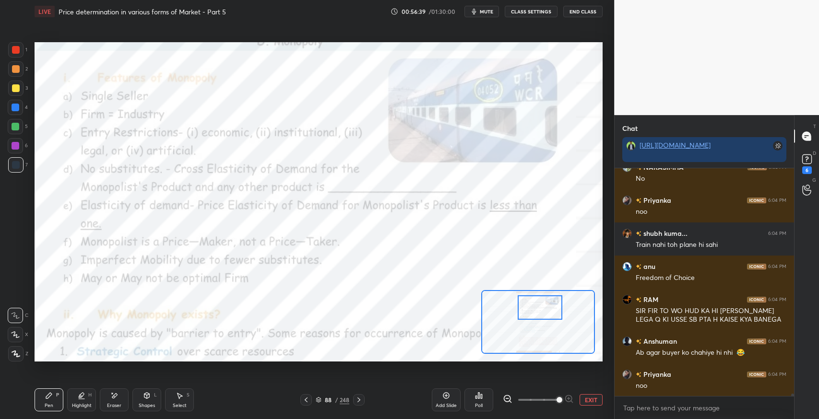
scroll to position [23796, 0]
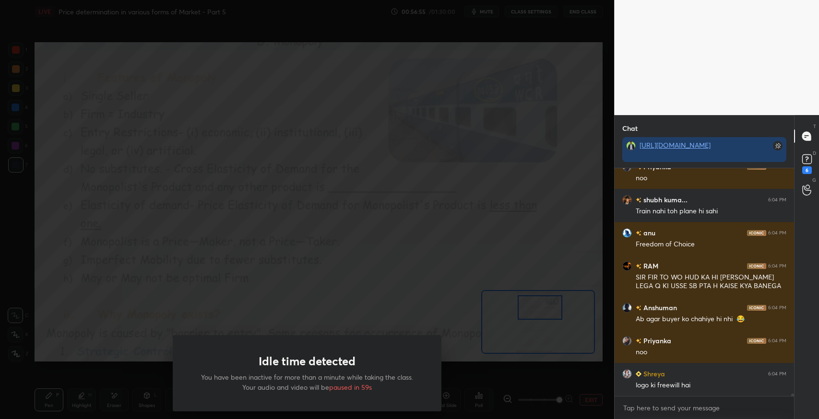
click at [215, 270] on div "Idle time detected You have been inactive for more than a minute while taking t…" at bounding box center [307, 209] width 614 height 419
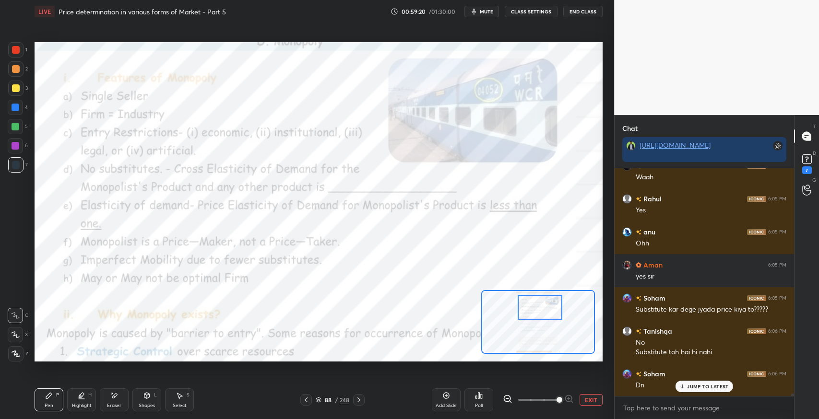
scroll to position [23007, 0]
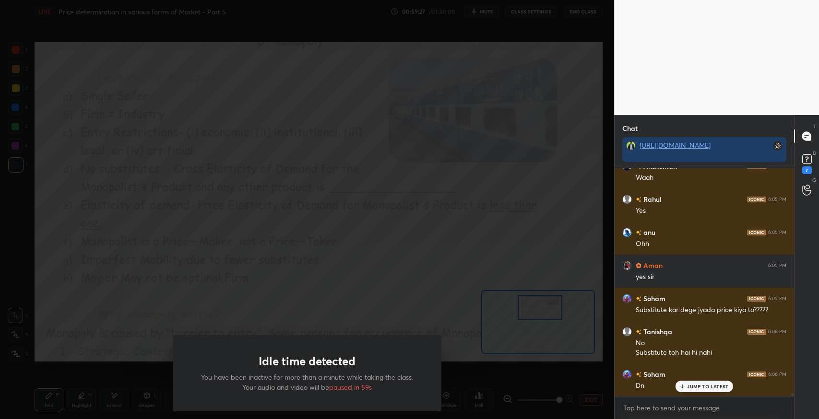
click at [457, 154] on div "Idle time detected You have been inactive for more than a minute while taking t…" at bounding box center [307, 209] width 614 height 419
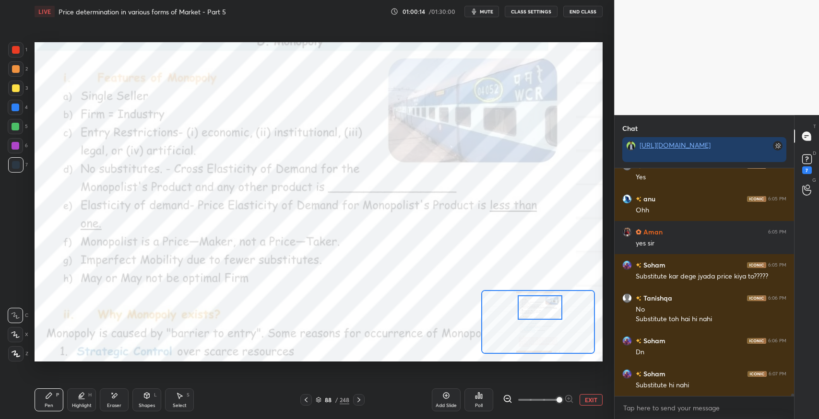
scroll to position [23074, 0]
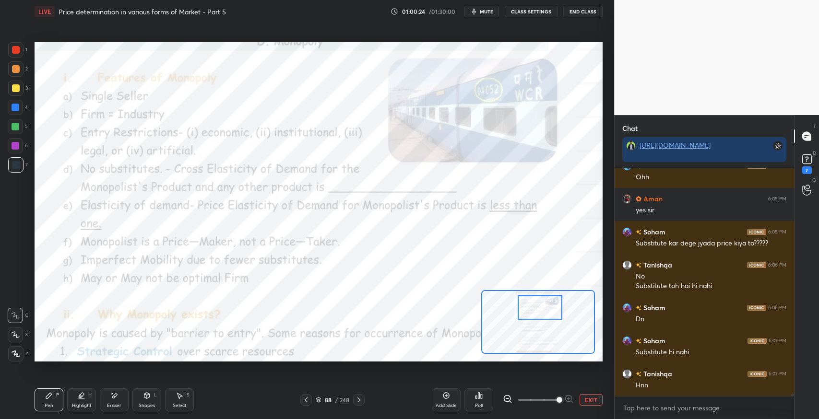
click at [445, 398] on icon at bounding box center [446, 396] width 6 height 6
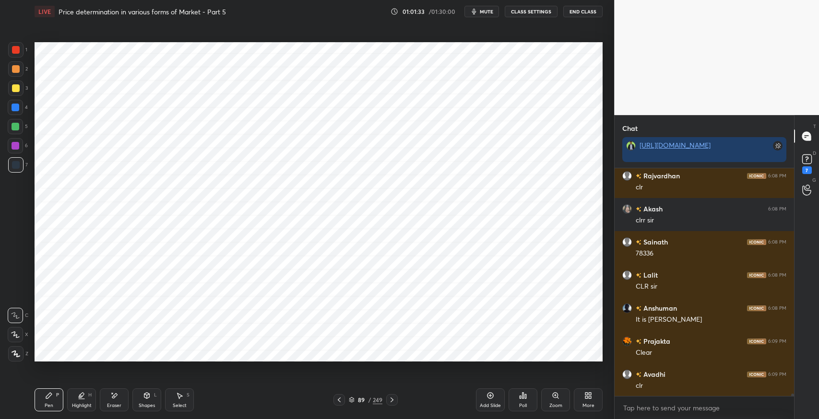
scroll to position [23401, 0]
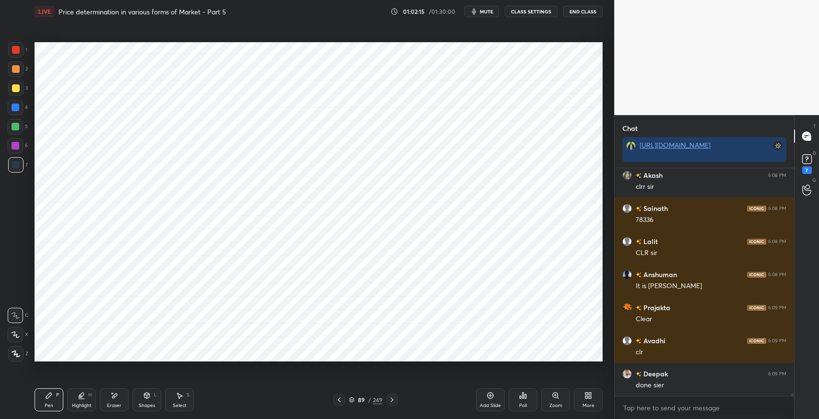
click at [343, 399] on div at bounding box center [339, 400] width 12 height 12
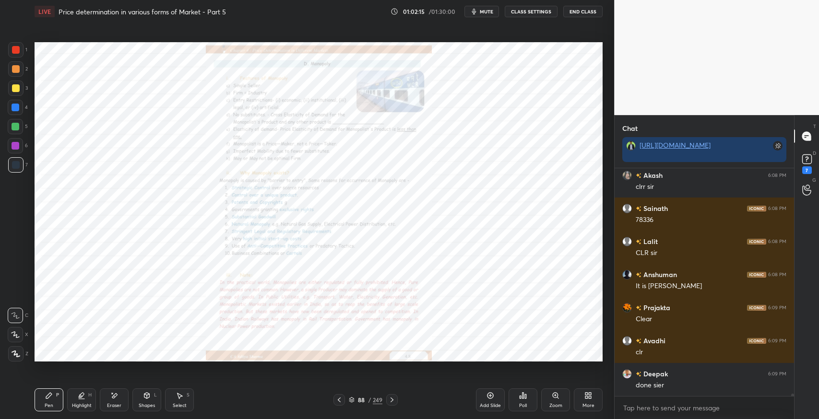
scroll to position [23317, 0]
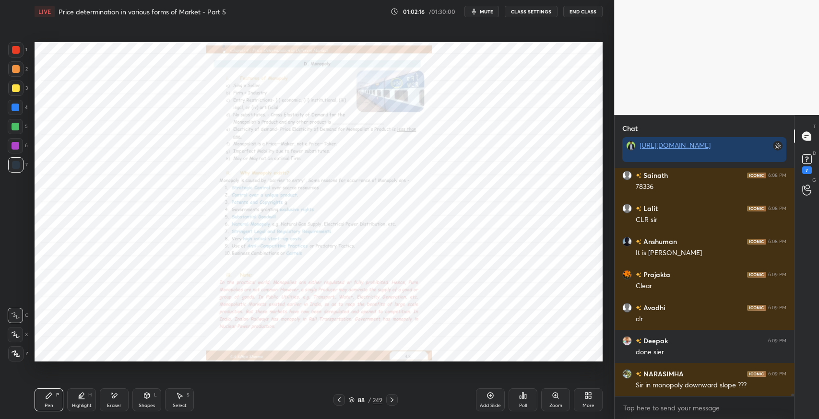
click at [557, 401] on div "Zoom" at bounding box center [555, 399] width 29 height 23
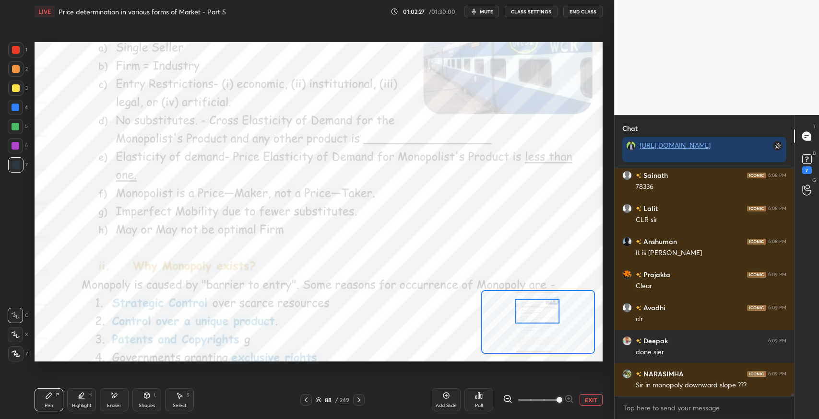
click at [112, 400] on div "Eraser" at bounding box center [114, 399] width 29 height 23
click at [12, 353] on span "Erase all" at bounding box center [15, 354] width 14 height 7
click at [78, 399] on div "Highlight H" at bounding box center [81, 399] width 29 height 23
click at [12, 150] on div at bounding box center [15, 145] width 15 height 15
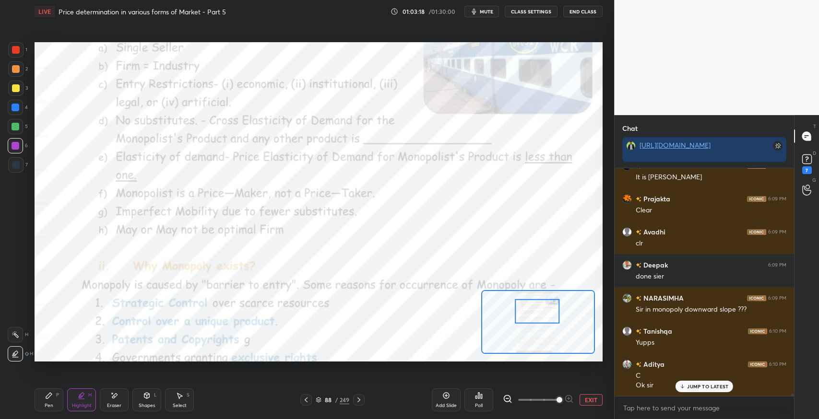
scroll to position [23425, 0]
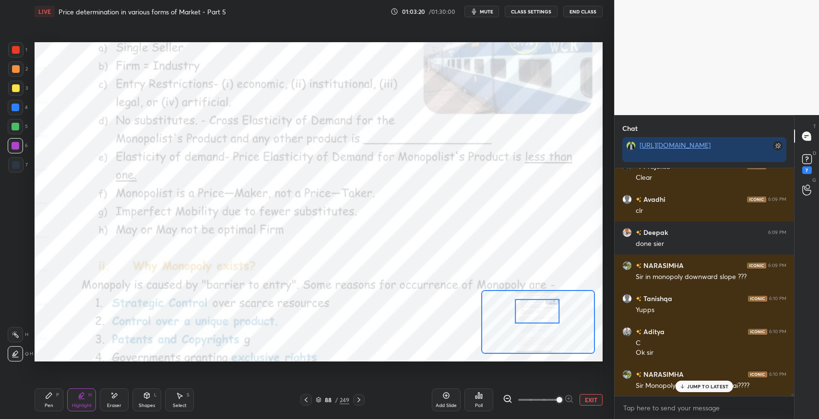
click at [690, 390] on div "JUMP TO LATEST" at bounding box center [704, 387] width 58 height 12
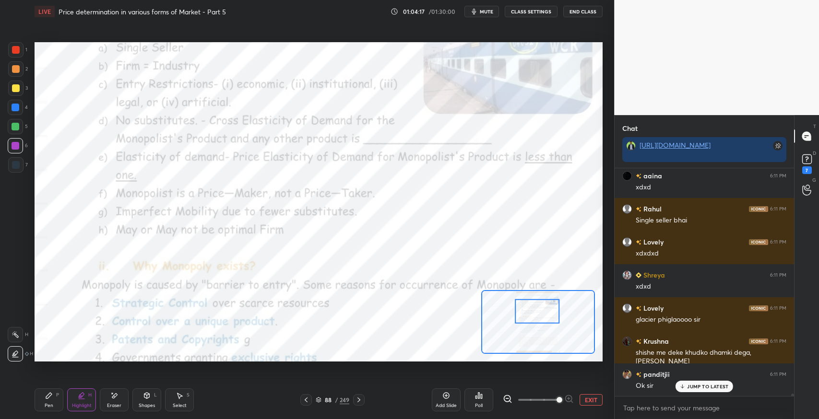
scroll to position [23799, 0]
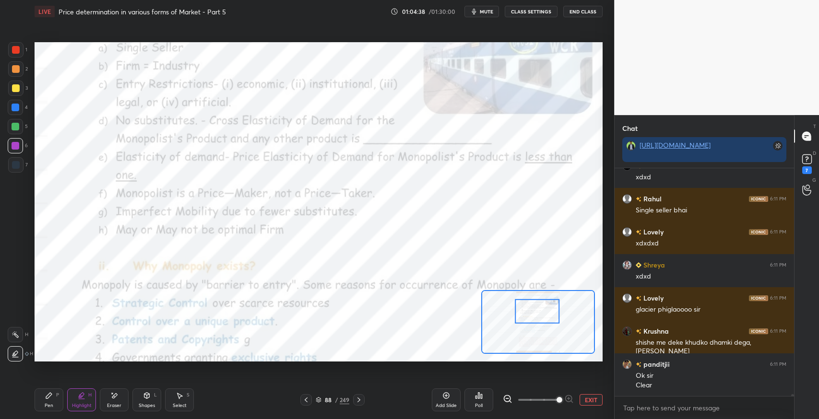
click at [15, 50] on div at bounding box center [16, 50] width 8 height 8
click at [49, 401] on div "Pen P" at bounding box center [49, 399] width 29 height 23
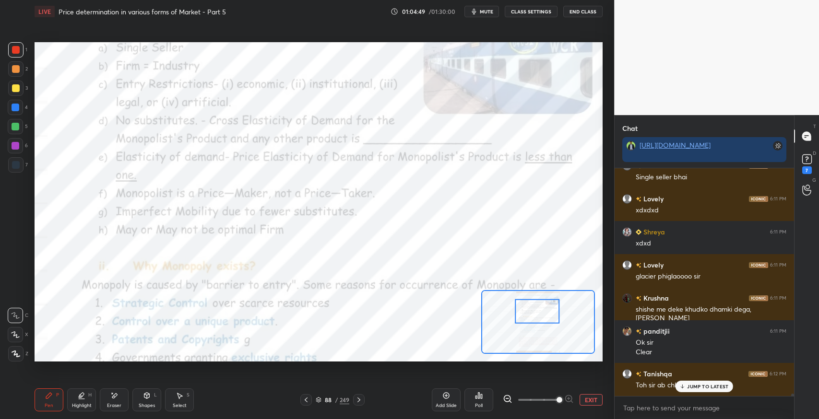
scroll to position [23687, 0]
click at [692, 387] on p "JUMP TO LATEST" at bounding box center [707, 387] width 41 height 6
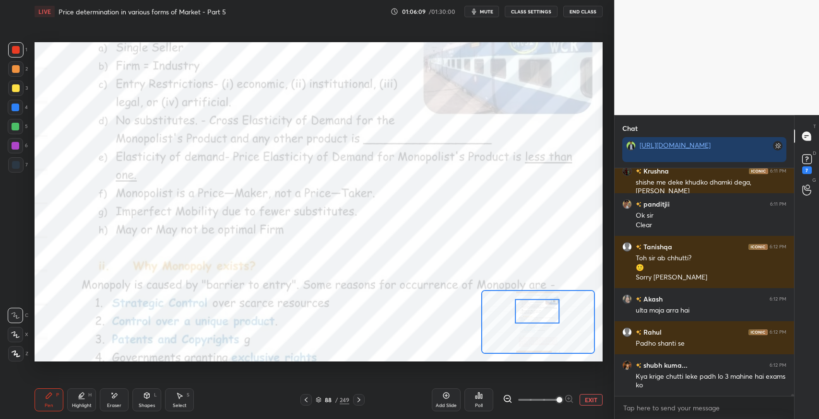
scroll to position [23847, 0]
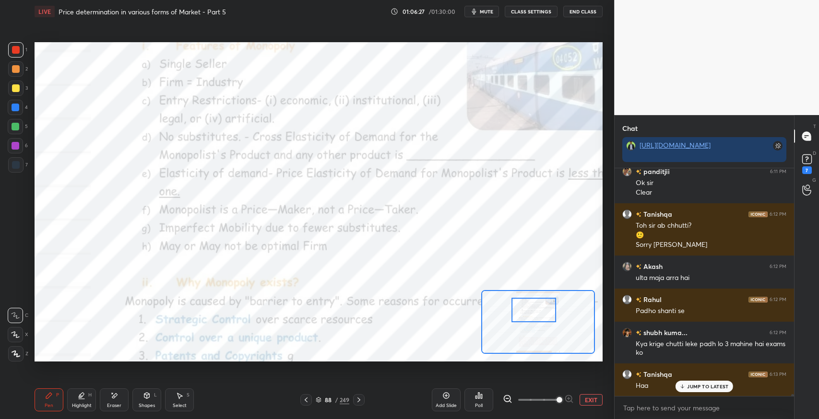
click at [14, 167] on div at bounding box center [16, 165] width 8 height 8
click at [361, 399] on icon at bounding box center [359, 400] width 8 height 8
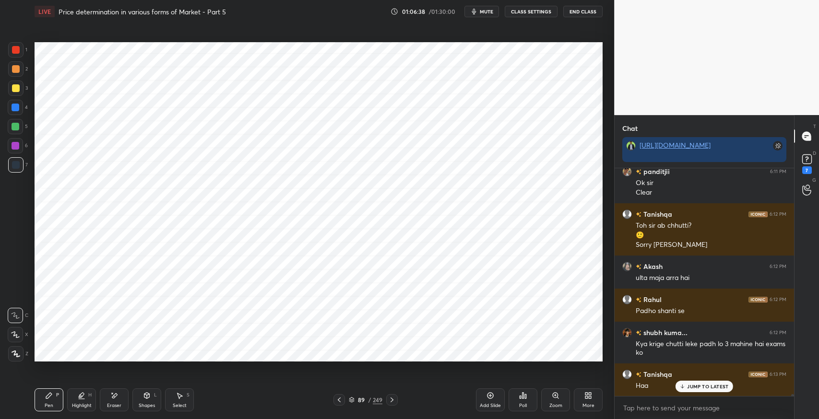
click at [394, 402] on icon at bounding box center [392, 400] width 8 height 8
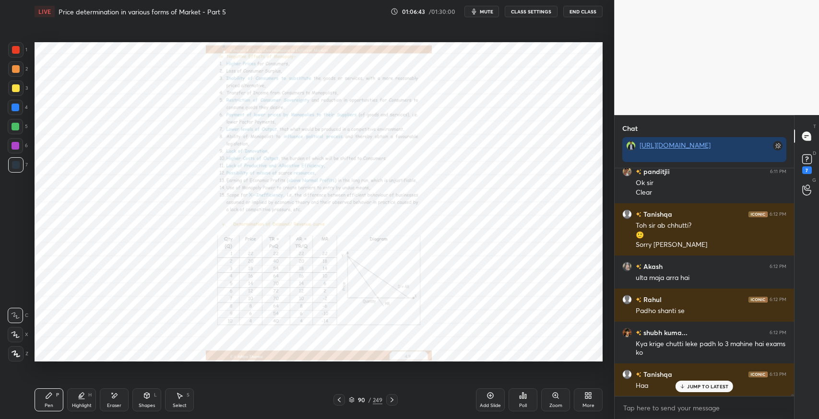
click at [334, 404] on div at bounding box center [339, 400] width 12 height 12
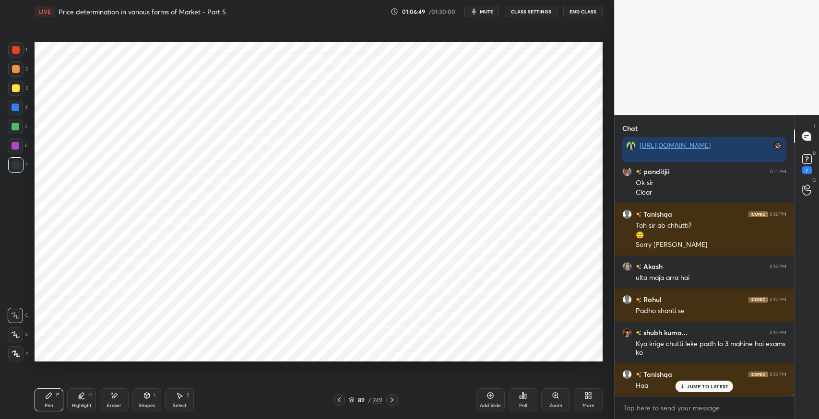
click at [337, 401] on icon at bounding box center [339, 400] width 8 height 8
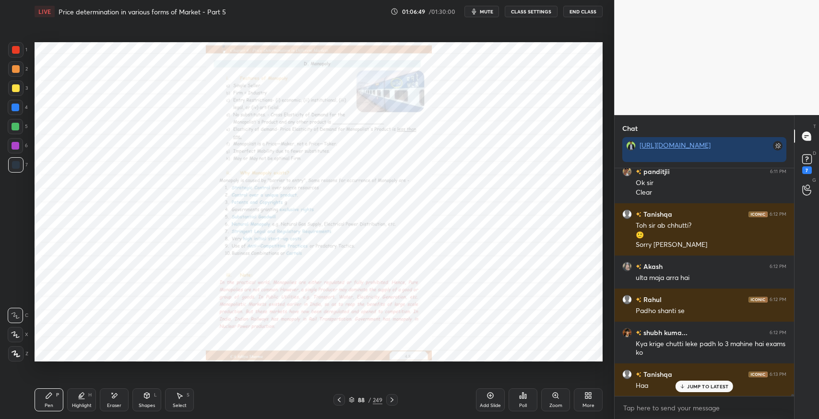
click at [552, 404] on div "Zoom" at bounding box center [555, 405] width 13 height 5
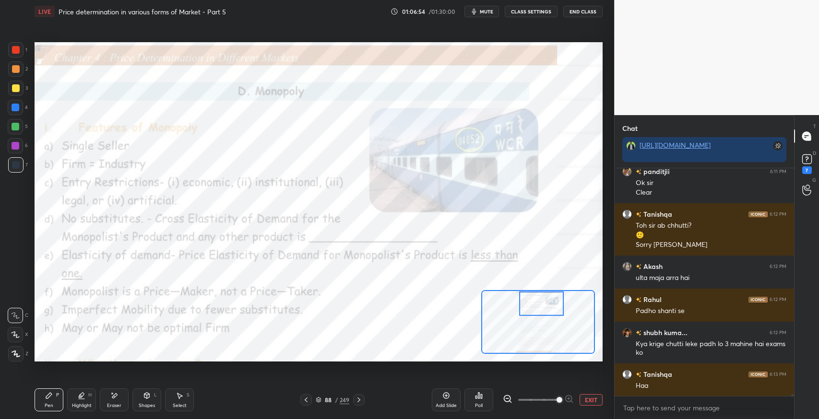
scroll to position [23880, 0]
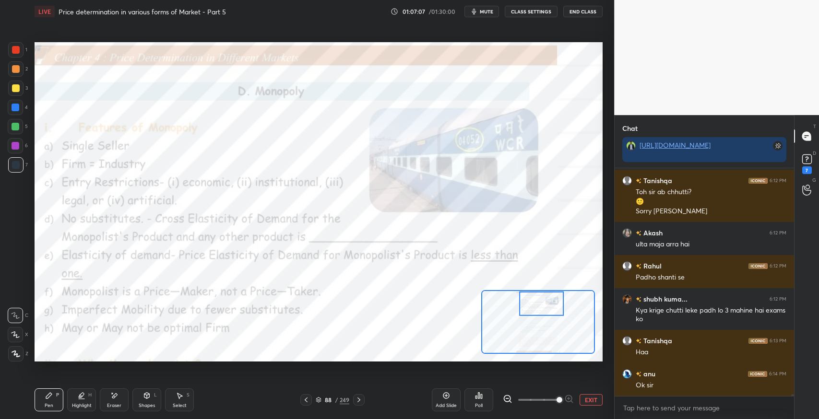
click at [118, 394] on div "Eraser" at bounding box center [114, 399] width 29 height 23
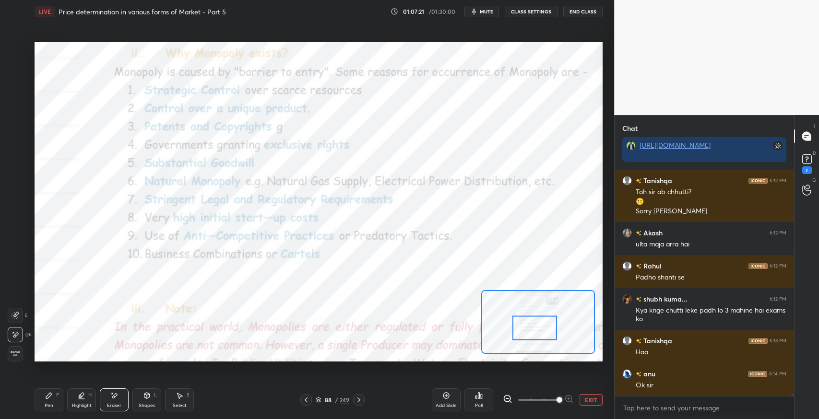
click at [46, 397] on icon at bounding box center [49, 396] width 8 height 8
click at [49, 400] on div "Pen P" at bounding box center [49, 399] width 29 height 23
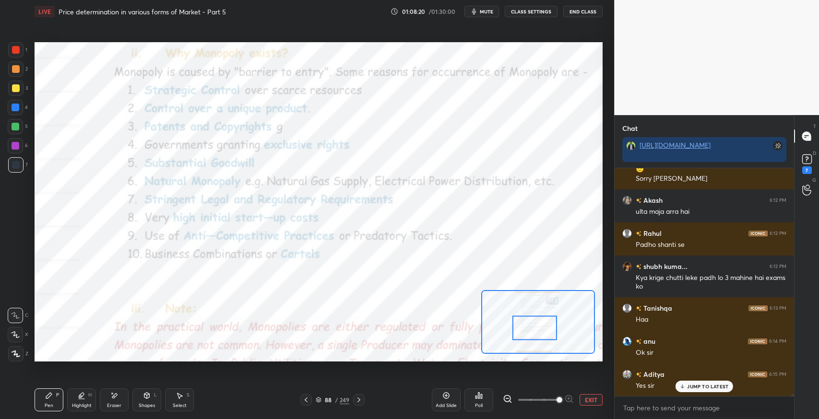
click at [483, 12] on span "mute" at bounding box center [486, 11] width 13 height 7
click at [481, 12] on span "unmute" at bounding box center [485, 11] width 21 height 7
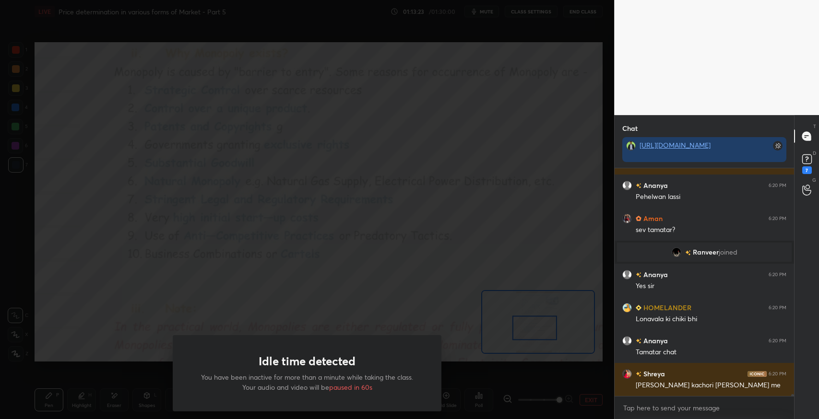
scroll to position [25163, 0]
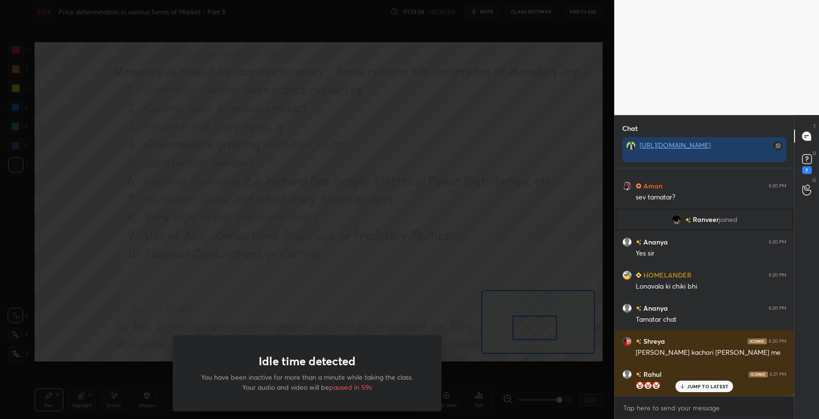
click at [450, 166] on div "Idle time detected You have been inactive for more than a minute while taking t…" at bounding box center [307, 209] width 614 height 419
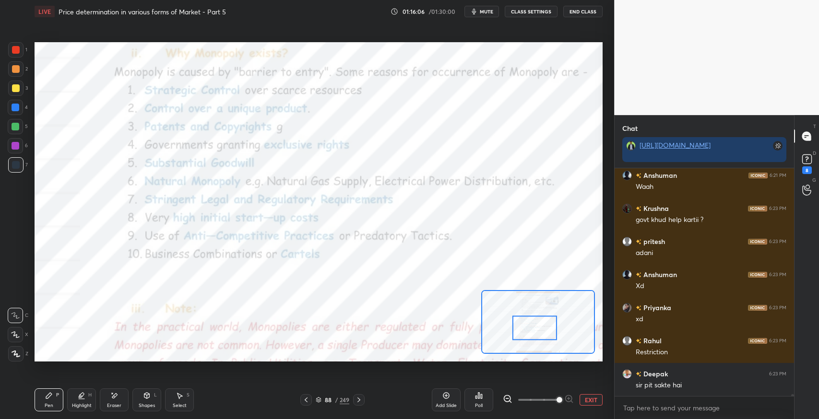
scroll to position [25495, 0]
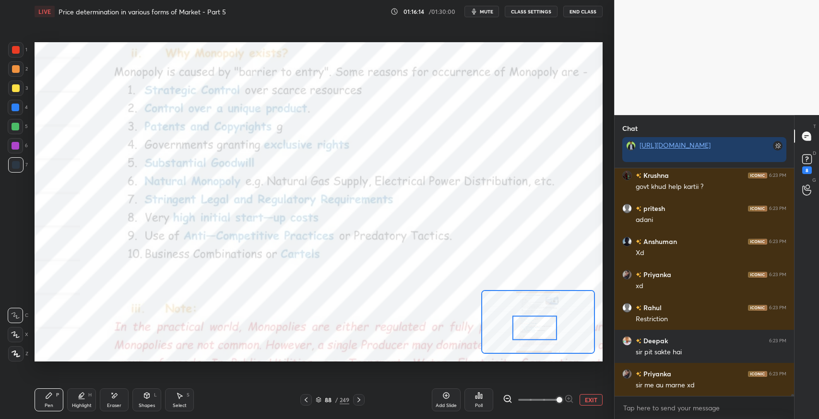
click at [482, 8] on span "mute" at bounding box center [486, 11] width 13 height 7
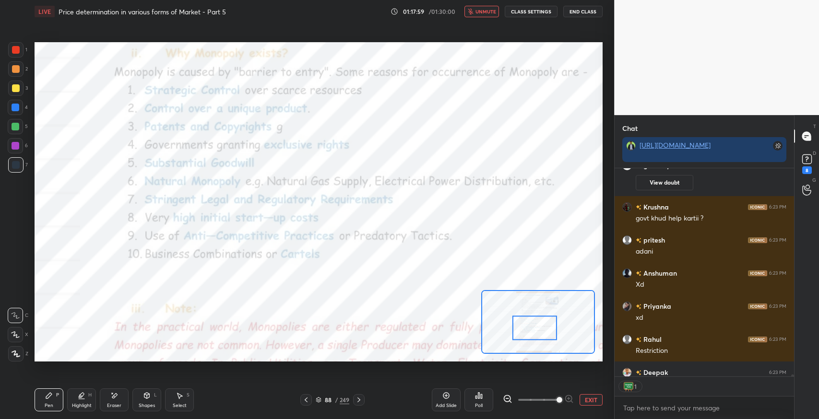
scroll to position [3, 3]
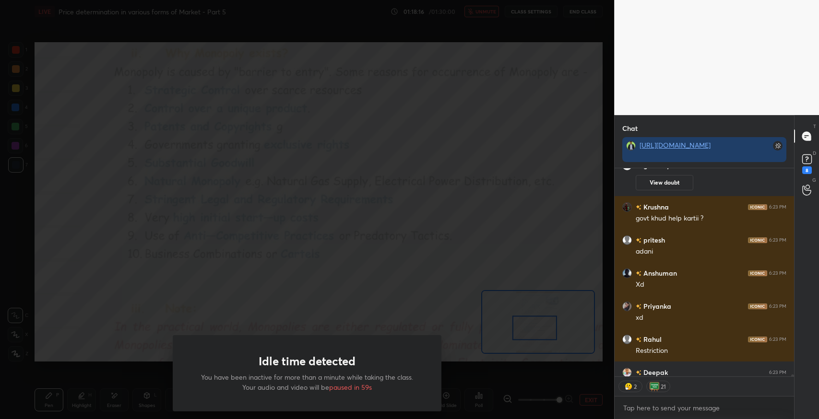
click at [474, 320] on div "Idle time detected You have been inactive for more than a minute while taking t…" at bounding box center [307, 209] width 614 height 419
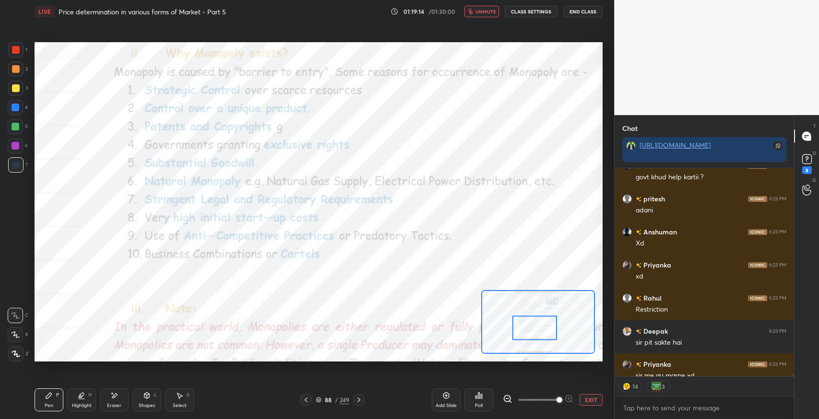
scroll to position [25308, 0]
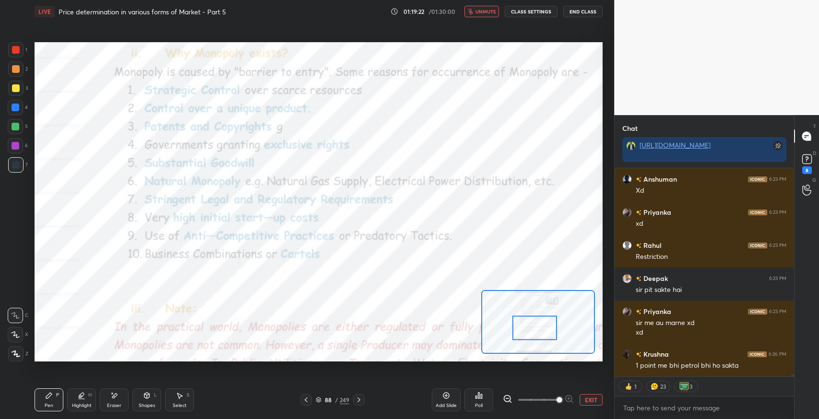
click at [482, 14] on span "unmute" at bounding box center [485, 11] width 21 height 7
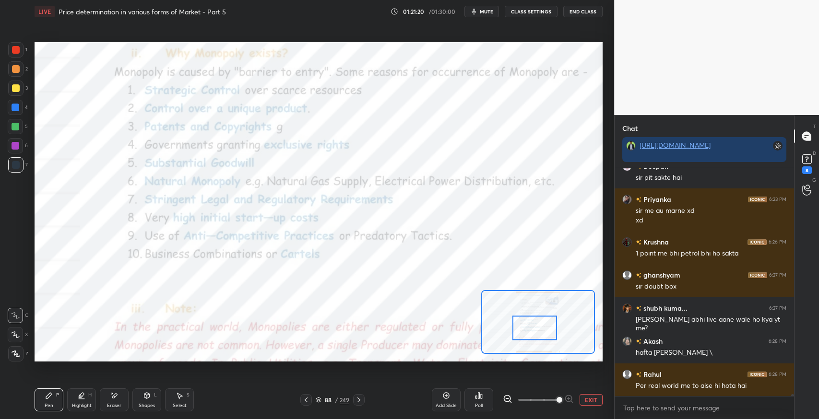
scroll to position [25453, 0]
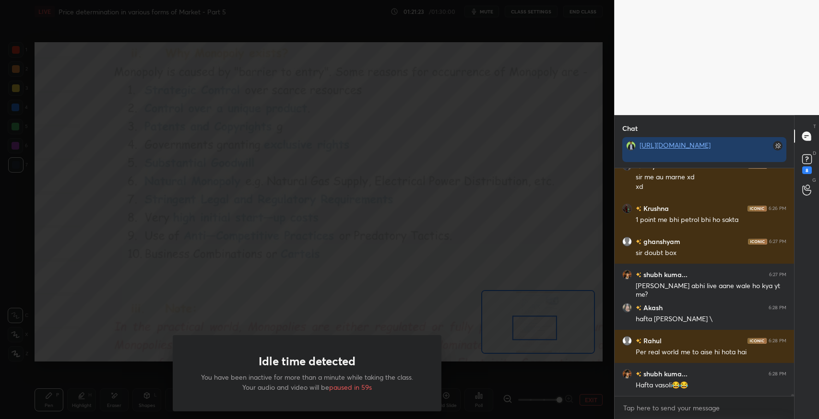
click at [425, 157] on div "Idle time detected You have been inactive for more than a minute while taking t…" at bounding box center [307, 209] width 614 height 419
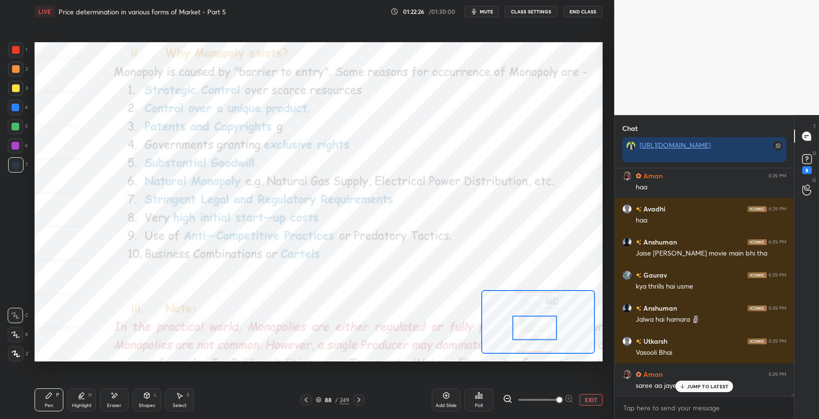
scroll to position [25900, 0]
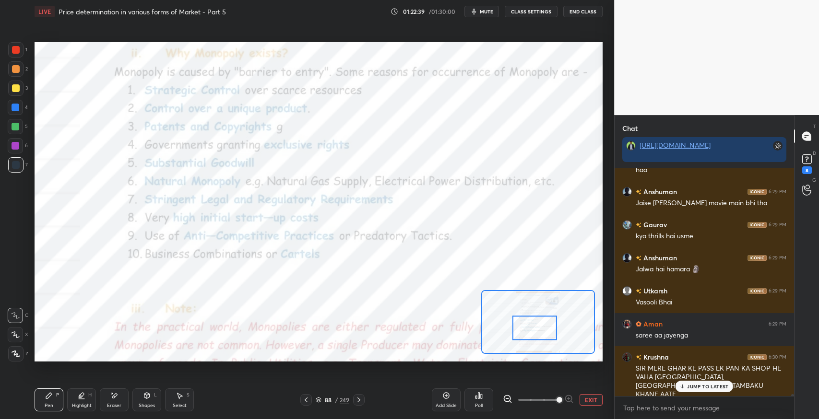
click at [682, 387] on icon at bounding box center [682, 386] width 0 height 3
type textarea "x"
click at [643, 409] on textarea at bounding box center [704, 407] width 164 height 15
paste textarea "[URL][DOMAIN_NAME]"
type textarea "[URL][DOMAIN_NAME]"
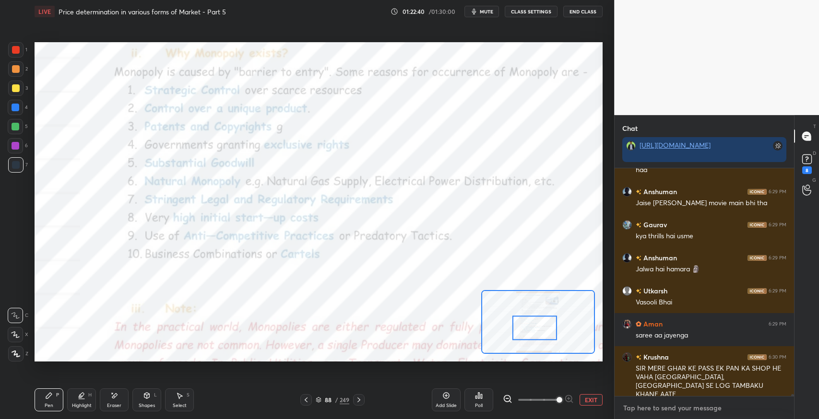
type textarea "x"
type textarea "[URL][DOMAIN_NAME]"
type textarea "x"
click at [778, 409] on icon at bounding box center [778, 408] width 8 height 8
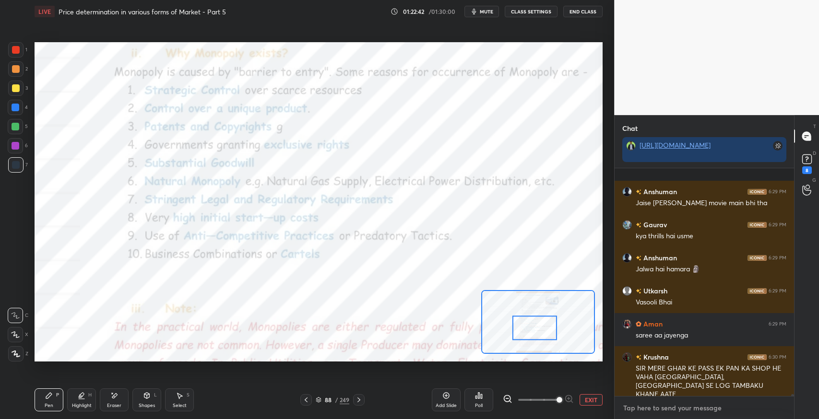
scroll to position [25963, 0]
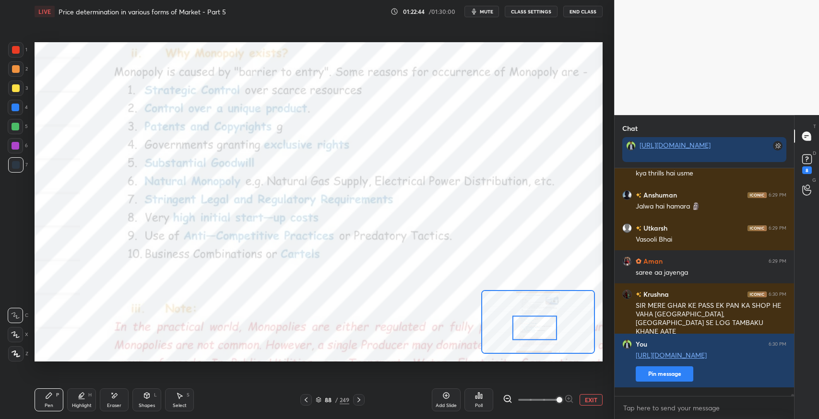
click at [653, 380] on button "Pin message" at bounding box center [664, 373] width 58 height 15
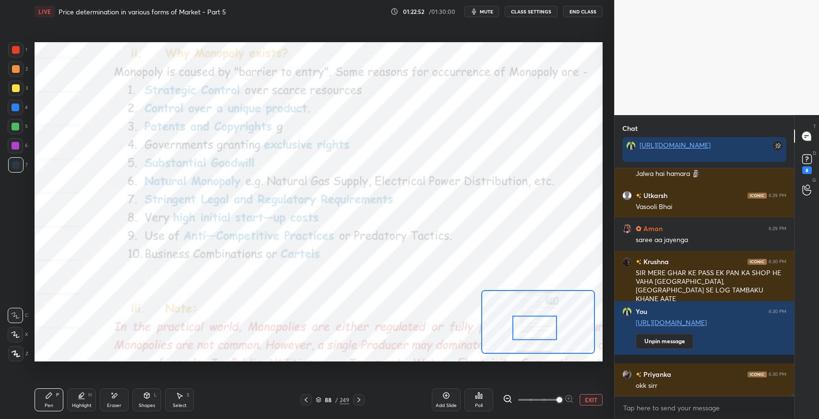
scroll to position [26029, 0]
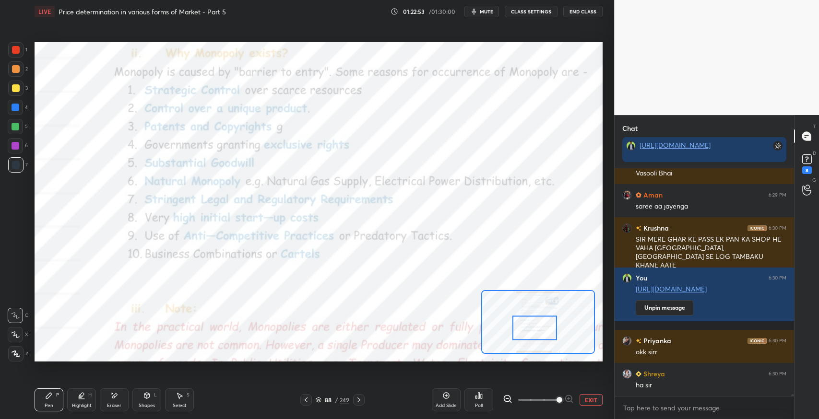
click at [660, 150] on link "[URL][DOMAIN_NAME]" at bounding box center [674, 145] width 71 height 9
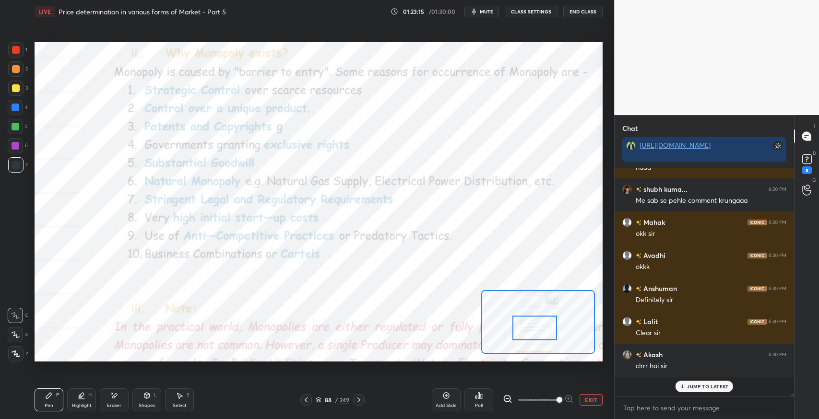
scroll to position [26360, 0]
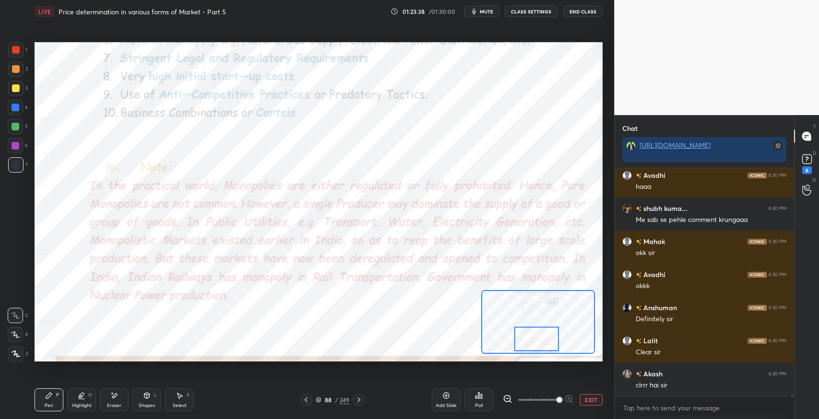
drag, startPoint x: 520, startPoint y: 327, endPoint x: 522, endPoint y: 338, distance: 11.7
click at [522, 338] on div at bounding box center [536, 339] width 45 height 25
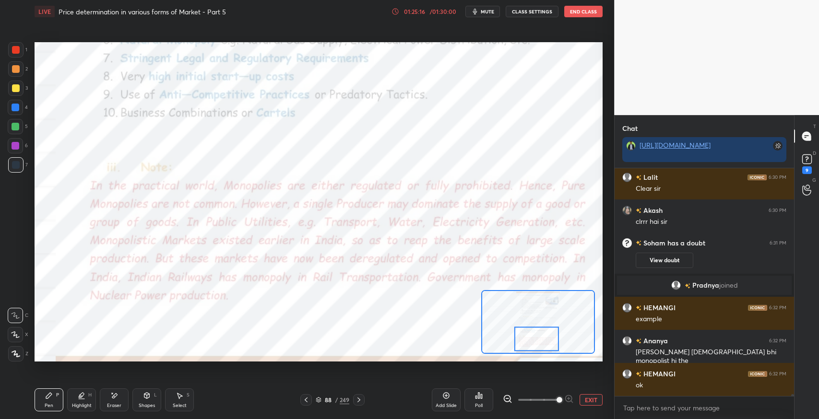
scroll to position [26239, 0]
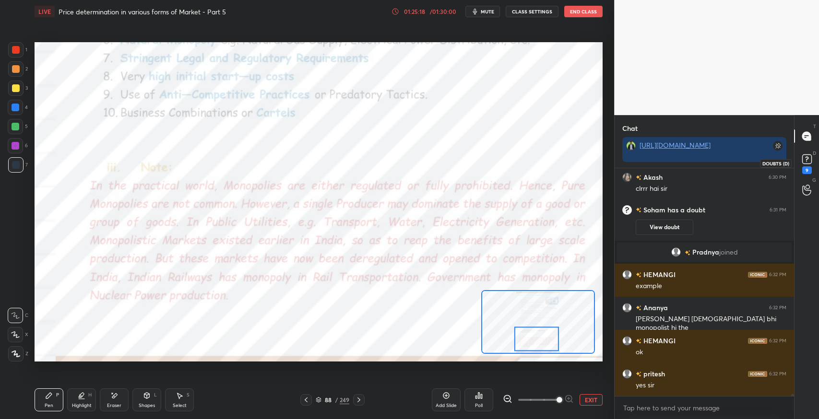
click at [807, 162] on rect at bounding box center [806, 159] width 9 height 9
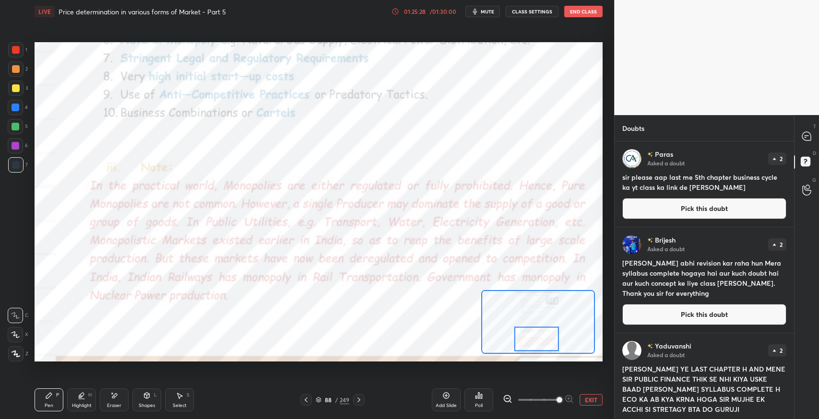
click at [691, 212] on button "Pick this doubt" at bounding box center [704, 208] width 164 height 21
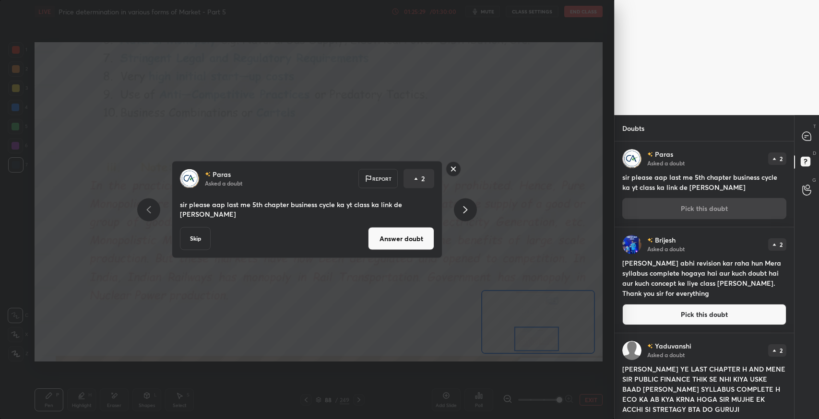
click at [456, 171] on rect at bounding box center [453, 169] width 15 height 15
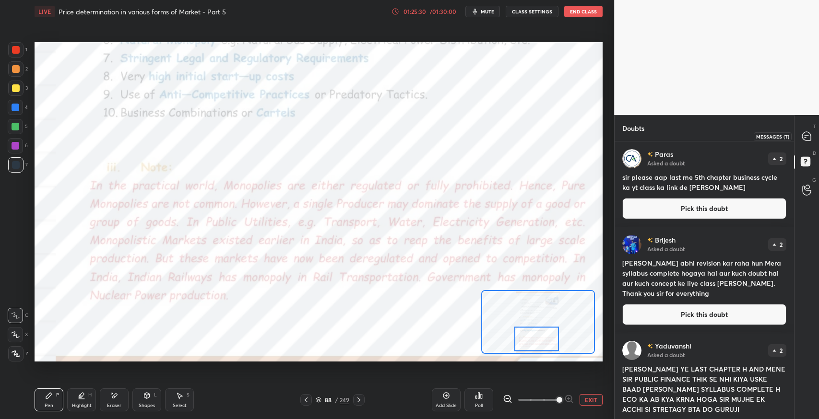
click at [798, 139] on div at bounding box center [806, 136] width 19 height 17
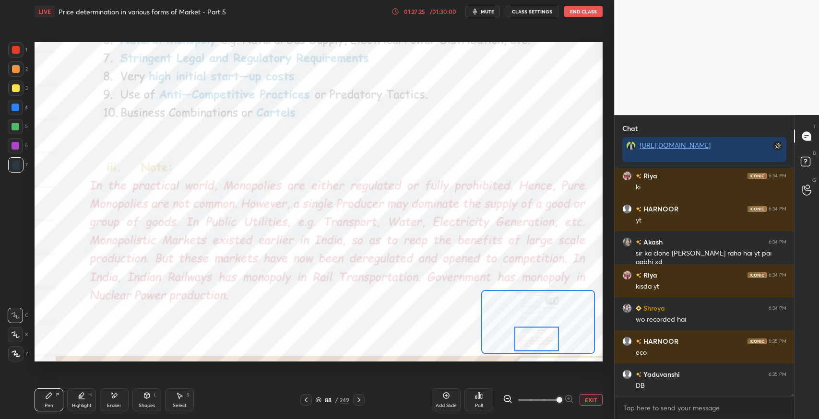
scroll to position [27629, 0]
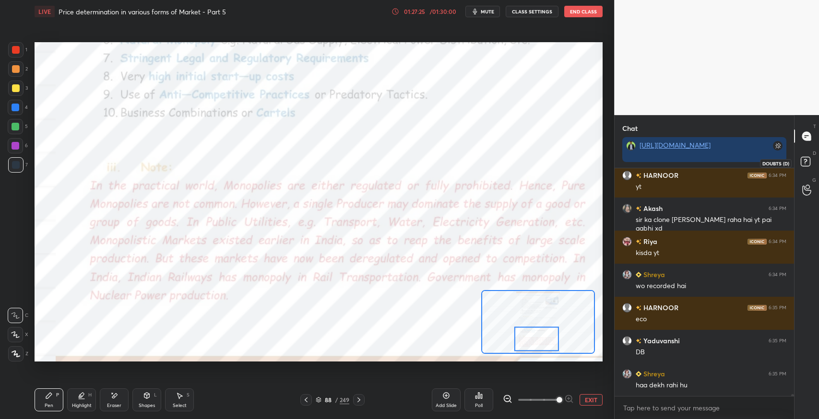
click at [802, 163] on rect at bounding box center [804, 161] width 9 height 9
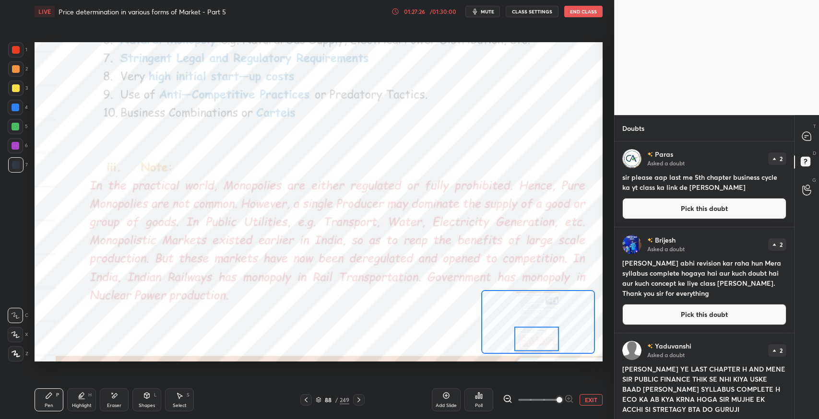
scroll to position [275, 176]
click at [701, 205] on button "Pick this doubt" at bounding box center [704, 208] width 164 height 21
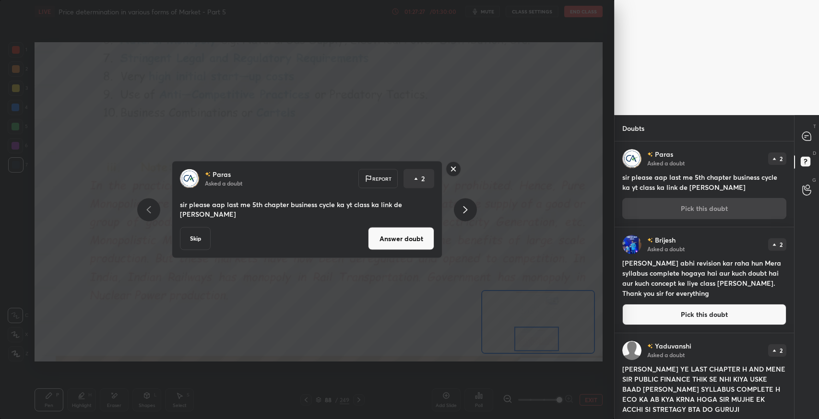
click at [399, 232] on button "Answer doubt" at bounding box center [401, 238] width 66 height 23
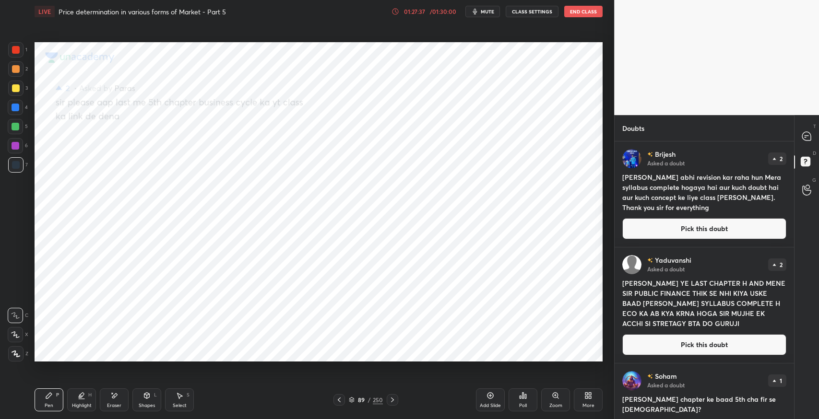
click at [651, 229] on button "Pick this doubt" at bounding box center [704, 228] width 164 height 21
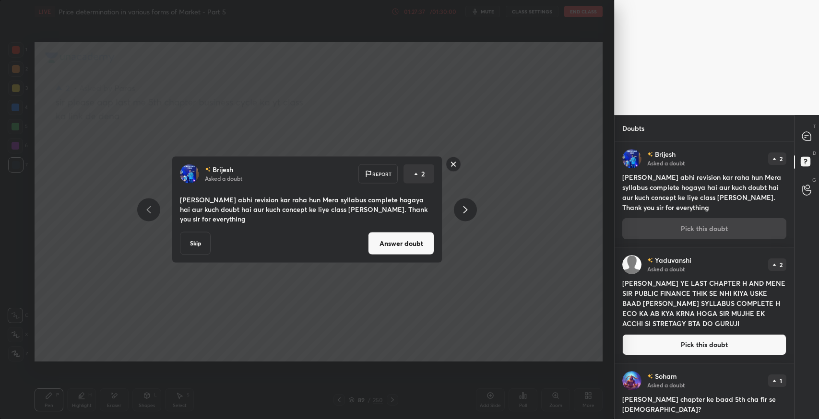
click at [406, 244] on button "Answer doubt" at bounding box center [401, 243] width 66 height 23
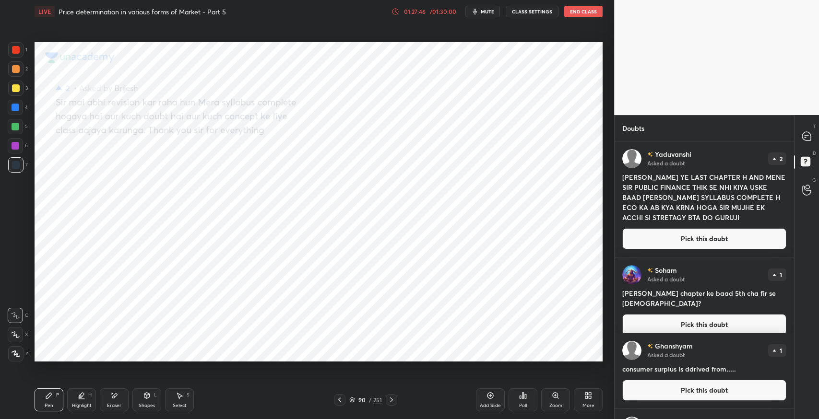
click at [701, 236] on button "Pick this doubt" at bounding box center [704, 238] width 164 height 21
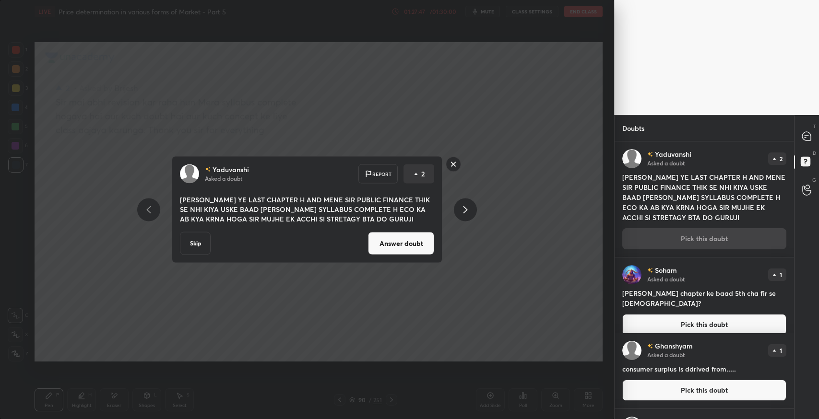
click at [429, 245] on button "Answer doubt" at bounding box center [401, 243] width 66 height 23
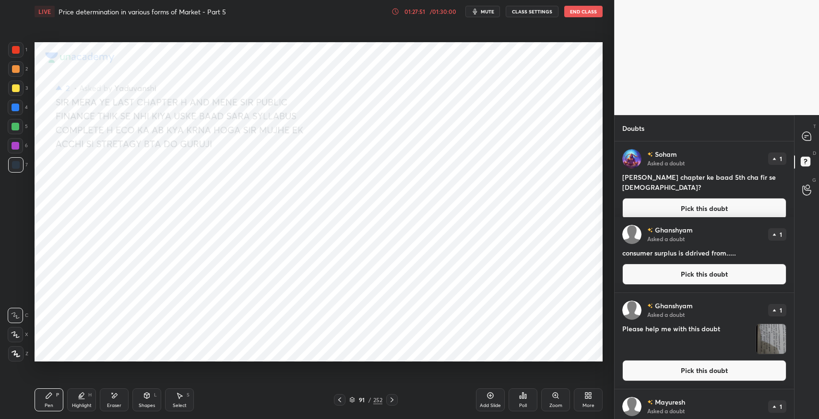
click at [668, 198] on button "Pick this doubt" at bounding box center [704, 208] width 164 height 21
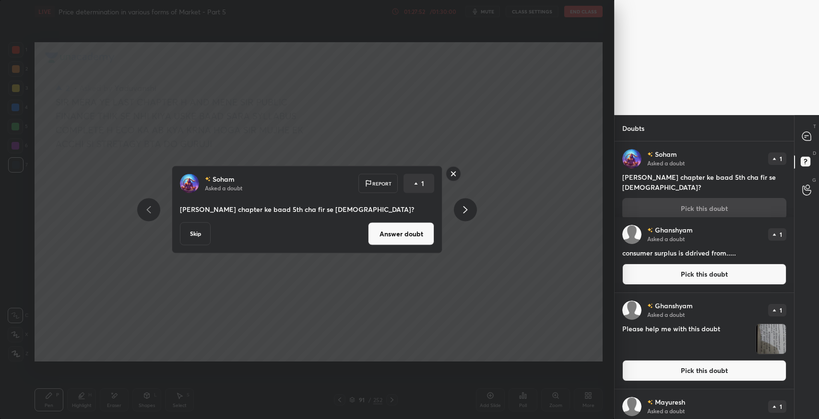
click at [398, 240] on button "Answer doubt" at bounding box center [401, 234] width 66 height 23
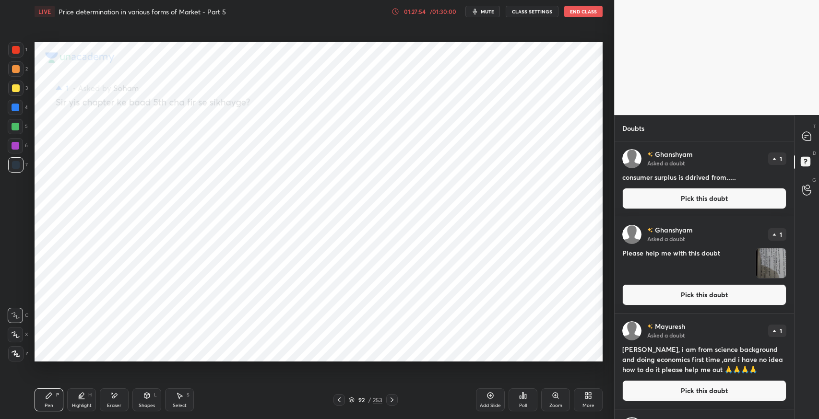
click at [675, 200] on button "Pick this doubt" at bounding box center [704, 198] width 164 height 21
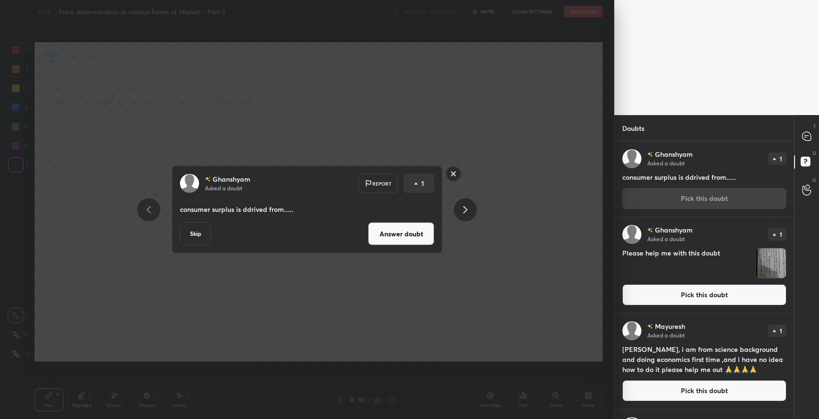
click at [394, 232] on button "Answer doubt" at bounding box center [401, 234] width 66 height 23
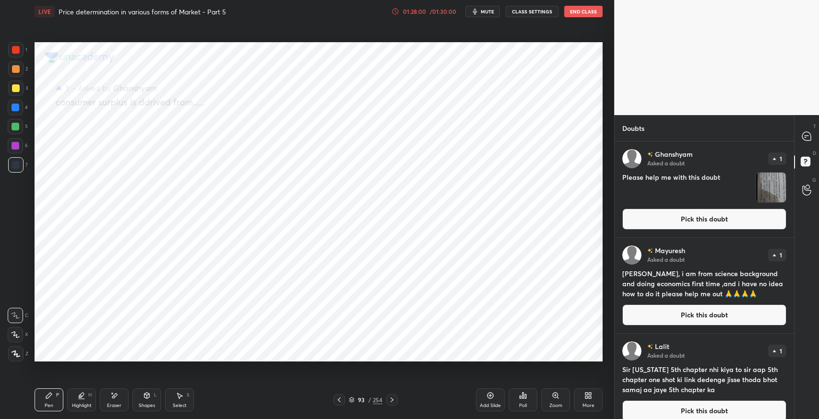
click at [715, 216] on button "Pick this doubt" at bounding box center [704, 219] width 164 height 21
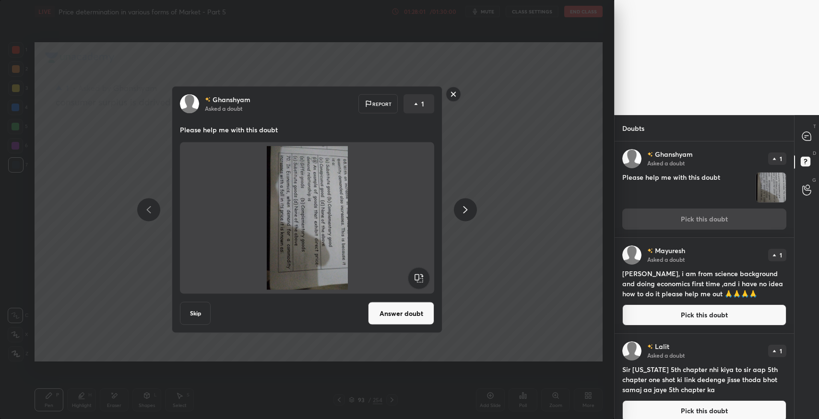
click at [419, 274] on rect at bounding box center [419, 279] width 22 height 22
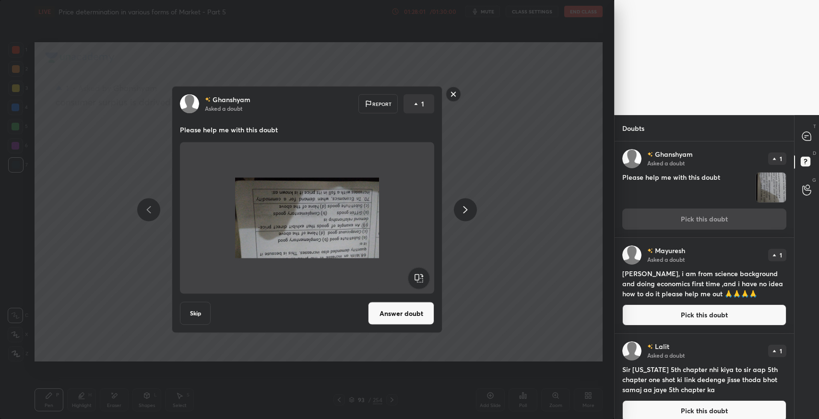
click at [419, 274] on rect at bounding box center [419, 279] width 22 height 22
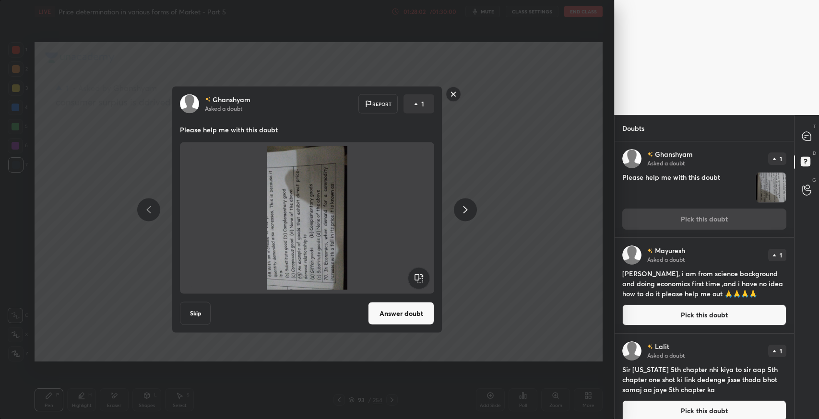
click at [419, 274] on rect at bounding box center [419, 279] width 22 height 22
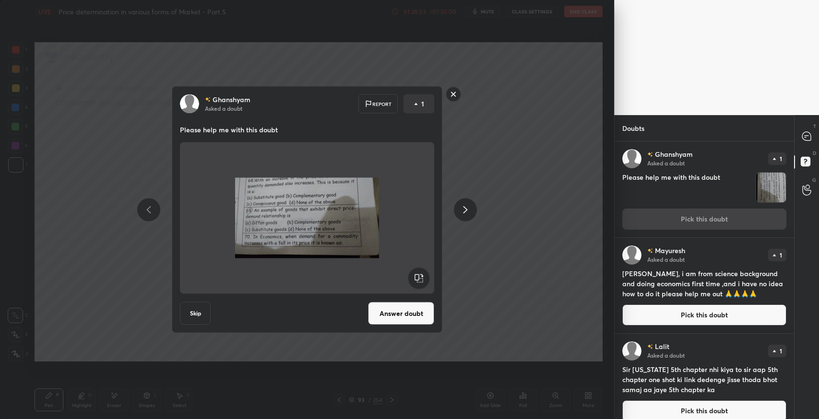
click at [394, 310] on button "Answer doubt" at bounding box center [401, 313] width 66 height 23
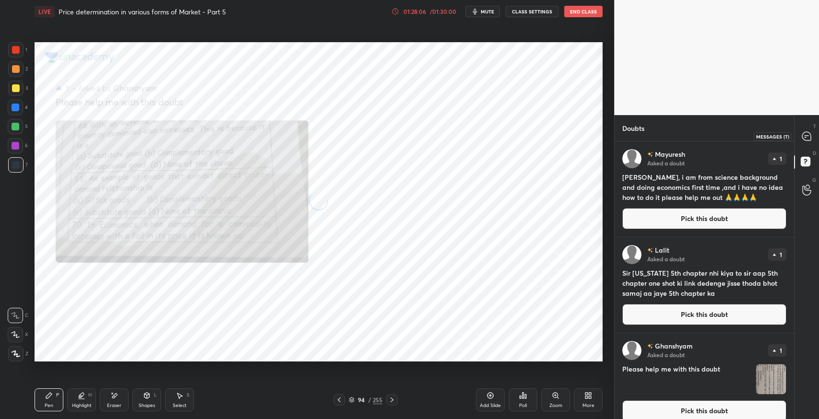
click at [803, 140] on icon at bounding box center [806, 136] width 9 height 9
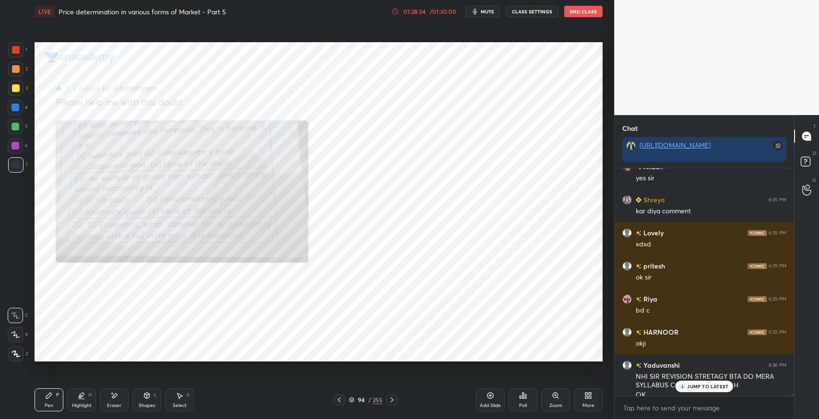
scroll to position [27817, 0]
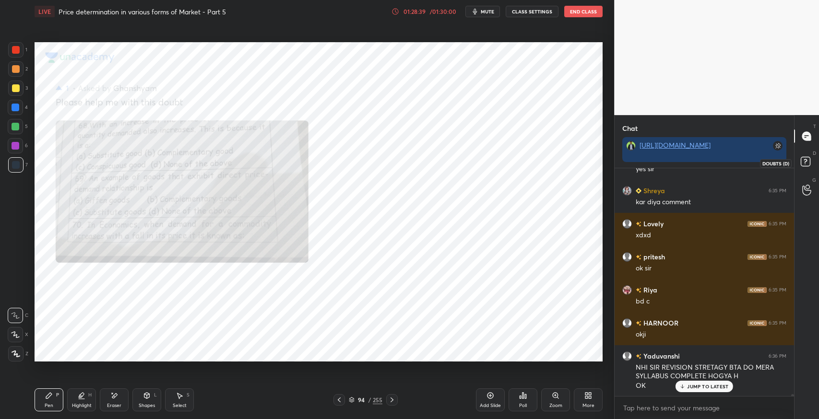
click at [808, 162] on rect at bounding box center [804, 161] width 9 height 9
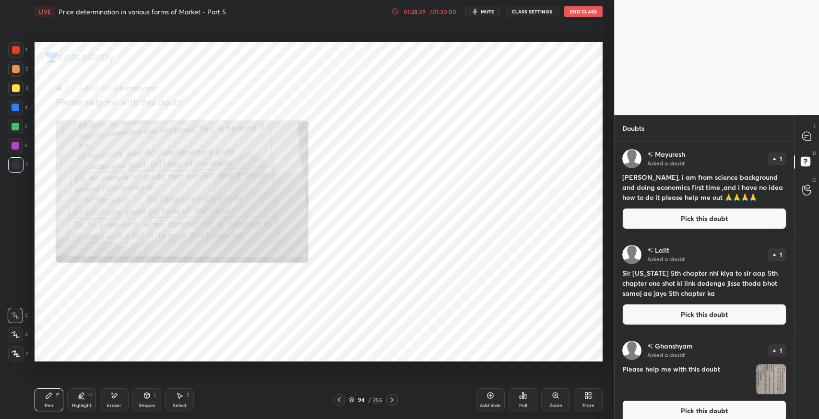
scroll to position [275, 176]
click at [804, 136] on icon at bounding box center [806, 136] width 4 height 0
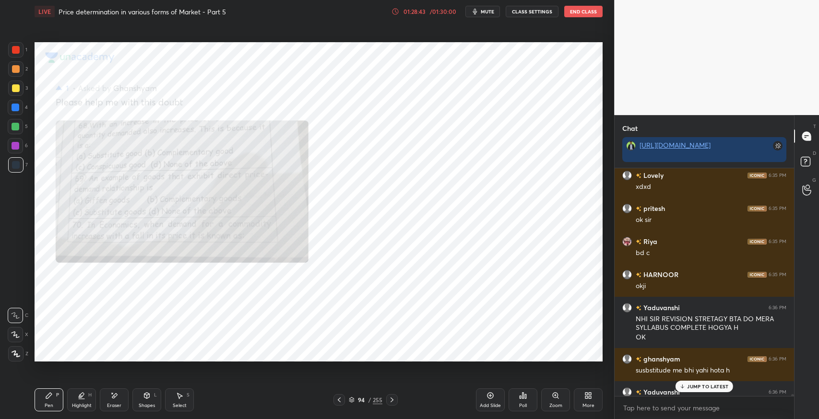
scroll to position [27894, 0]
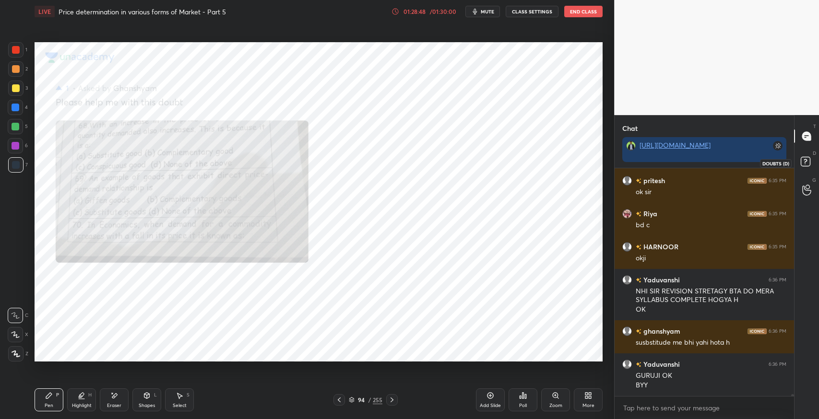
click at [800, 160] on rect at bounding box center [804, 161] width 9 height 9
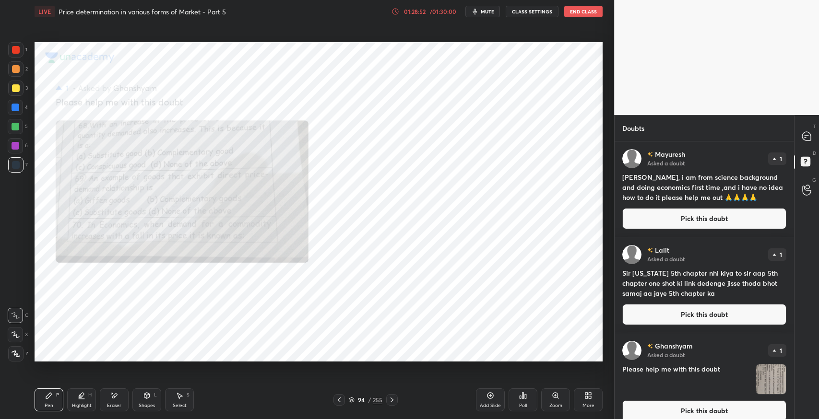
click at [639, 222] on button "Pick this doubt" at bounding box center [704, 218] width 164 height 21
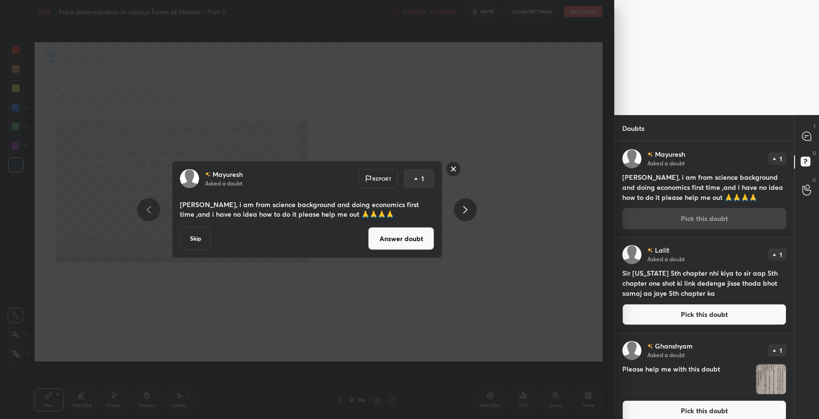
click at [378, 234] on button "Answer doubt" at bounding box center [401, 238] width 66 height 23
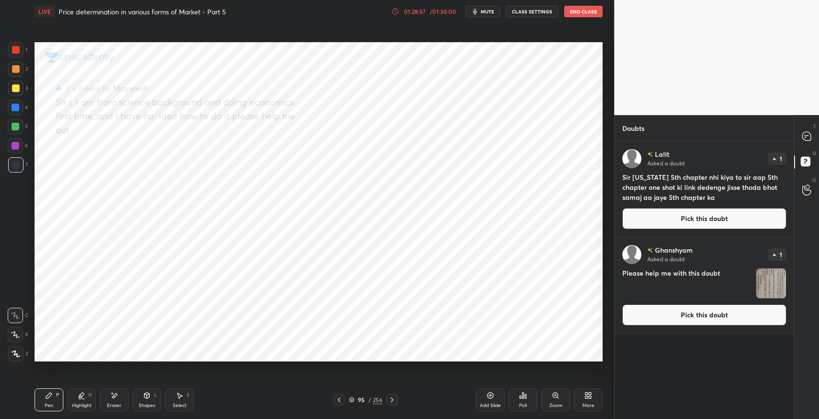
click at [668, 221] on button "Pick this doubt" at bounding box center [704, 218] width 164 height 21
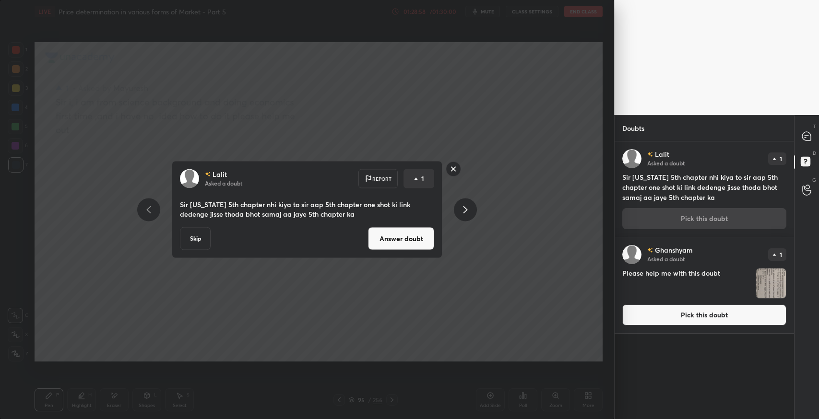
click at [414, 243] on button "Answer doubt" at bounding box center [401, 238] width 66 height 23
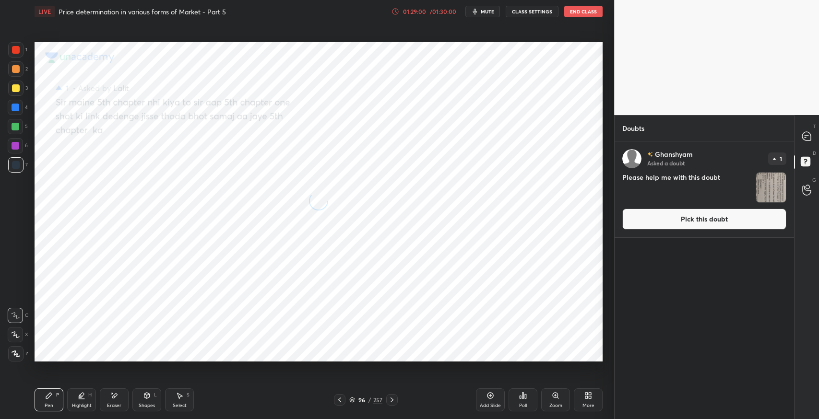
click at [706, 218] on button "Pick this doubt" at bounding box center [704, 219] width 164 height 21
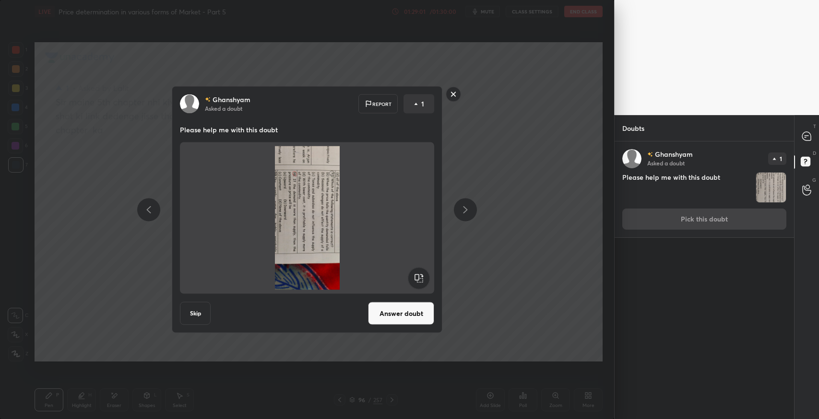
click at [419, 270] on rect at bounding box center [419, 279] width 22 height 22
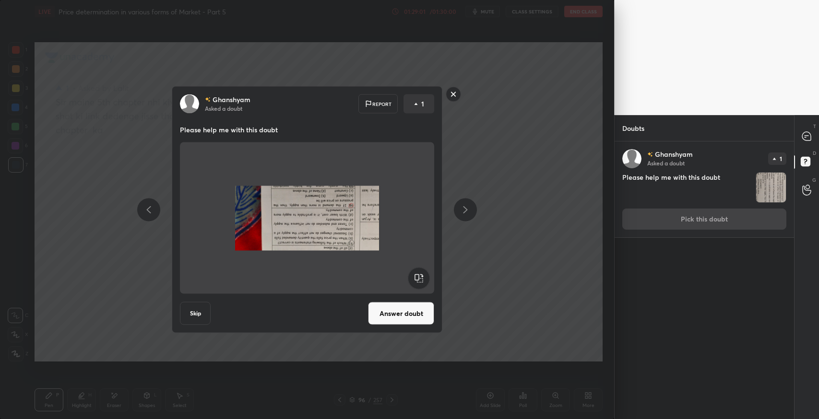
click at [419, 270] on rect at bounding box center [419, 279] width 22 height 22
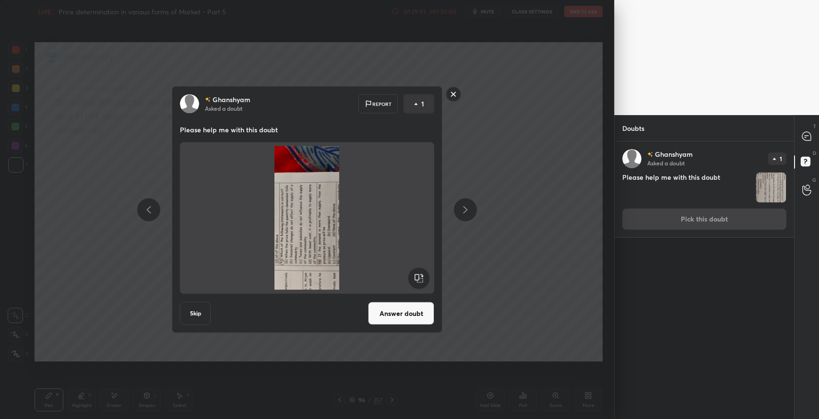
click at [419, 270] on rect at bounding box center [419, 279] width 22 height 22
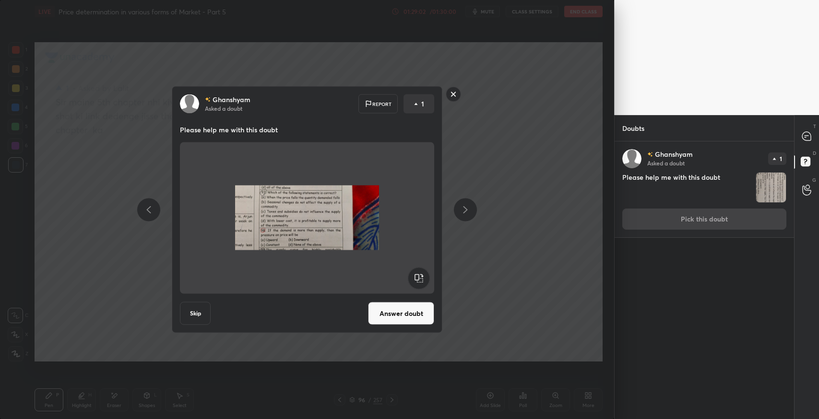
click at [396, 313] on button "Answer doubt" at bounding box center [401, 313] width 66 height 23
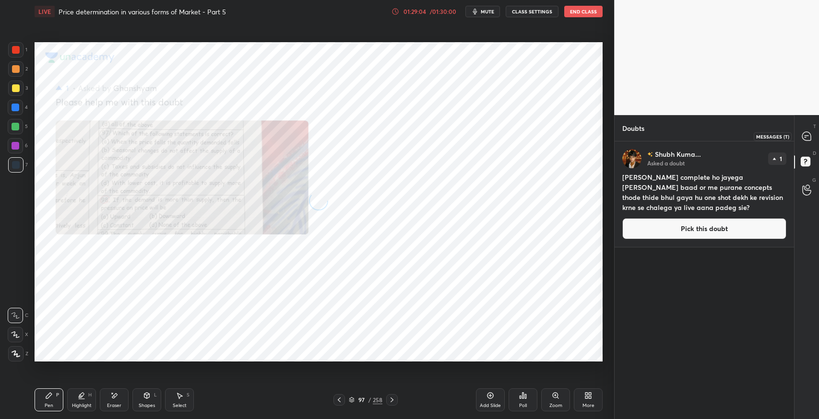
click at [809, 137] on icon at bounding box center [806, 136] width 9 height 9
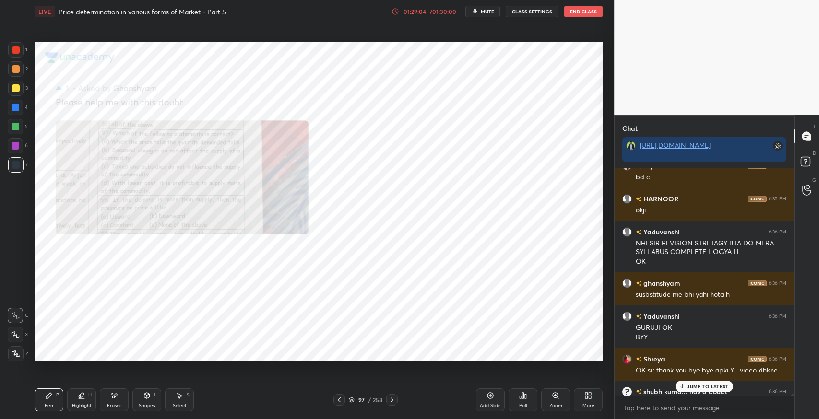
scroll to position [225, 176]
click at [811, 136] on div at bounding box center [806, 136] width 19 height 17
click at [696, 384] on p "JUMP TO LATEST" at bounding box center [707, 387] width 41 height 6
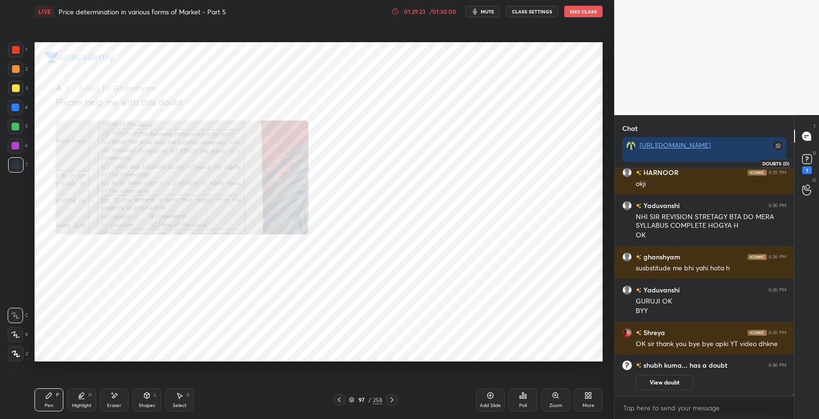
click at [813, 154] on div "1" at bounding box center [806, 162] width 19 height 17
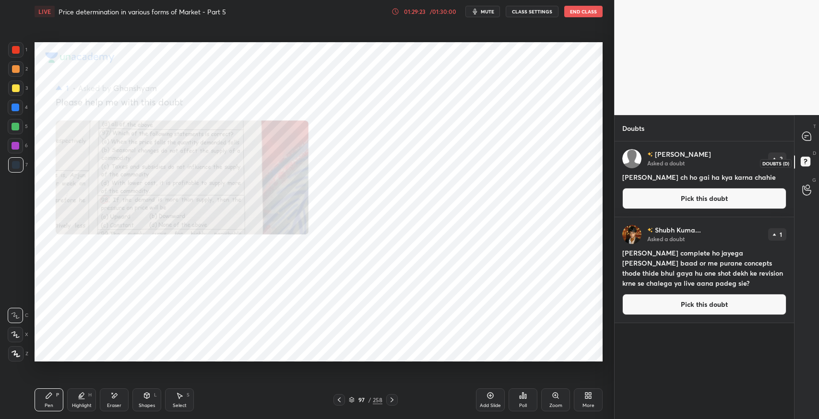
scroll to position [275, 176]
click at [693, 199] on button "Pick this doubt" at bounding box center [704, 198] width 164 height 21
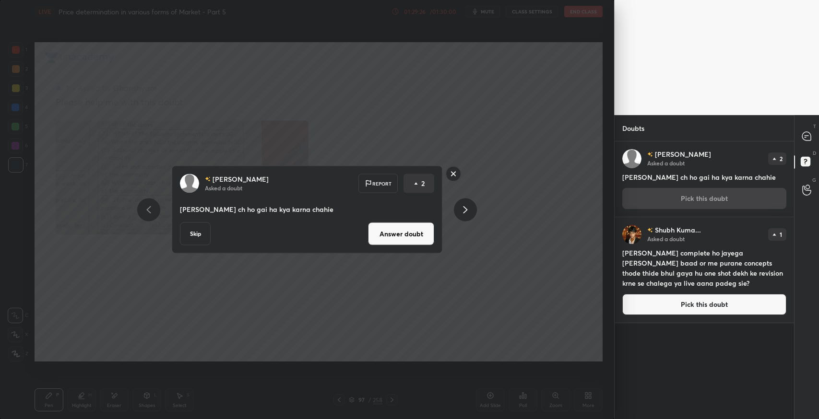
click at [407, 234] on button "Answer doubt" at bounding box center [401, 234] width 66 height 23
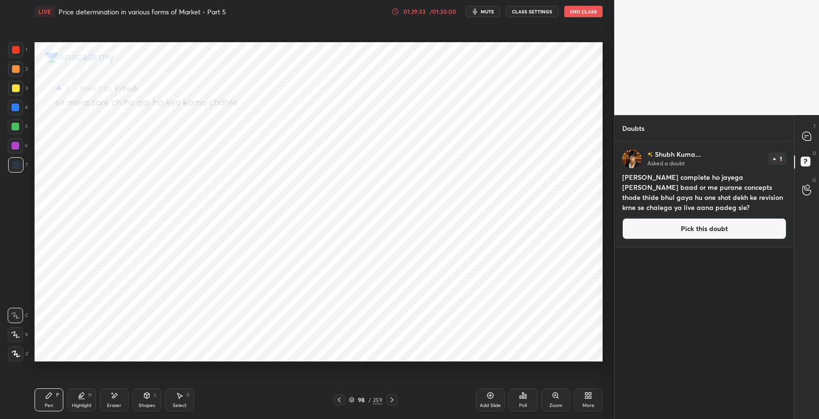
click at [677, 231] on button "Pick this doubt" at bounding box center [704, 228] width 164 height 21
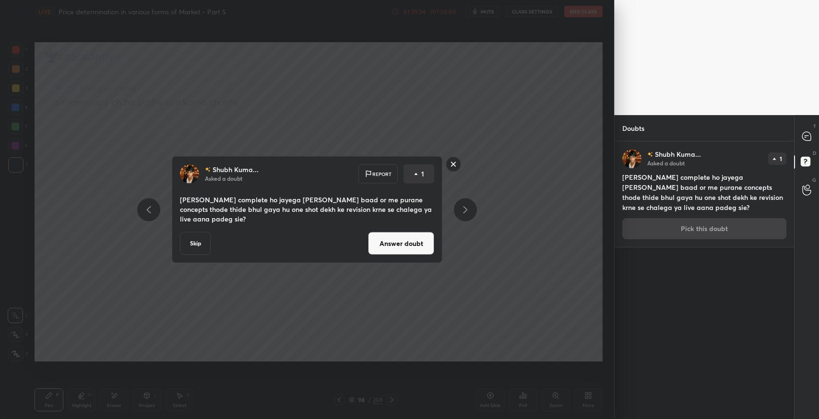
click at [406, 247] on button "Answer doubt" at bounding box center [401, 243] width 66 height 23
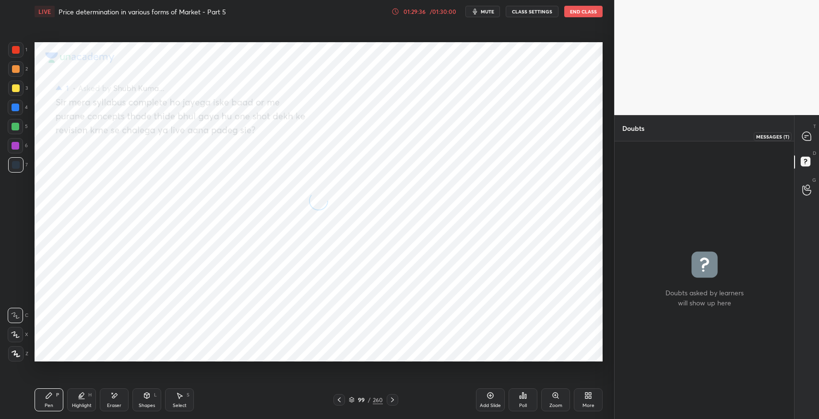
click at [808, 139] on icon at bounding box center [806, 136] width 9 height 9
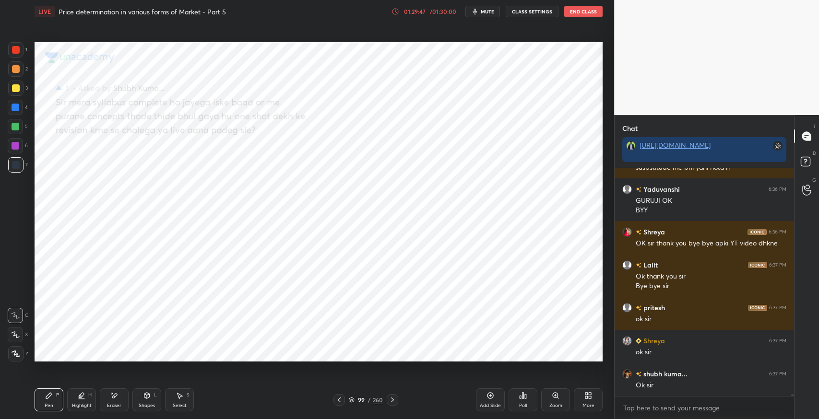
scroll to position [28029, 0]
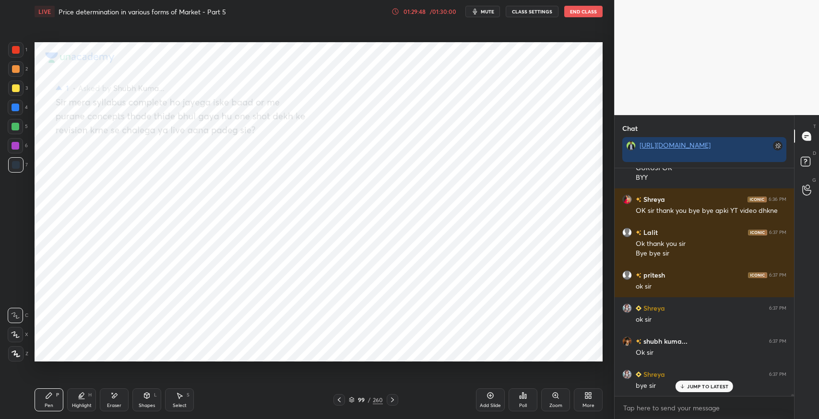
click at [577, 14] on button "End Class" at bounding box center [583, 12] width 38 height 12
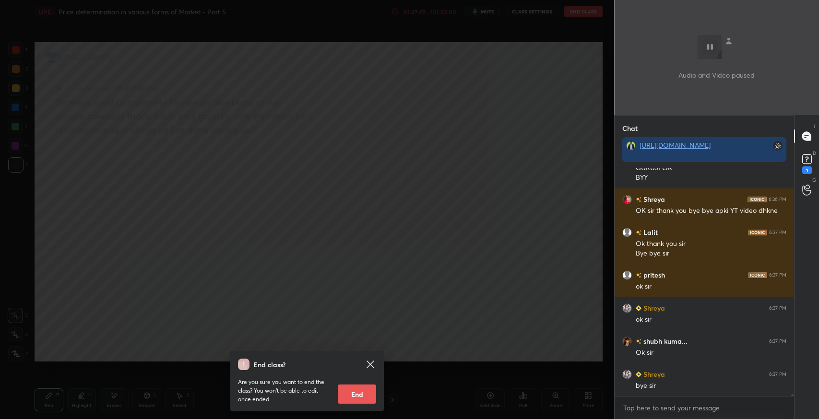
click at [400, 277] on div "End class? Are you sure you want to end the class? You won’t be able to edit on…" at bounding box center [307, 209] width 614 height 419
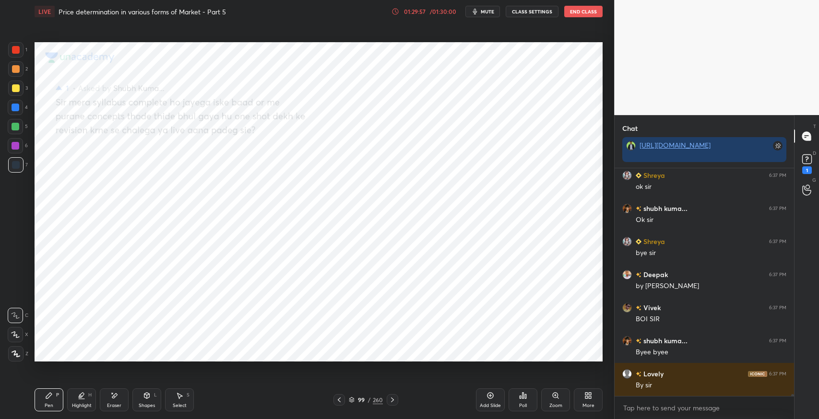
scroll to position [28195, 0]
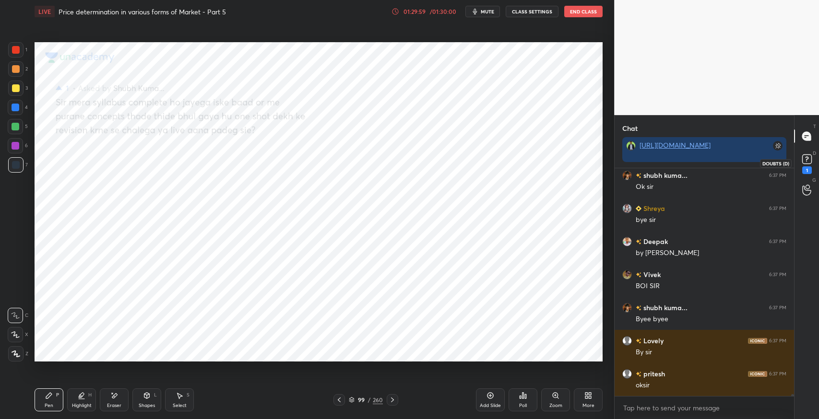
click at [801, 165] on icon at bounding box center [806, 159] width 14 height 14
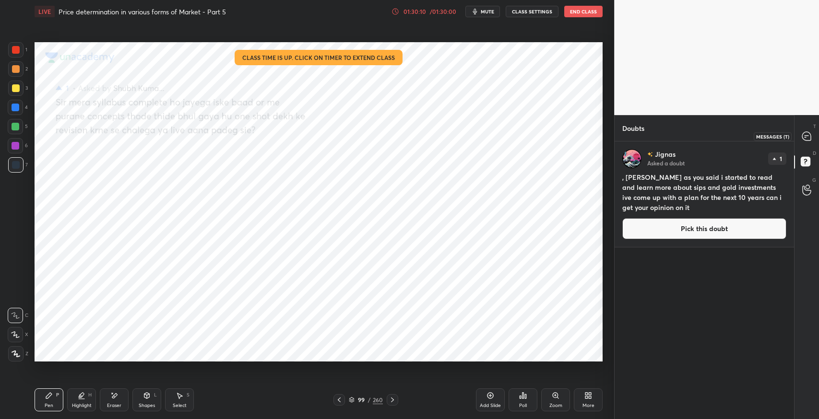
click at [806, 137] on icon at bounding box center [806, 136] width 9 height 9
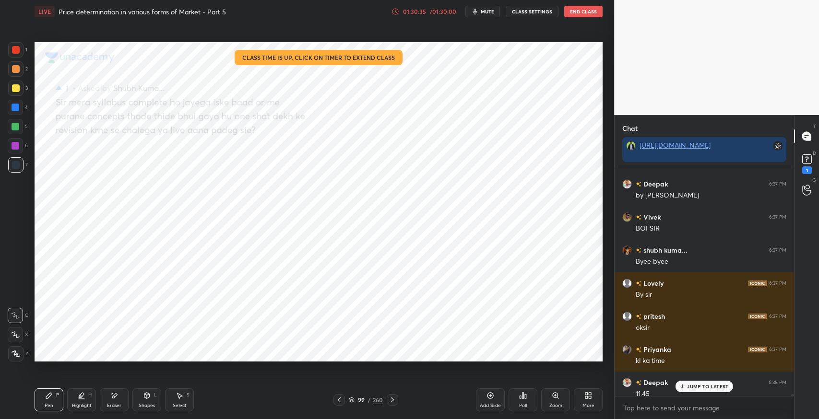
scroll to position [28358, 0]
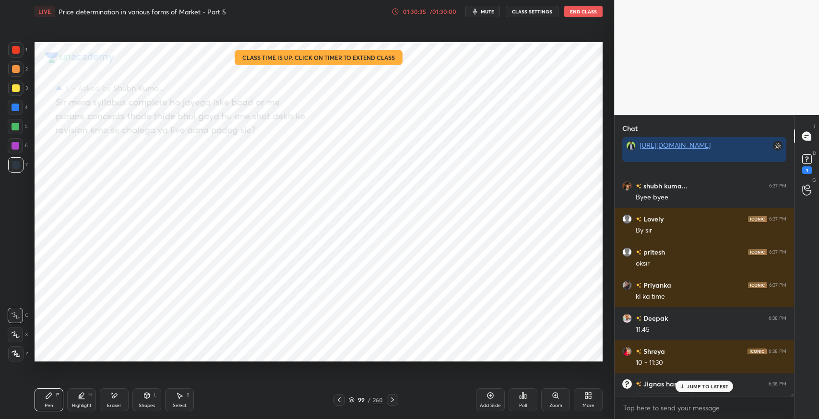
click at [585, 13] on button "End Class" at bounding box center [583, 12] width 38 height 12
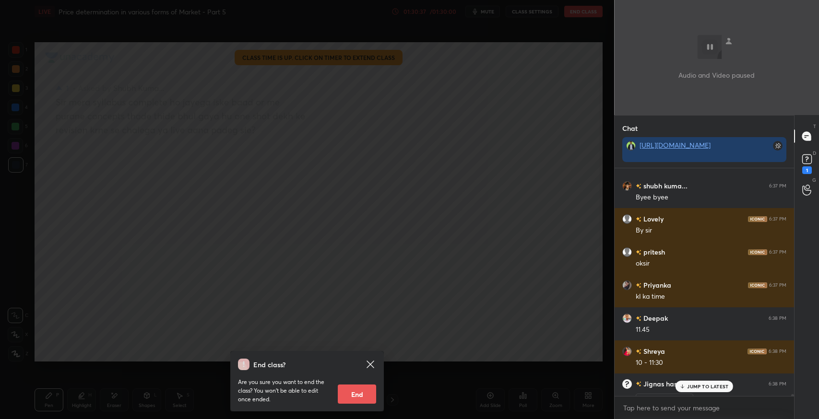
click at [363, 399] on button "End" at bounding box center [357, 394] width 38 height 19
type textarea "x"
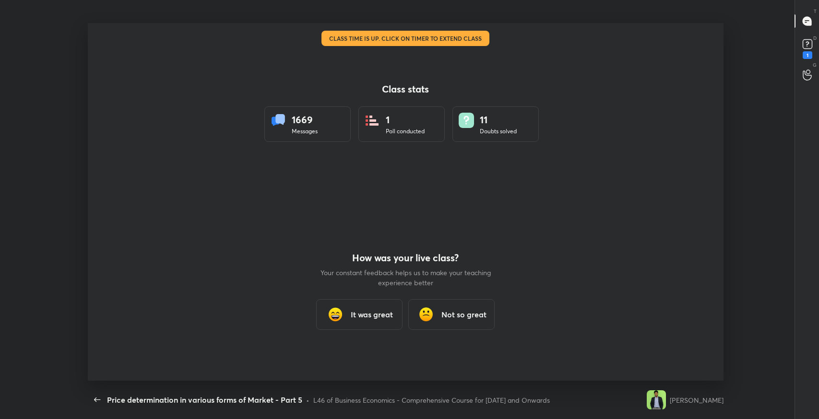
scroll to position [0, 0]
click at [367, 317] on h3 "It was great" at bounding box center [372, 315] width 42 height 12
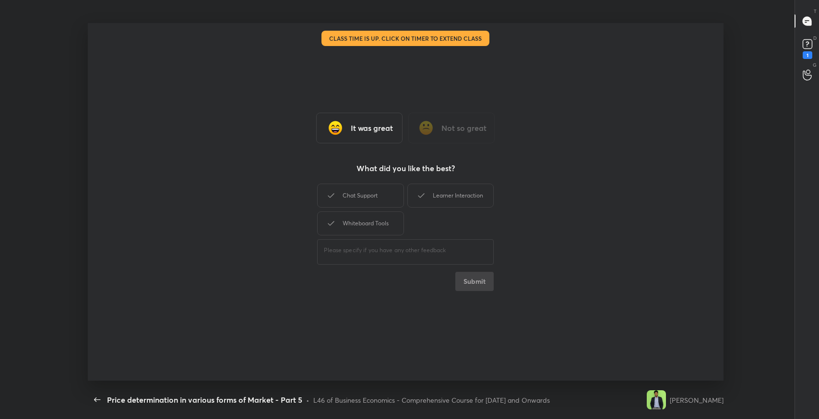
drag, startPoint x: 340, startPoint y: 201, endPoint x: 394, endPoint y: 200, distance: 53.7
click at [345, 200] on div "Chat Support" at bounding box center [360, 196] width 86 height 24
drag, startPoint x: 405, startPoint y: 199, endPoint x: 413, endPoint y: 196, distance: 8.4
click at [410, 198] on div "Chat Support Learner Interaction Whiteboard Tools" at bounding box center [405, 210] width 176 height 56
click at [413, 196] on div "Learner Interaction" at bounding box center [450, 196] width 86 height 24
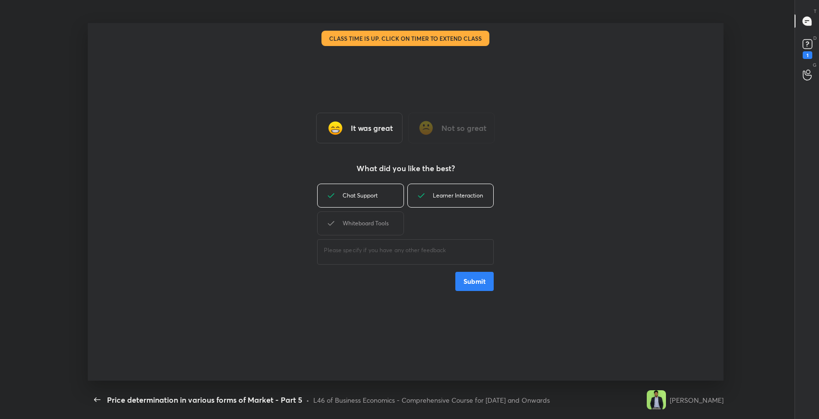
click at [399, 224] on div "Whiteboard Tools" at bounding box center [360, 223] width 86 height 24
click at [482, 282] on button "Submit" at bounding box center [474, 281] width 38 height 19
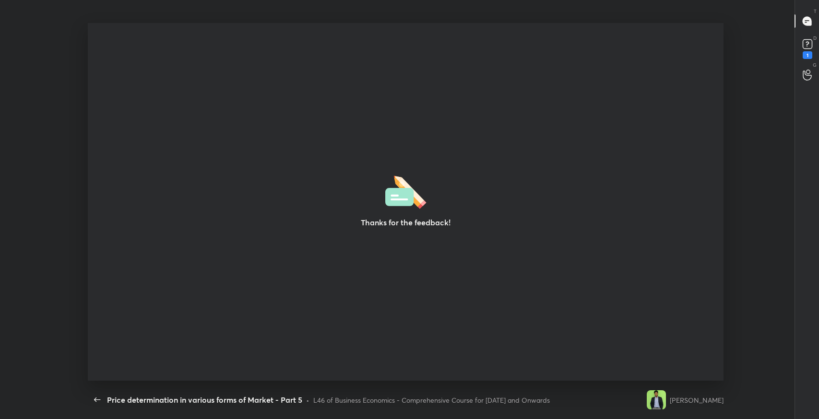
drag, startPoint x: 40, startPoint y: 313, endPoint x: 50, endPoint y: 321, distance: 12.6
click at [41, 312] on div "Thanks for the feedback! Setting up your live class" at bounding box center [405, 202] width 811 height 358
click at [98, 403] on icon "button" at bounding box center [98, 400] width 12 height 12
